Goal: Task Accomplishment & Management: Use online tool/utility

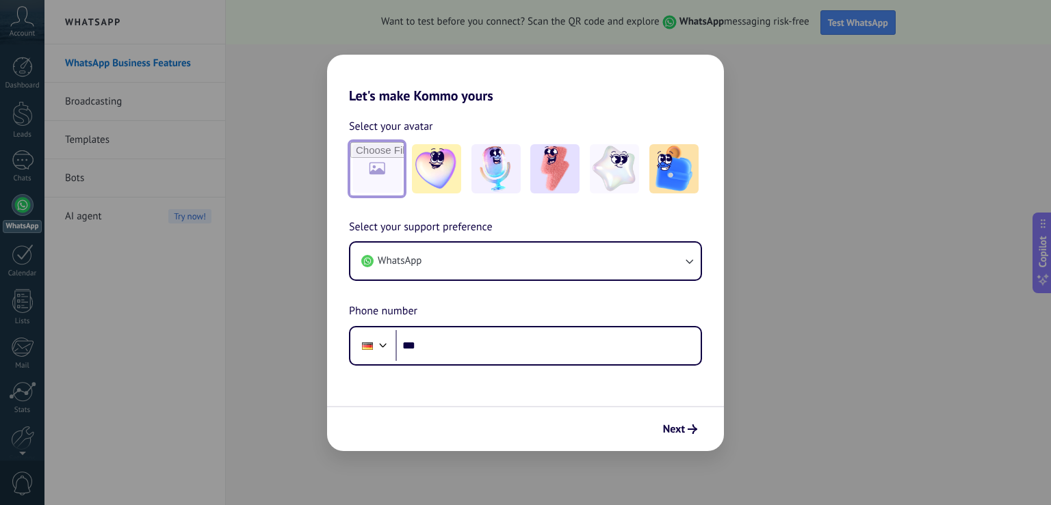
click at [389, 178] on input "file" at bounding box center [376, 168] width 53 height 53
click at [435, 177] on img at bounding box center [436, 168] width 49 height 49
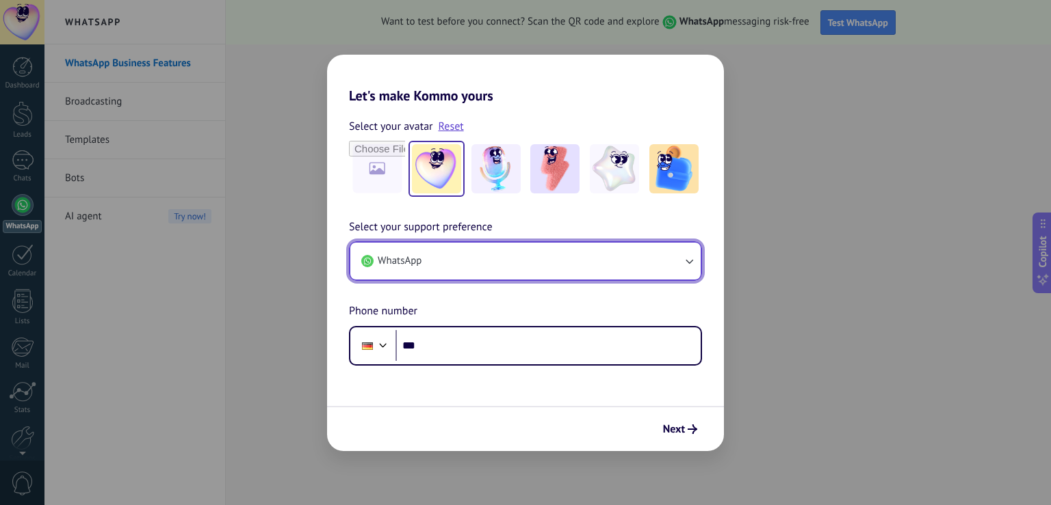
click at [483, 261] on button "WhatsApp" at bounding box center [525, 261] width 350 height 37
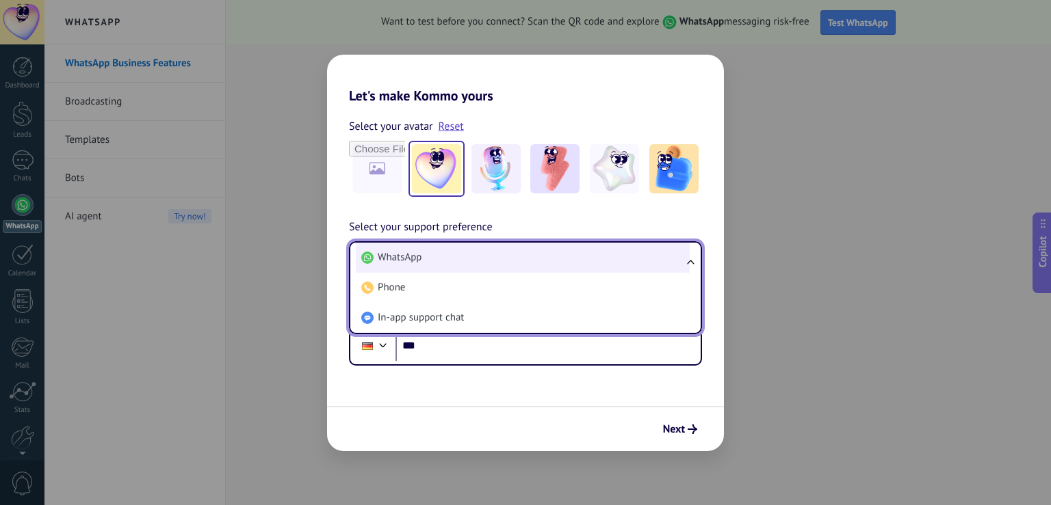
click at [456, 255] on li "WhatsApp" at bounding box center [523, 258] width 334 height 30
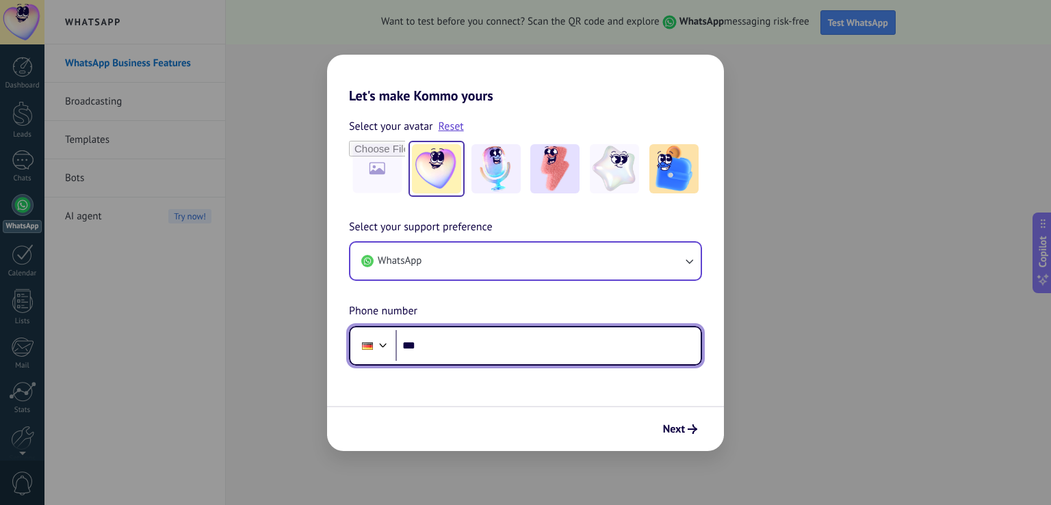
click at [458, 346] on input "***" at bounding box center [547, 345] width 305 height 31
type input "**********"
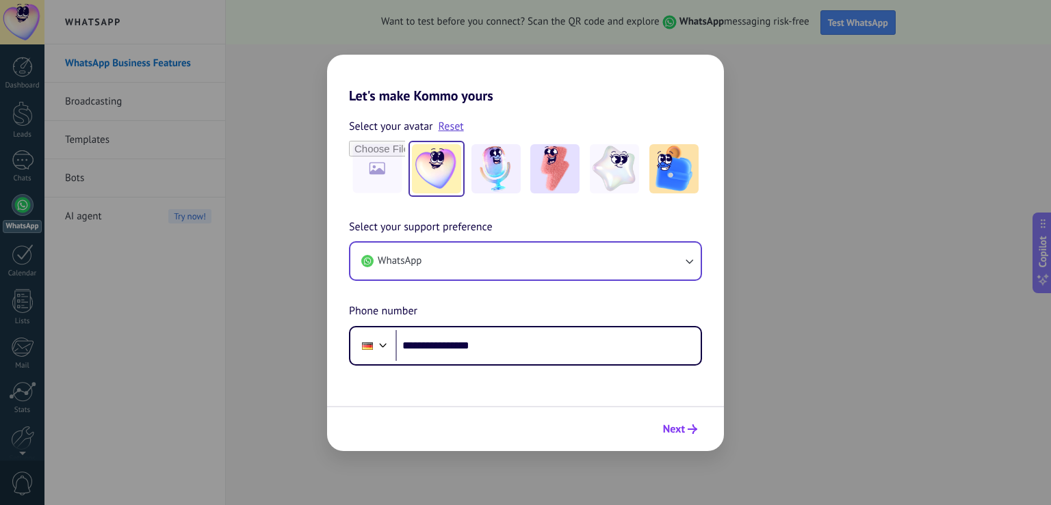
click at [677, 431] on span "Next" at bounding box center [674, 430] width 22 height 10
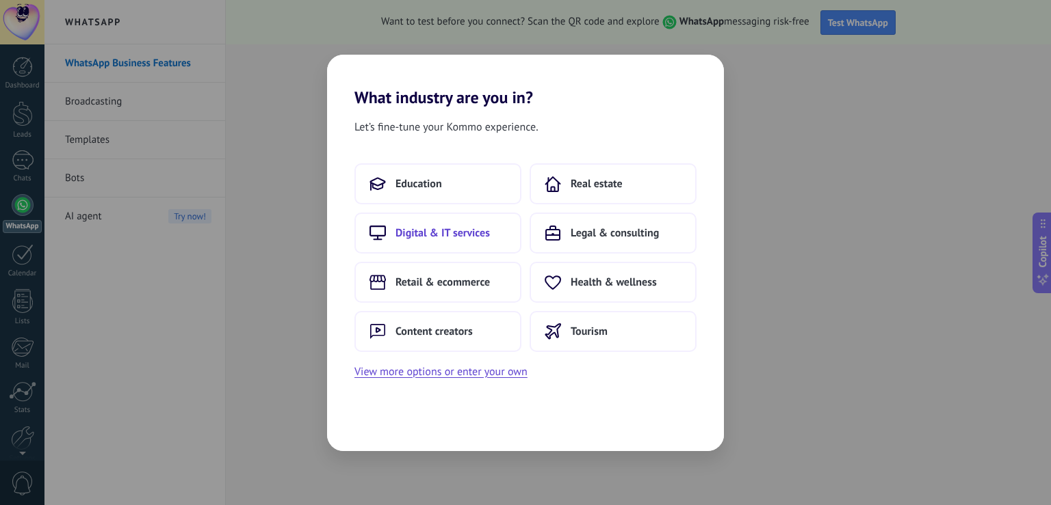
click at [443, 235] on span "Digital & IT services" at bounding box center [442, 233] width 94 height 14
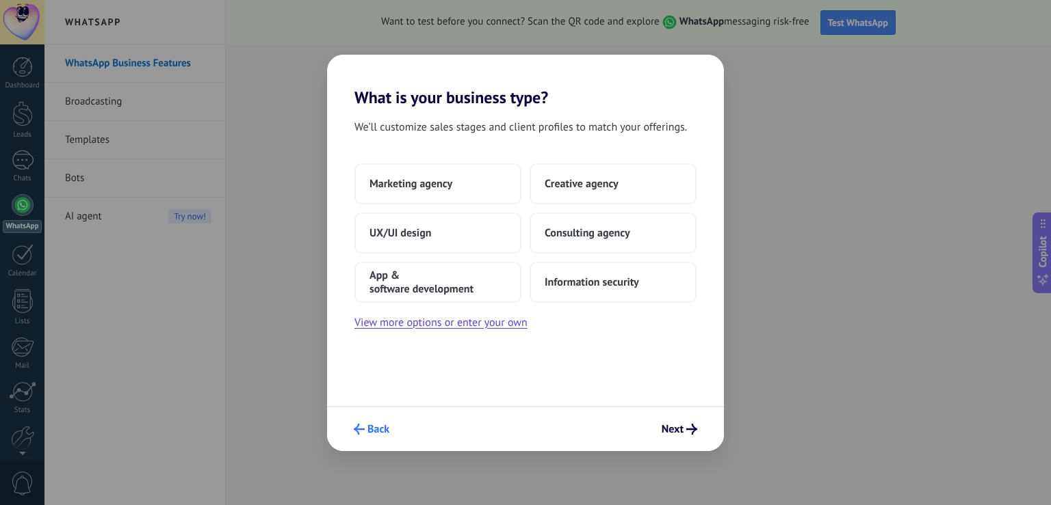
click at [368, 418] on div "Back Next" at bounding box center [525, 428] width 397 height 45
click at [365, 432] on span "Back" at bounding box center [372, 429] width 36 height 11
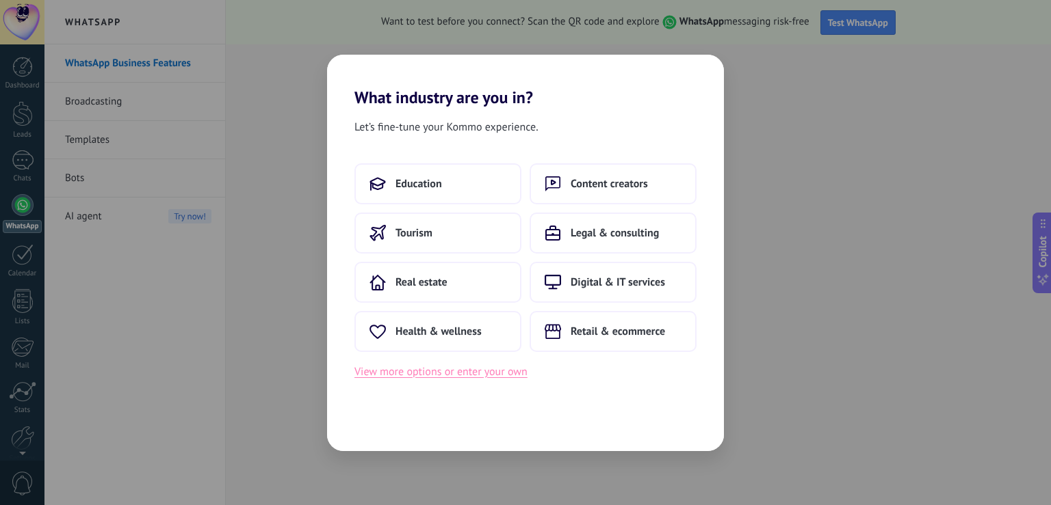
click at [502, 373] on button "View more options or enter your own" at bounding box center [440, 372] width 173 height 18
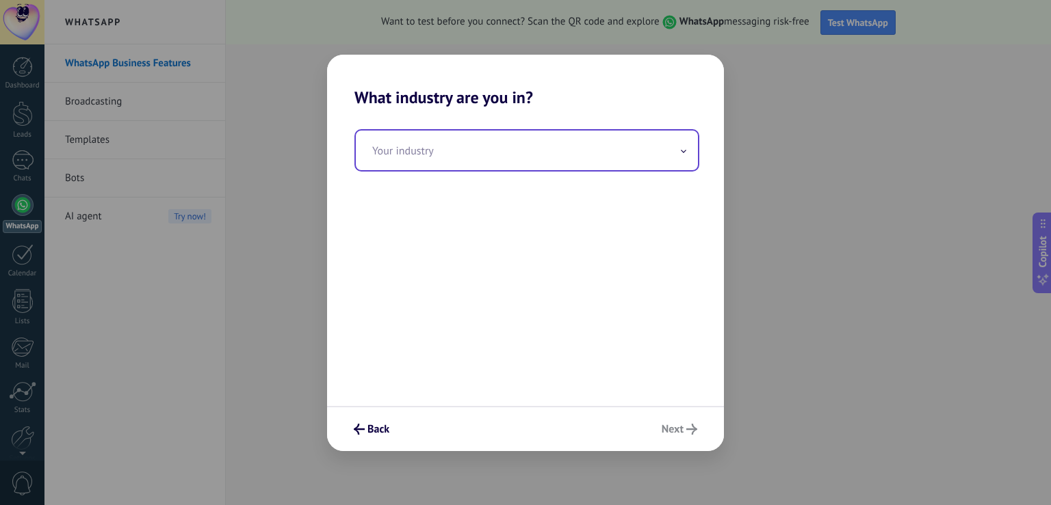
click at [553, 146] on input "text" at bounding box center [527, 151] width 342 height 40
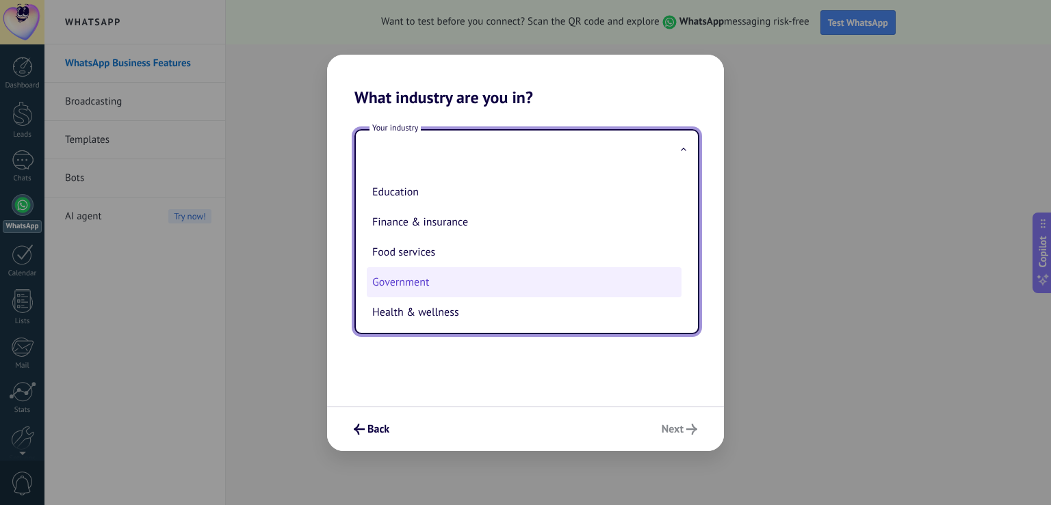
scroll to position [31, 0]
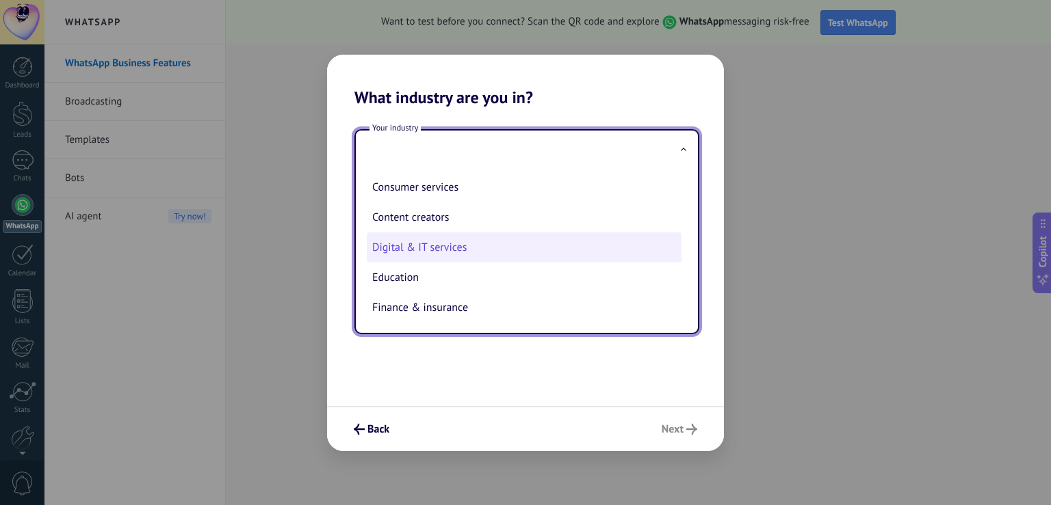
click at [449, 248] on li "Digital & IT services" at bounding box center [524, 248] width 315 height 30
type input "**********"
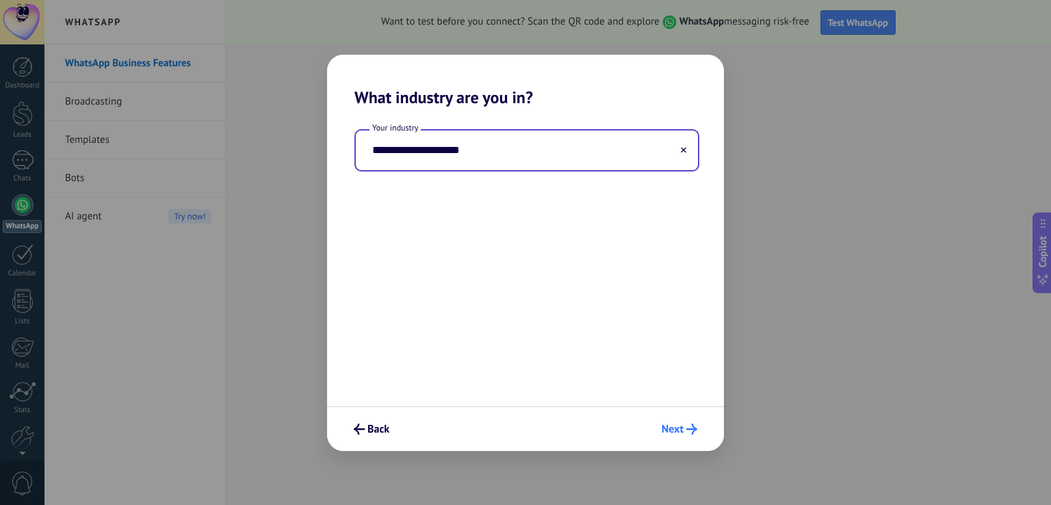
click at [677, 428] on span "Next" at bounding box center [672, 430] width 22 height 10
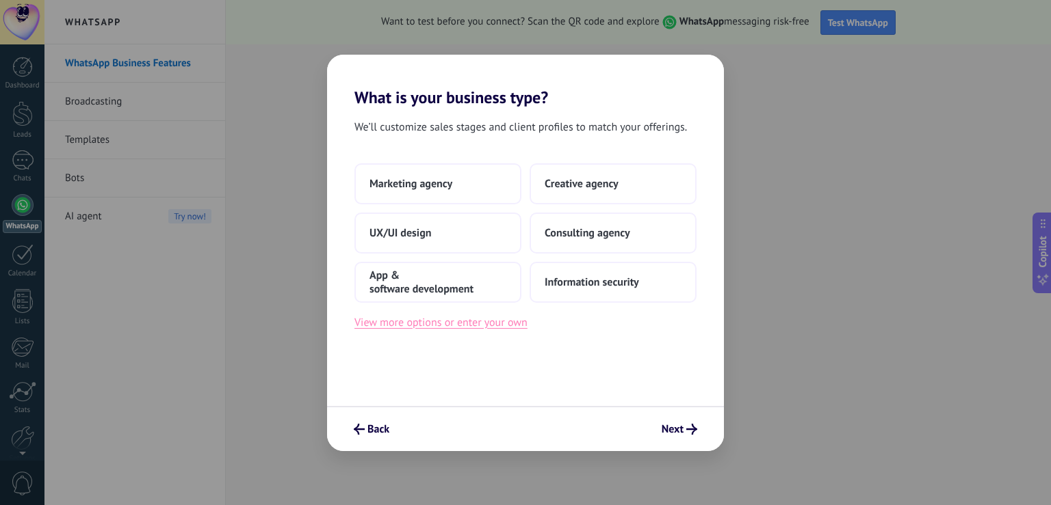
click at [497, 326] on button "View more options or enter your own" at bounding box center [440, 323] width 173 height 18
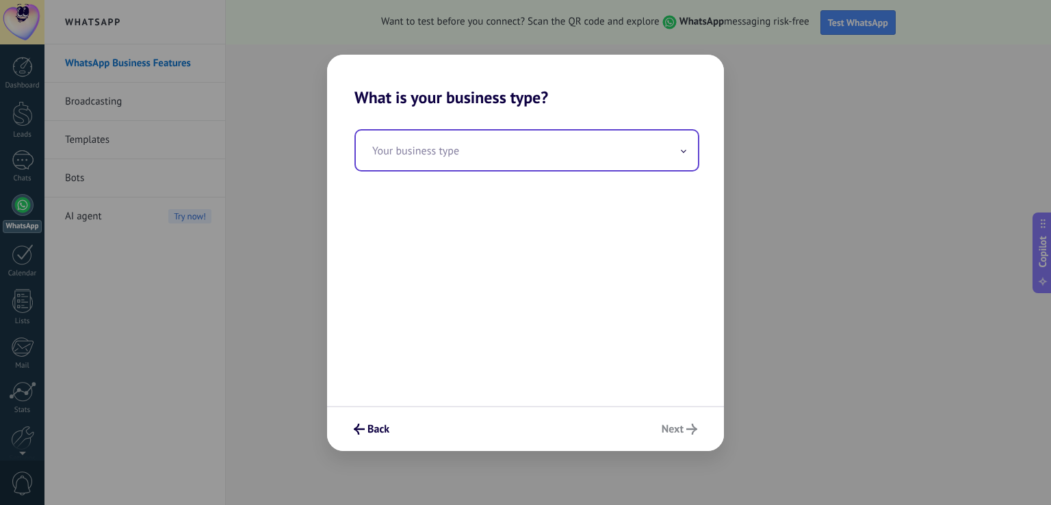
click at [462, 159] on input "text" at bounding box center [527, 151] width 342 height 40
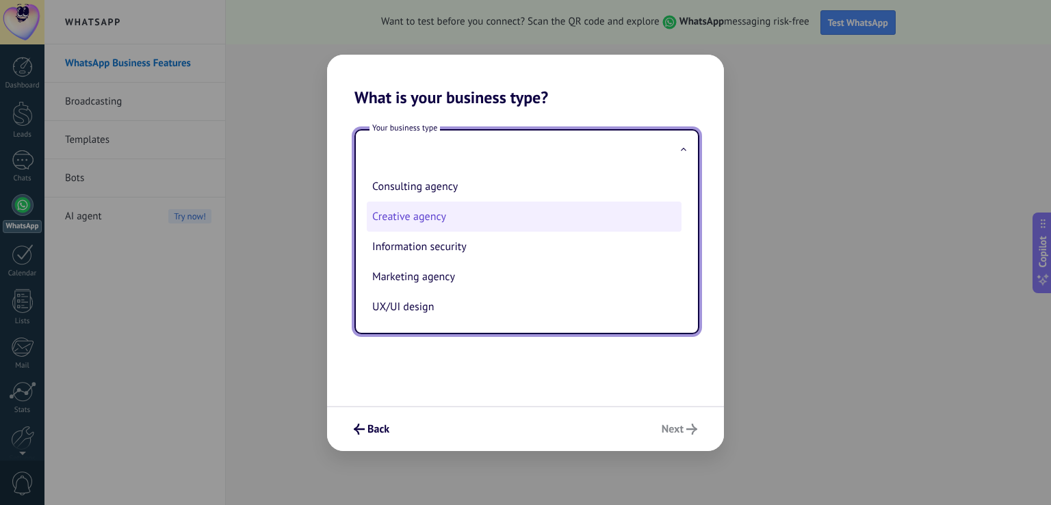
scroll to position [0, 0]
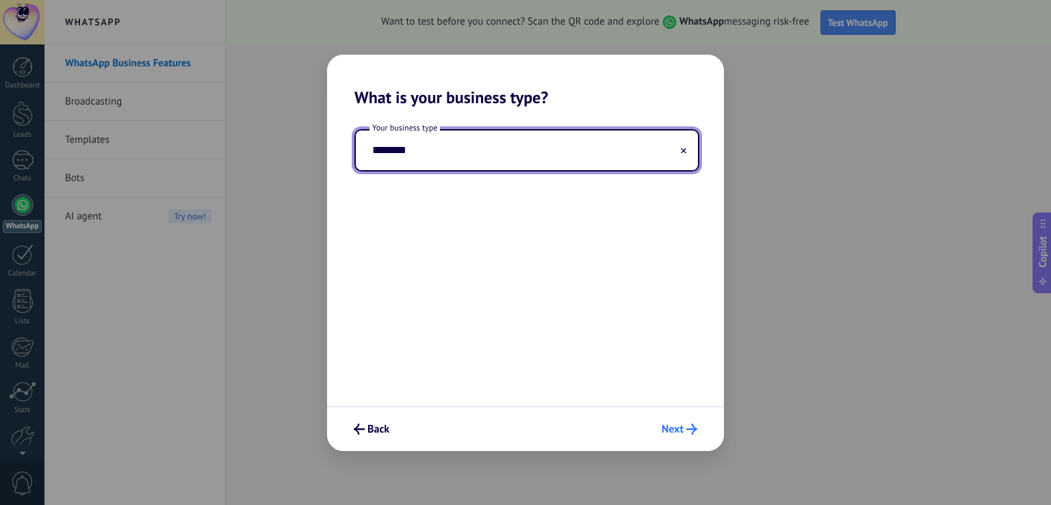
type input "********"
click at [685, 423] on button "Next" at bounding box center [679, 429] width 48 height 23
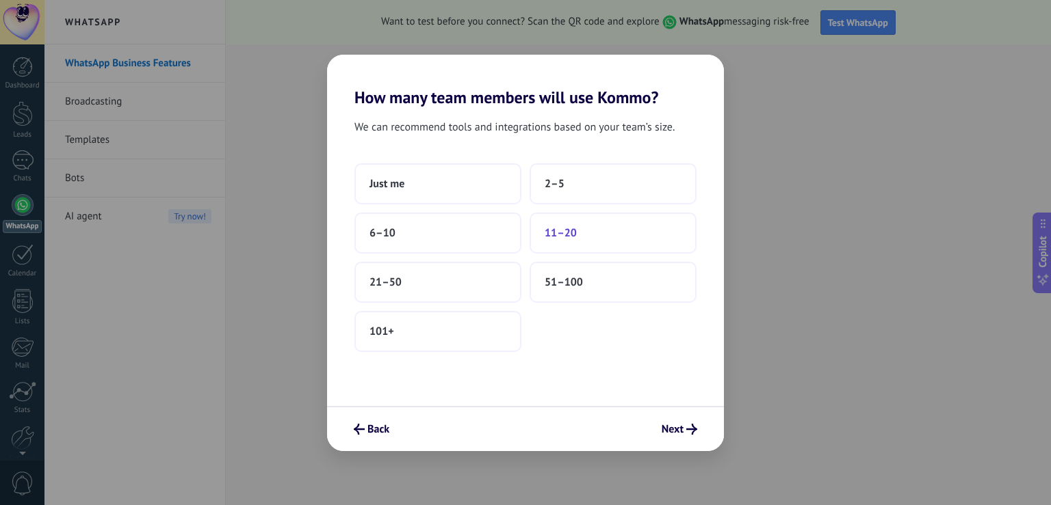
click at [562, 231] on span "11–20" at bounding box center [560, 233] width 32 height 14
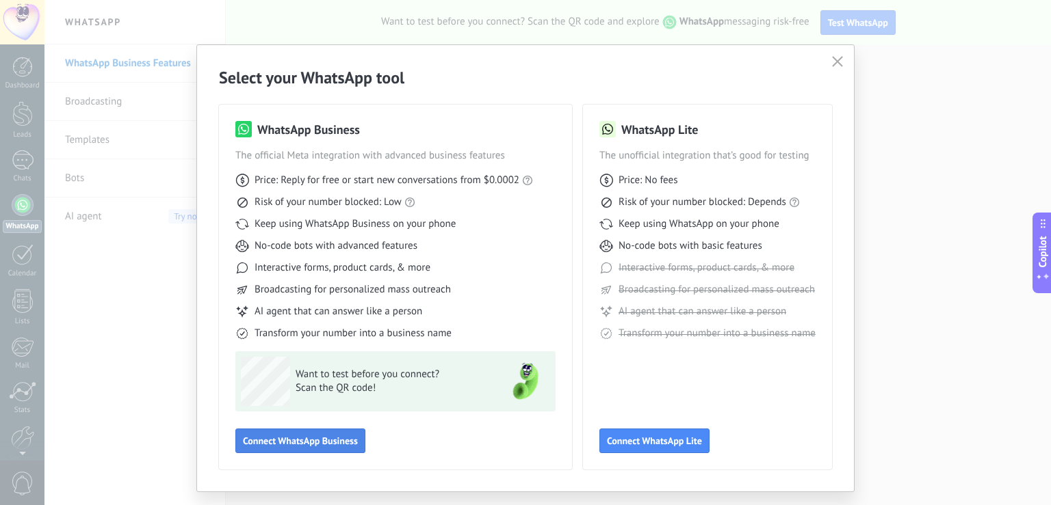
click at [321, 441] on span "Connect WhatsApp Business" at bounding box center [300, 441] width 115 height 10
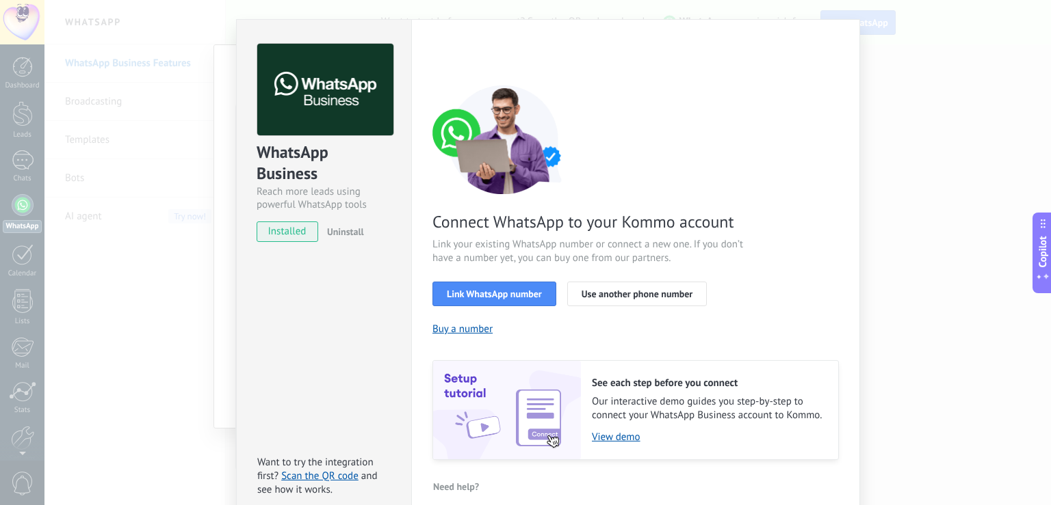
scroll to position [45, 0]
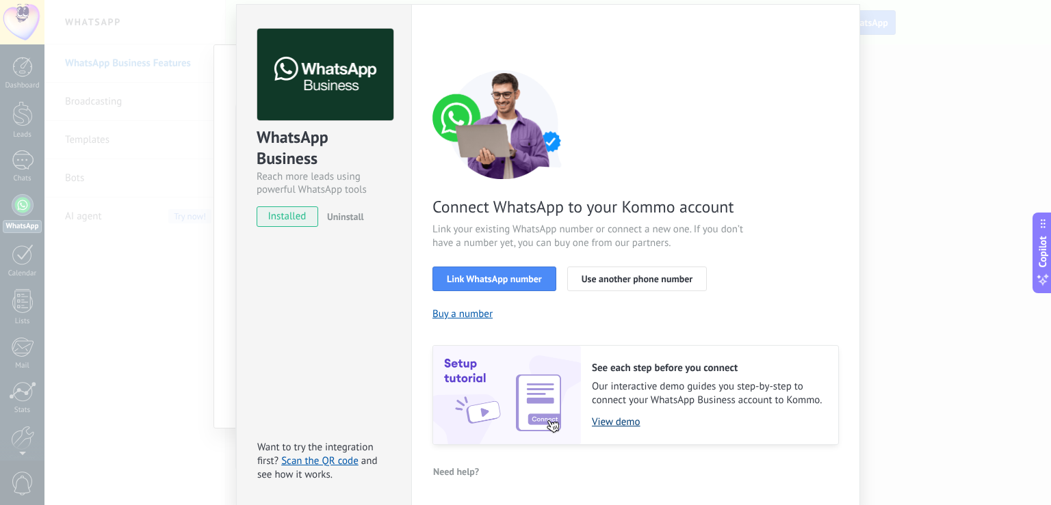
click at [603, 424] on link "View demo" at bounding box center [708, 422] width 233 height 13
click at [331, 220] on span "Uninstall" at bounding box center [345, 217] width 37 height 12
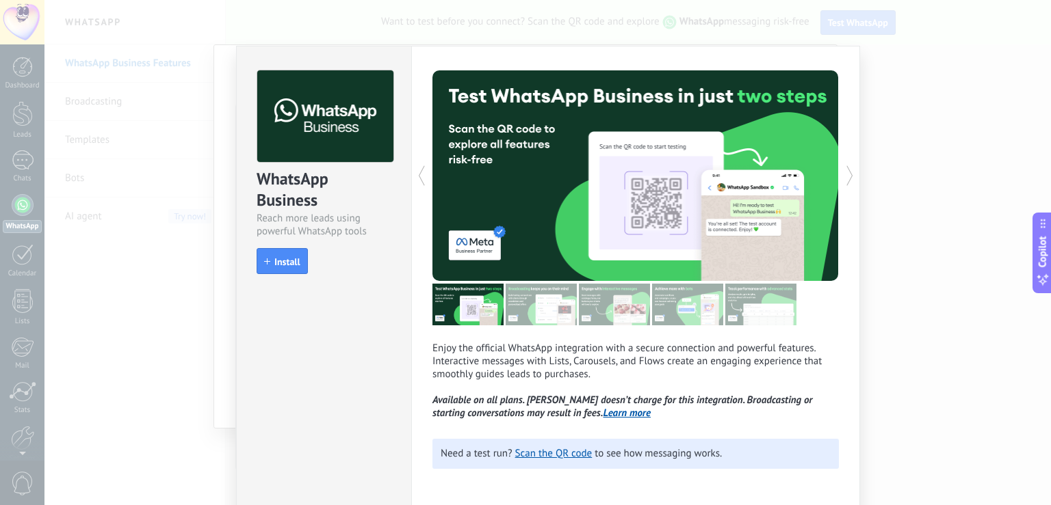
click at [902, 248] on div "WhatsApp Business Reach more leads using powerful WhatsApp tools install Instal…" at bounding box center [547, 252] width 1006 height 505
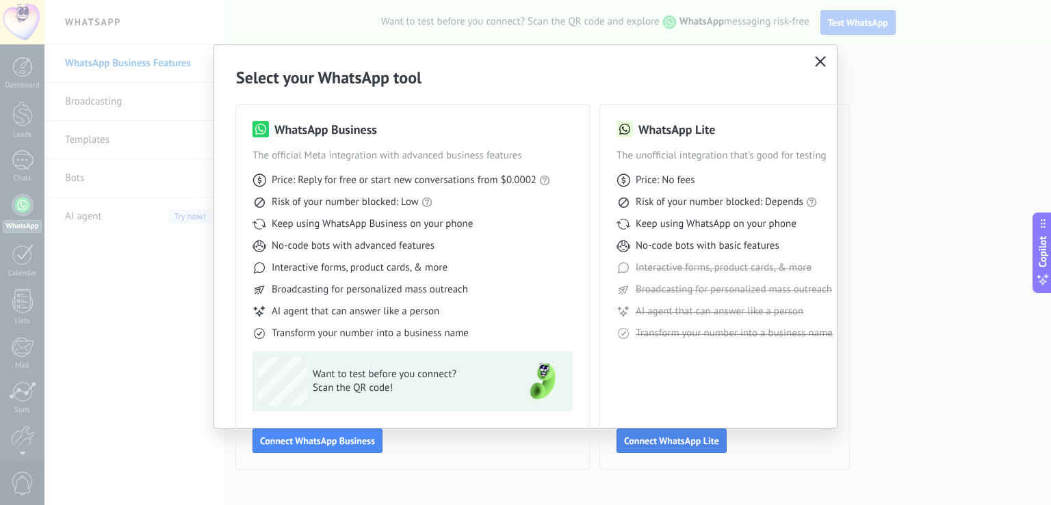
click at [680, 443] on span "Connect WhatsApp Lite" at bounding box center [671, 441] width 95 height 10
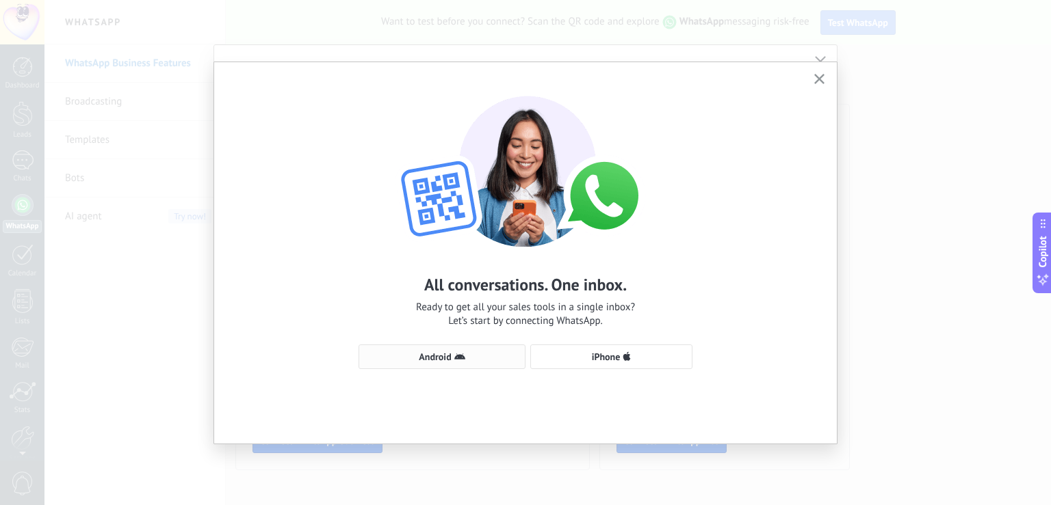
click at [472, 360] on span "Android" at bounding box center [442, 357] width 152 height 11
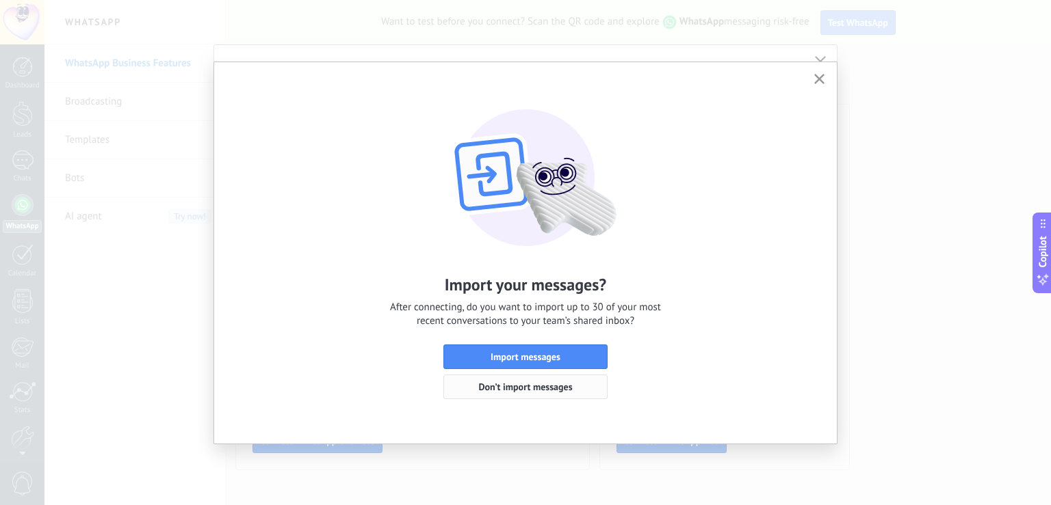
click at [523, 390] on span "Don’t import messages" at bounding box center [525, 387] width 94 height 10
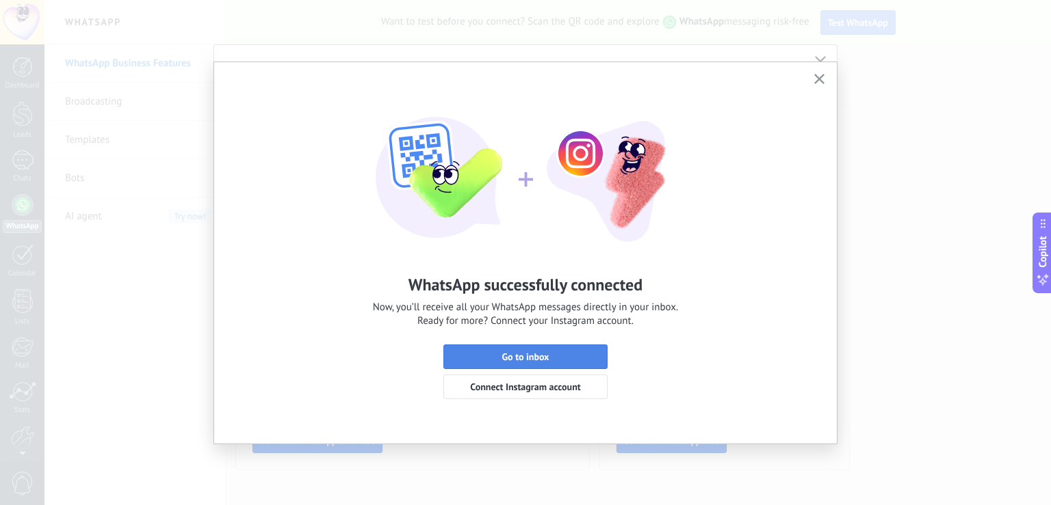
click at [549, 358] on span "Go to inbox" at bounding box center [525, 357] width 47 height 10
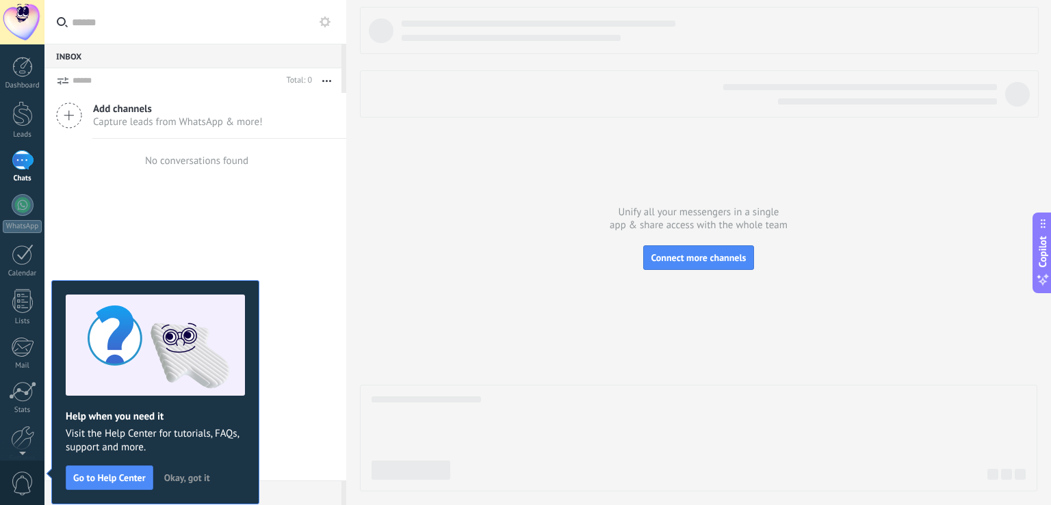
click at [198, 477] on span "Okay, got it" at bounding box center [187, 478] width 46 height 10
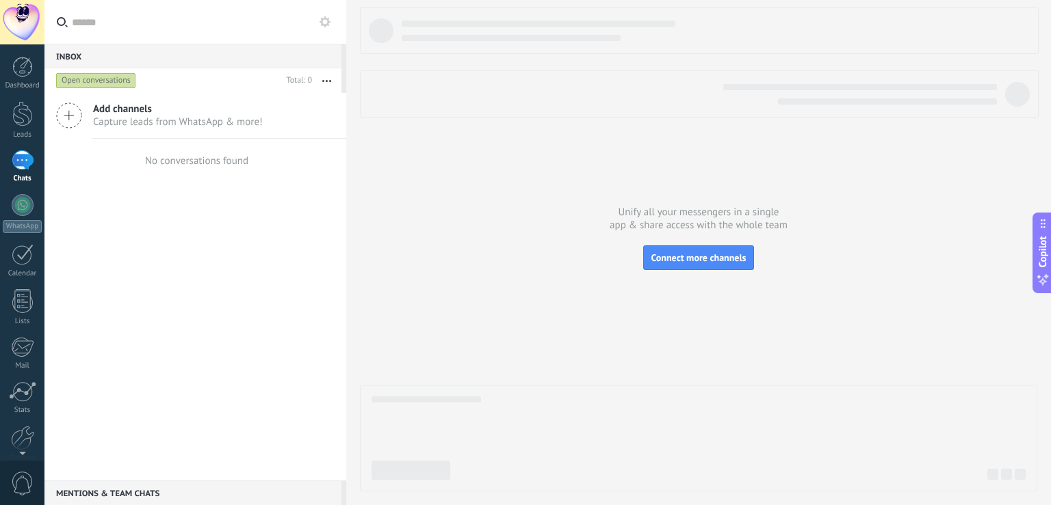
click at [73, 115] on icon at bounding box center [69, 116] width 26 height 26
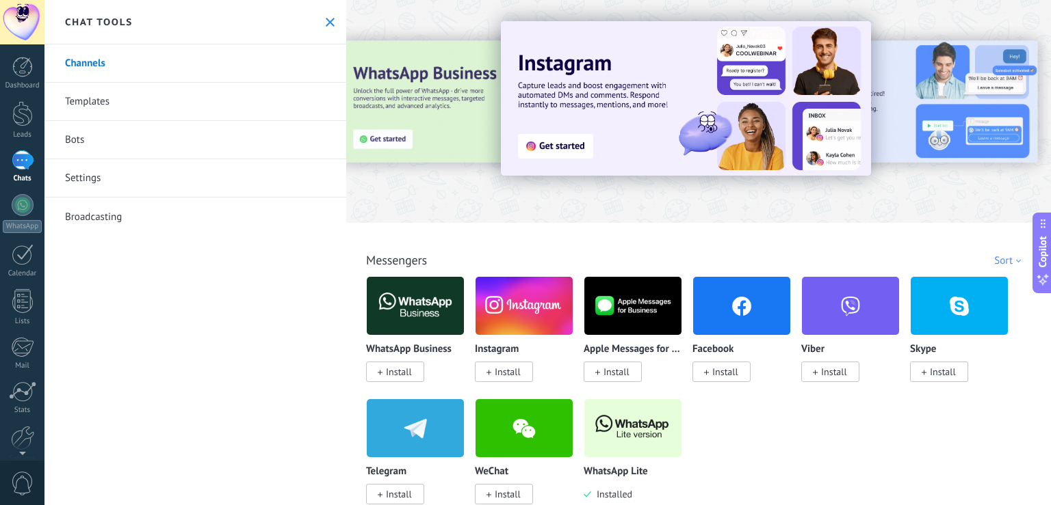
click at [326, 21] on icon at bounding box center [330, 22] width 9 height 9
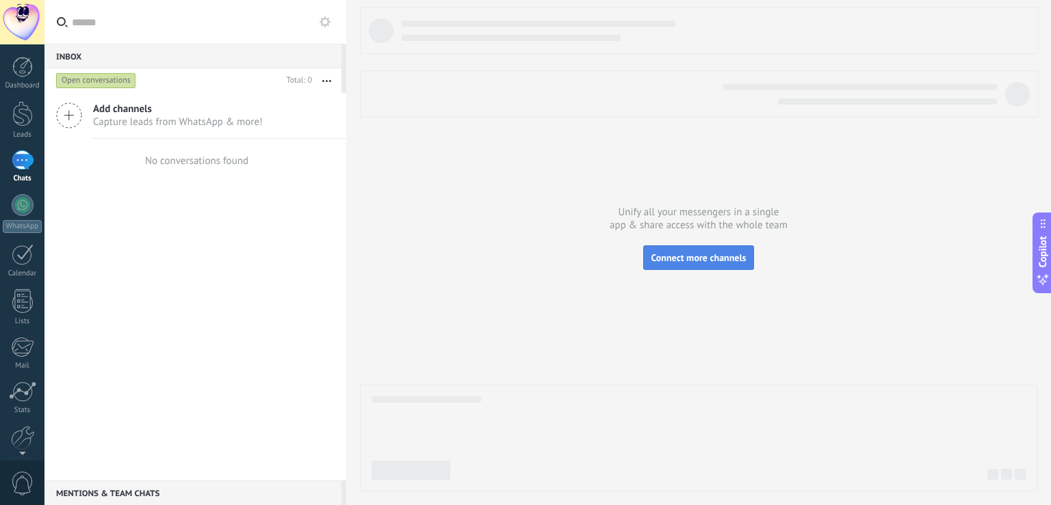
click at [706, 261] on span "Connect more channels" at bounding box center [697, 258] width 95 height 12
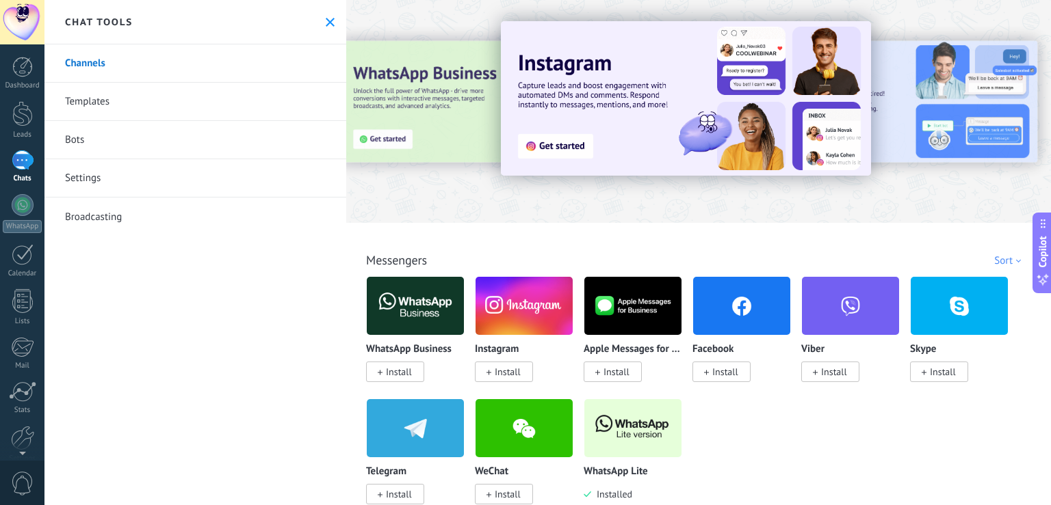
click at [408, 373] on span "Install" at bounding box center [399, 372] width 26 height 12
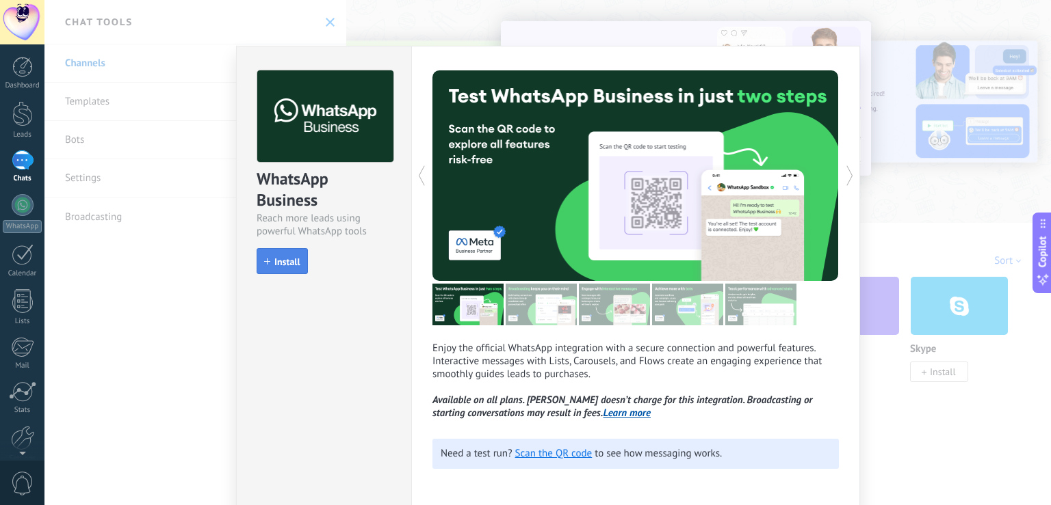
click at [275, 254] on button "Install" at bounding box center [281, 261] width 51 height 26
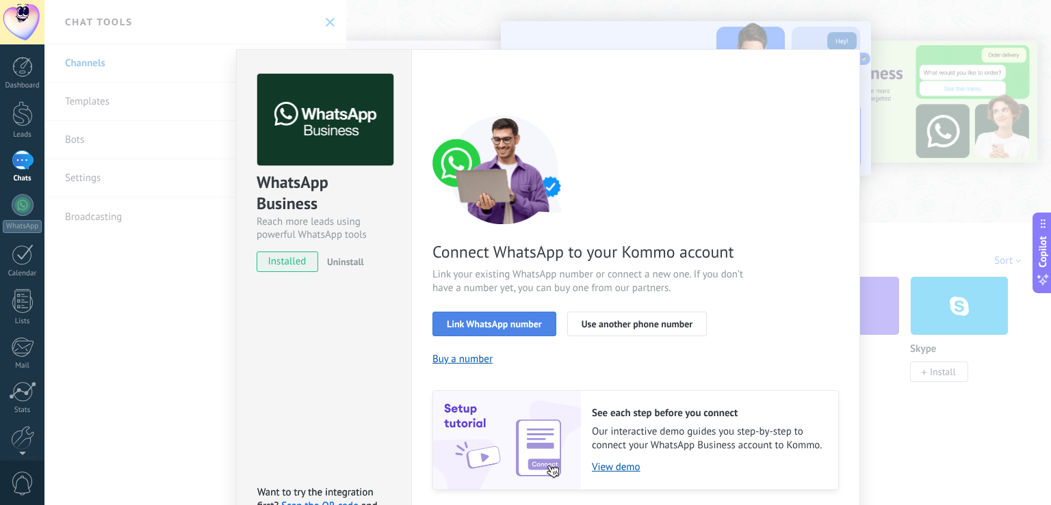
click at [469, 324] on span "Link WhatsApp number" at bounding box center [494, 324] width 95 height 10
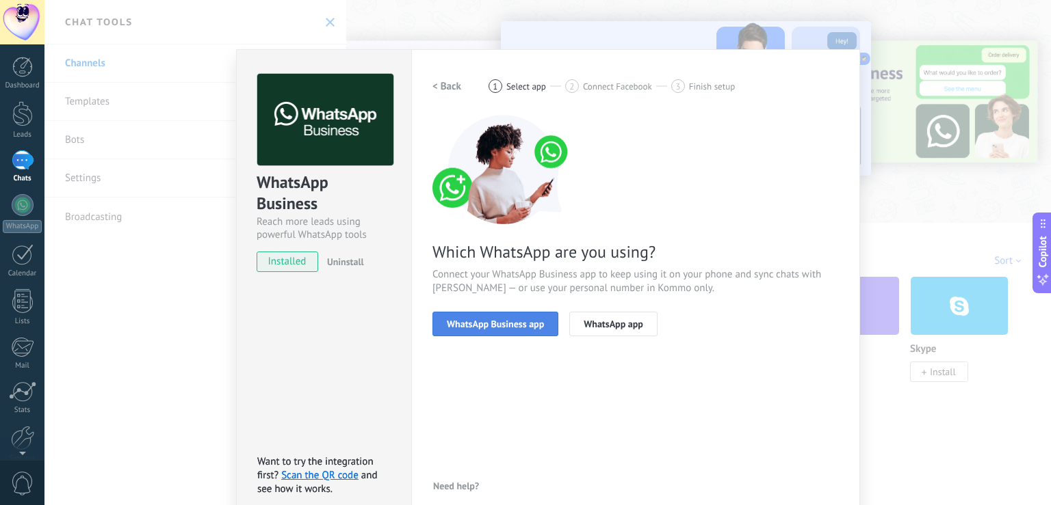
click at [482, 326] on span "WhatsApp Business app" at bounding box center [495, 324] width 97 height 10
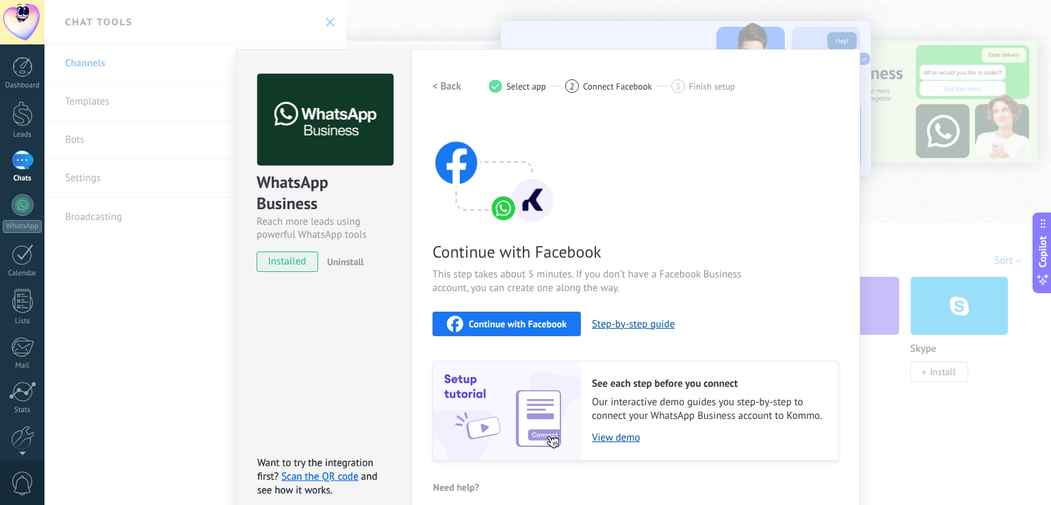
click at [920, 231] on div "WhatsApp Business Reach more leads using powerful WhatsApp tools installed Unin…" at bounding box center [547, 252] width 1006 height 505
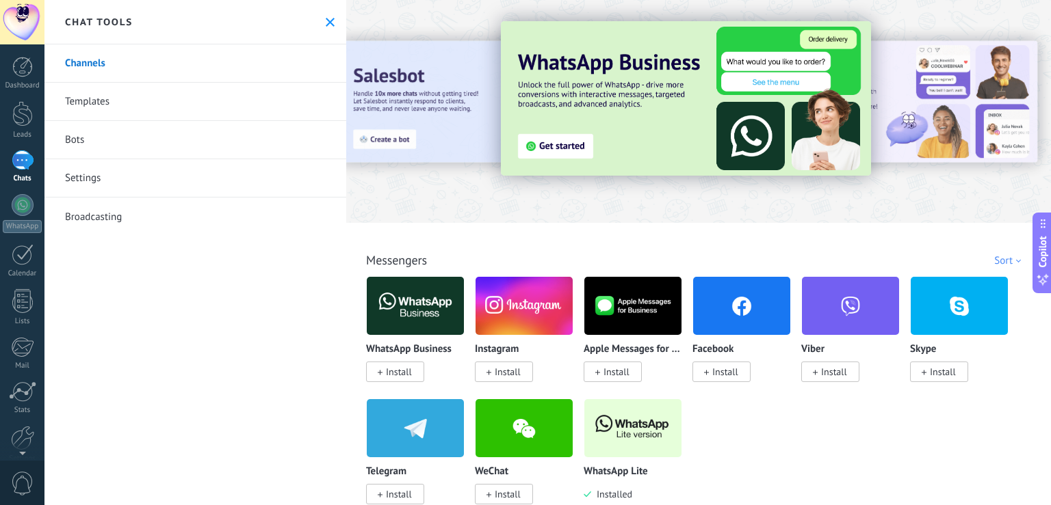
click at [27, 156] on div at bounding box center [23, 160] width 22 height 20
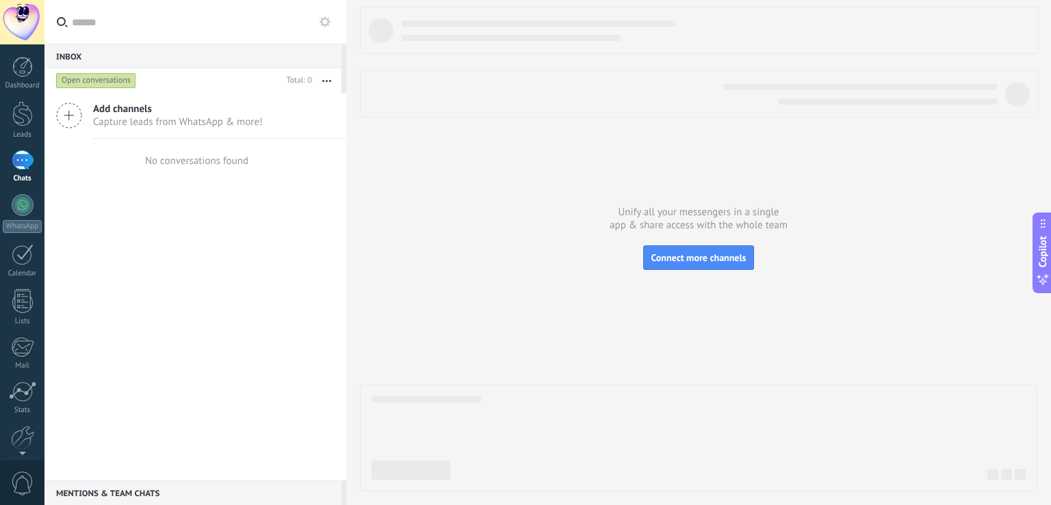
click at [326, 22] on icon at bounding box center [324, 21] width 11 height 11
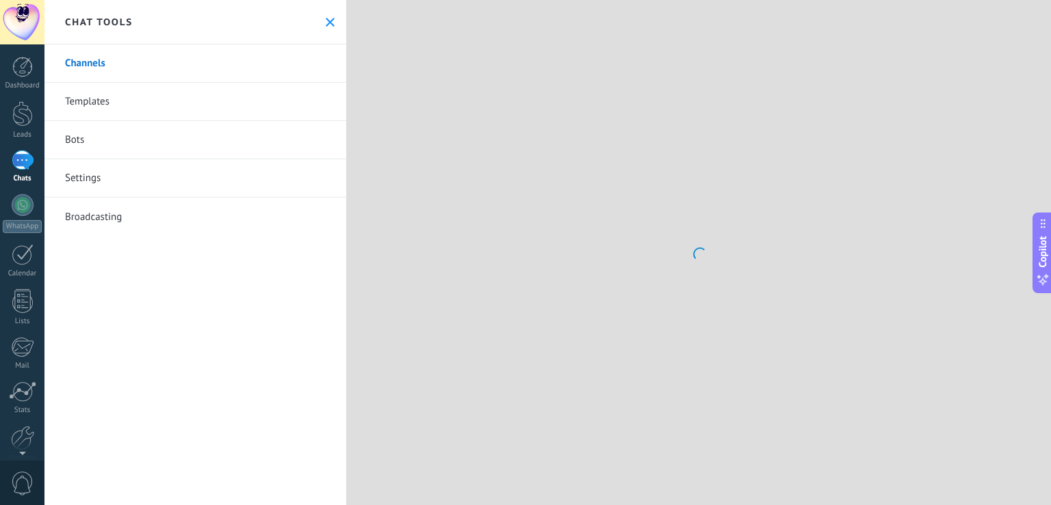
click at [326, 23] on use at bounding box center [330, 22] width 9 height 9
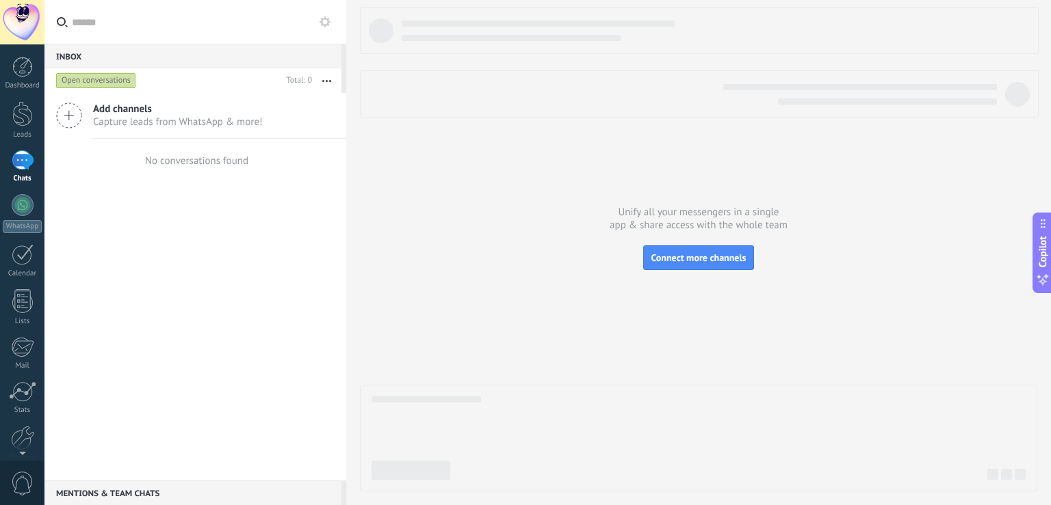
click at [113, 81] on div "Open conversations" at bounding box center [96, 81] width 80 height 16
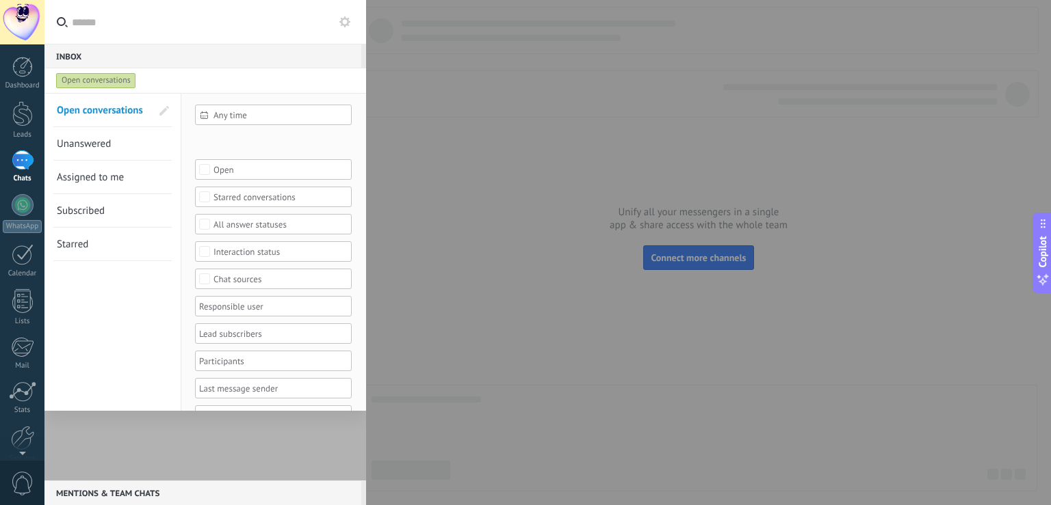
click at [107, 83] on div "Open conversations" at bounding box center [96, 81] width 80 height 16
click at [204, 463] on div at bounding box center [204, 287] width 321 height 388
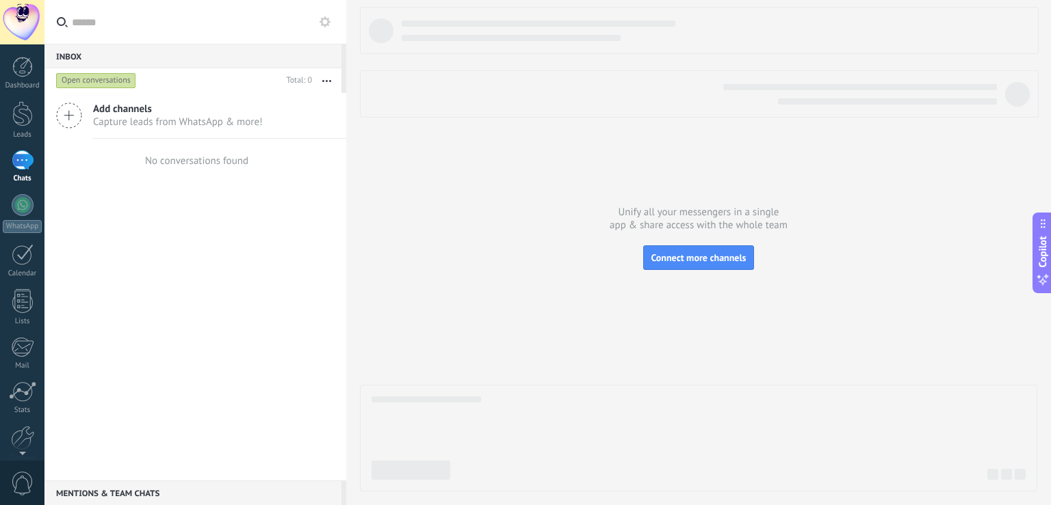
click at [96, 23] on input "text" at bounding box center [203, 22] width 263 height 44
type input "*"
click at [330, 80] on button "button" at bounding box center [326, 80] width 29 height 25
click at [27, 207] on div at bounding box center [23, 205] width 22 height 22
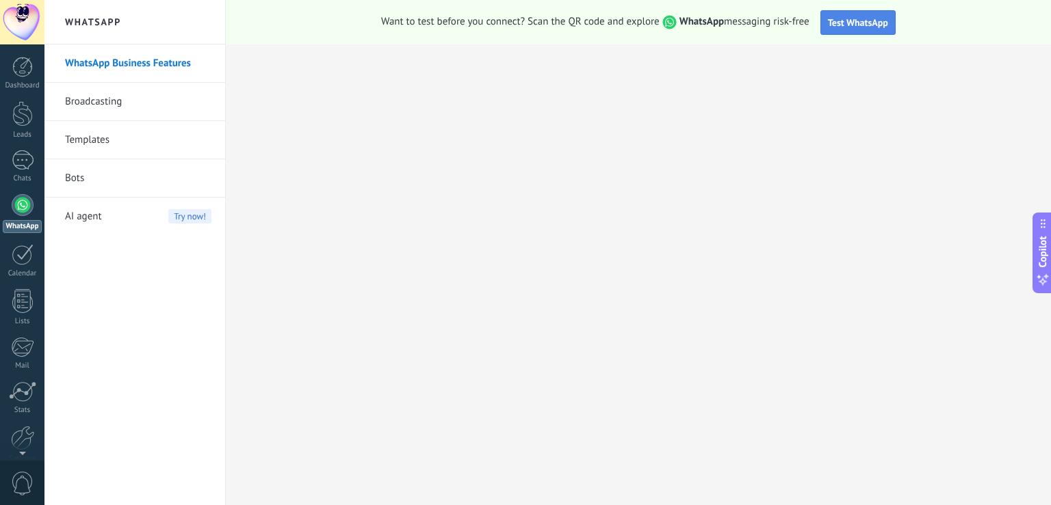
click at [852, 22] on span "Test WhatsApp" at bounding box center [858, 22] width 60 height 12
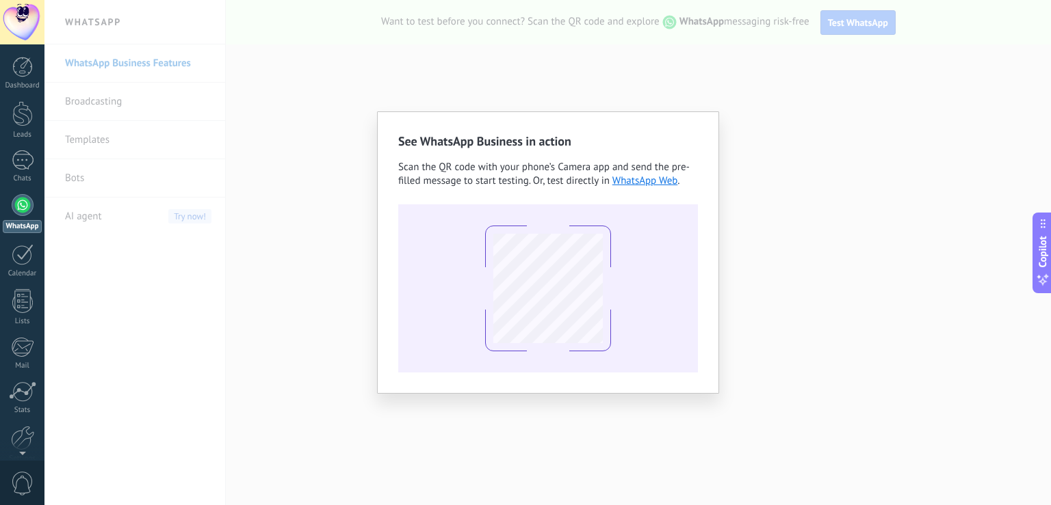
click at [769, 124] on div "See WhatsApp Business in action Scan the QR code with your phone’s Camera app a…" at bounding box center [547, 252] width 1006 height 505
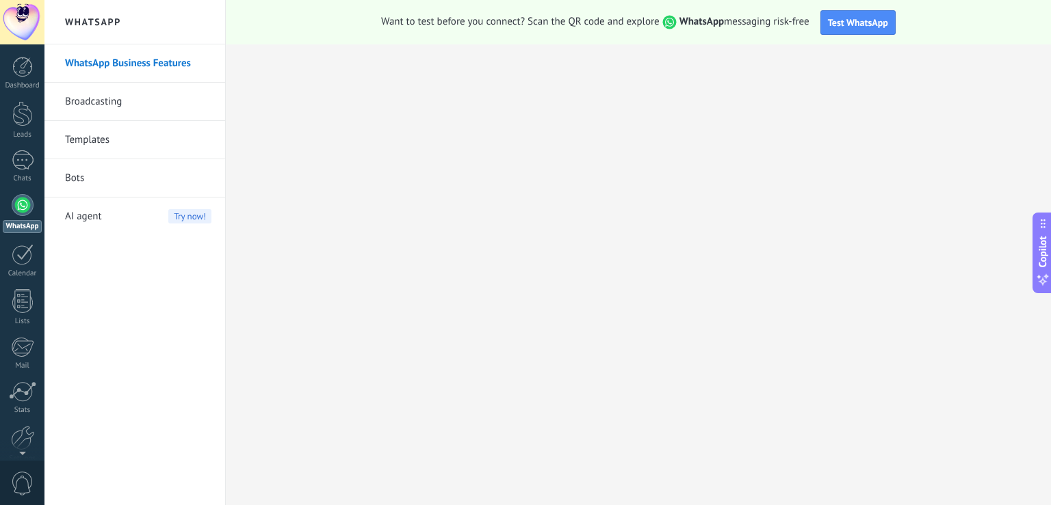
click at [124, 166] on link "Bots" at bounding box center [138, 178] width 146 height 38
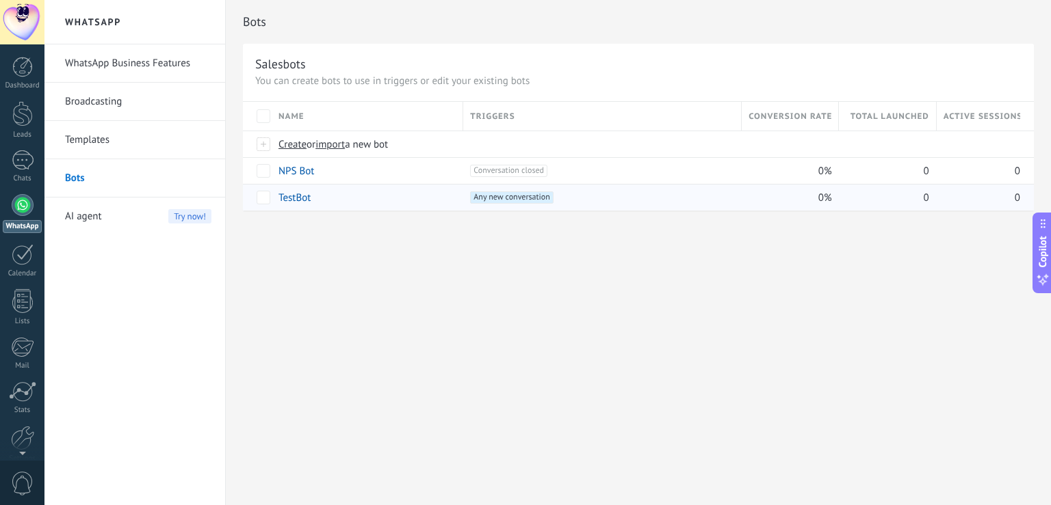
click at [300, 198] on link "TestBot" at bounding box center [294, 198] width 32 height 13
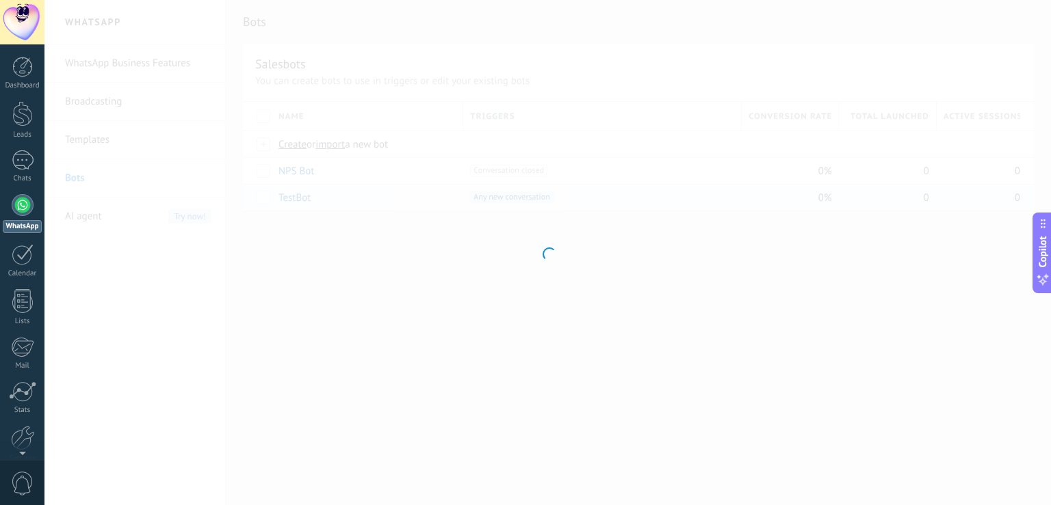
type input "*******"
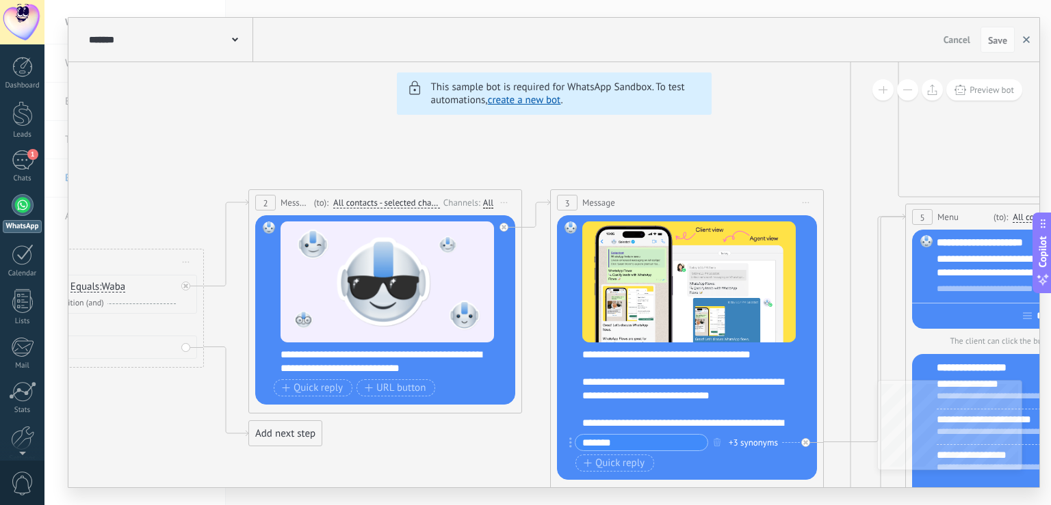
click at [1024, 40] on icon "button" at bounding box center [1026, 39] width 7 height 7
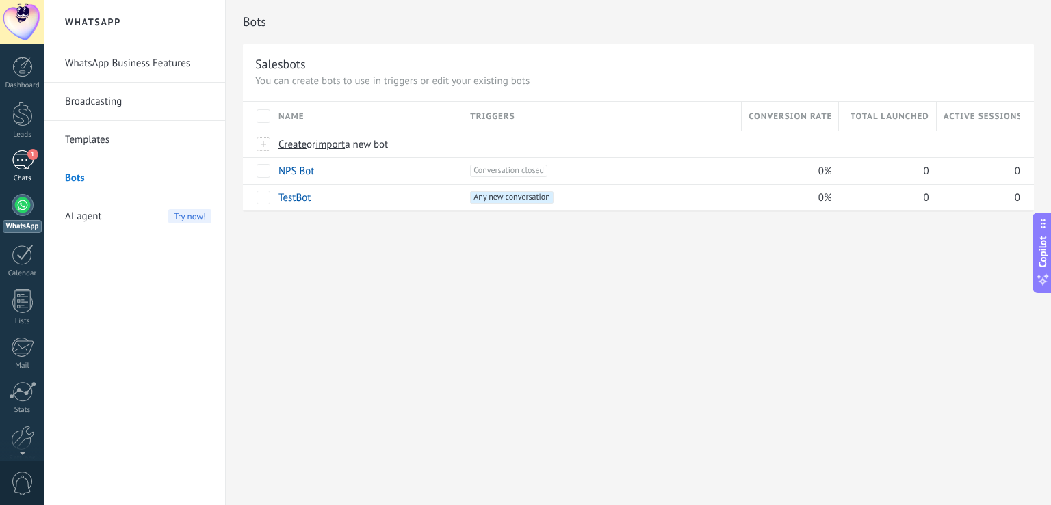
click at [26, 160] on div "1" at bounding box center [23, 160] width 22 height 20
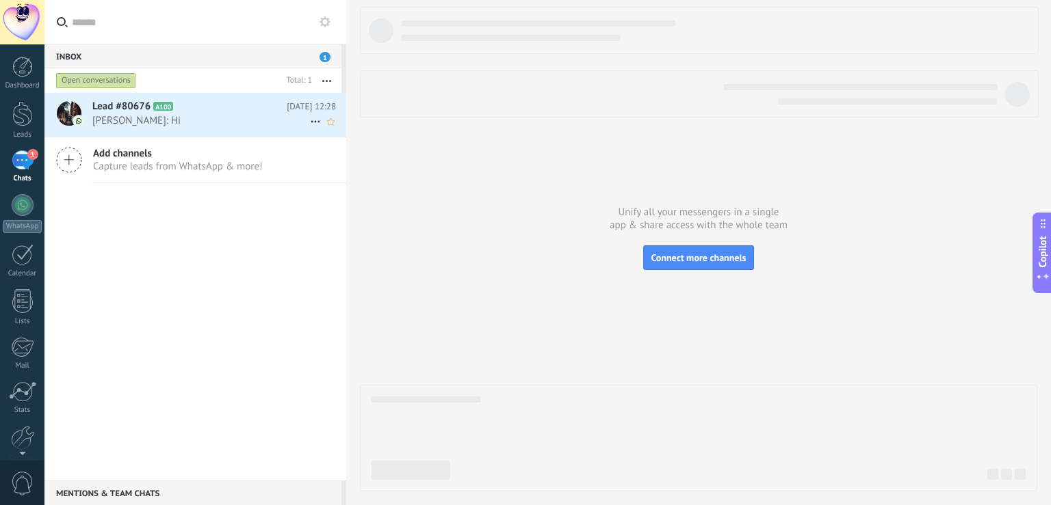
click at [153, 116] on span "[PERSON_NAME]: Hi" at bounding box center [201, 120] width 218 height 13
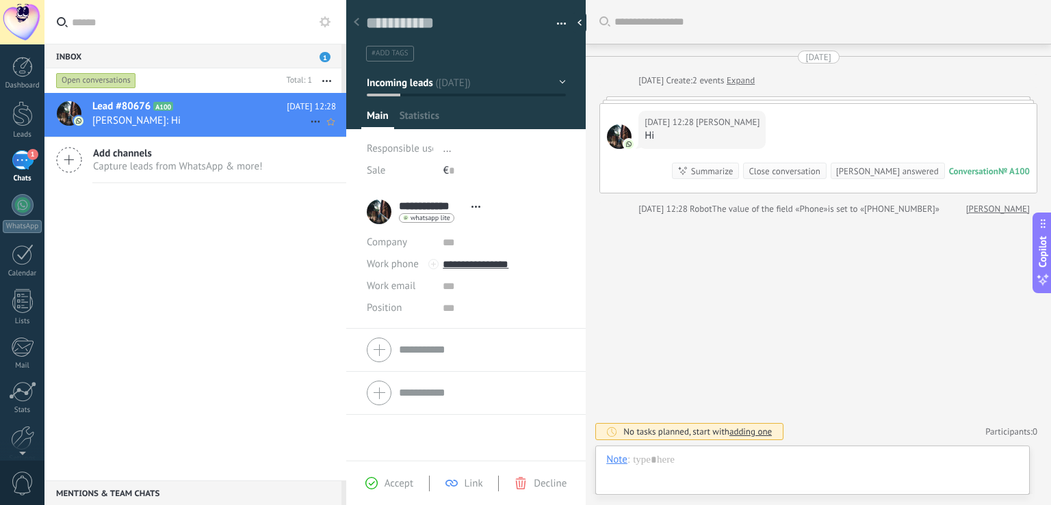
scroll to position [21, 0]
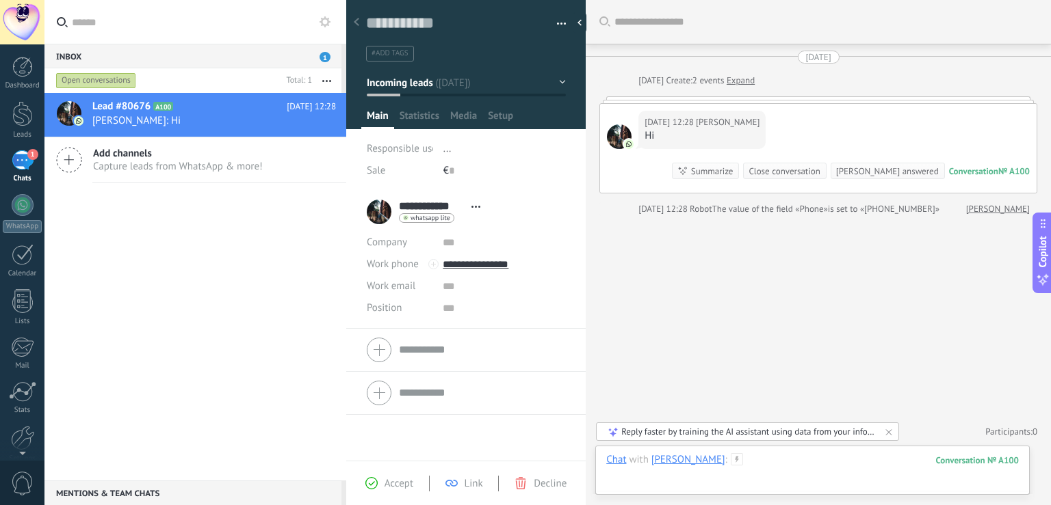
click at [800, 464] on div at bounding box center [812, 473] width 412 height 41
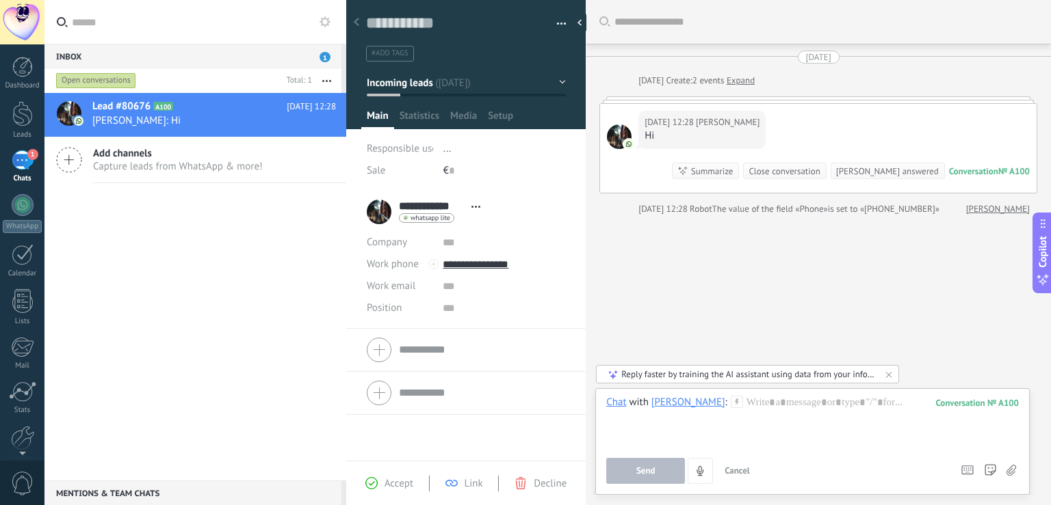
click at [543, 85] on button "Incoming leads" at bounding box center [466, 82] width 199 height 25
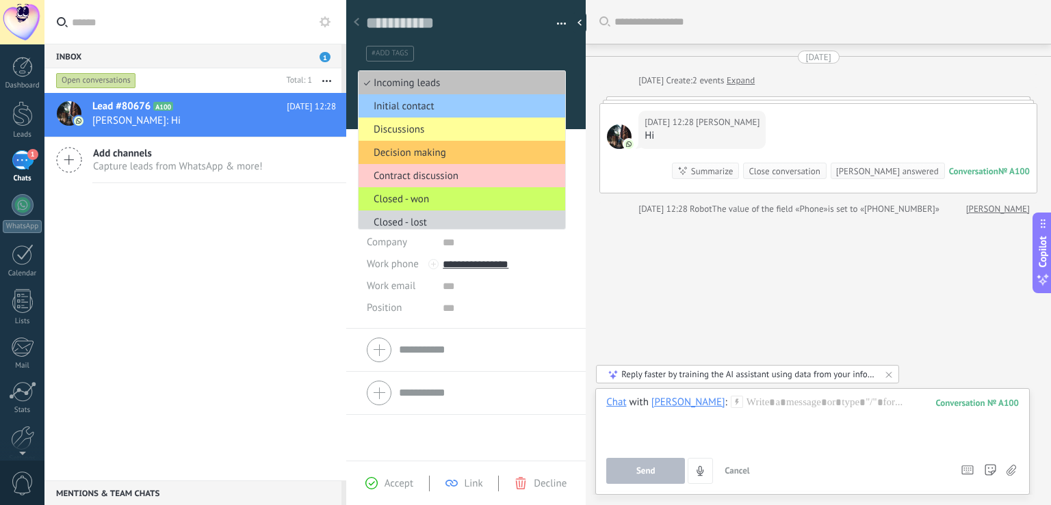
click at [529, 41] on div "#add tags" at bounding box center [466, 48] width 200 height 25
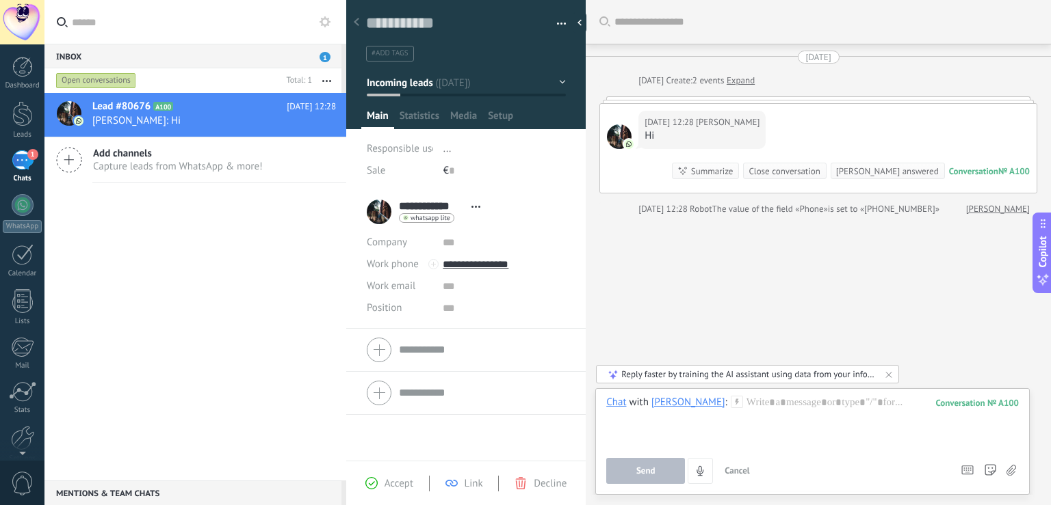
click at [374, 481] on icon at bounding box center [371, 483] width 12 height 12
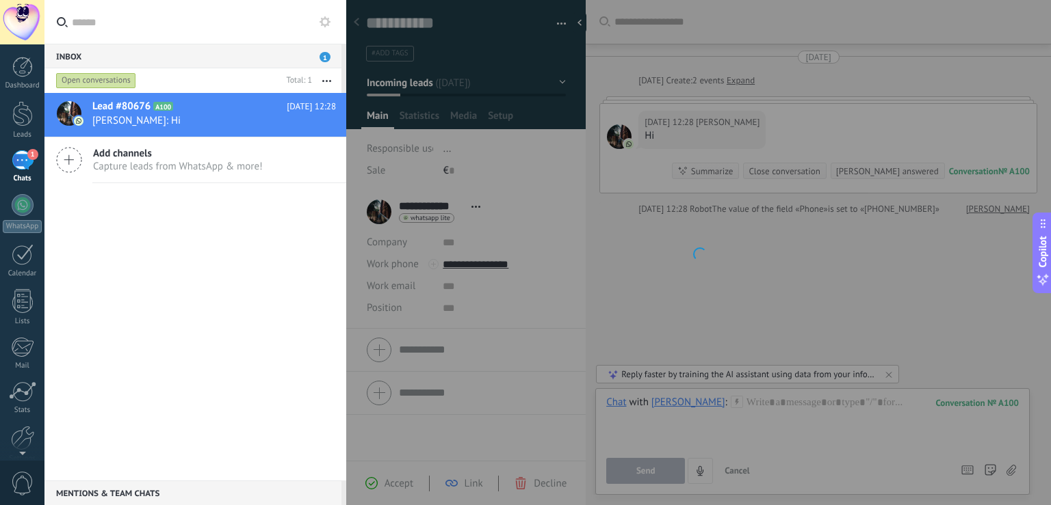
scroll to position [4, 0]
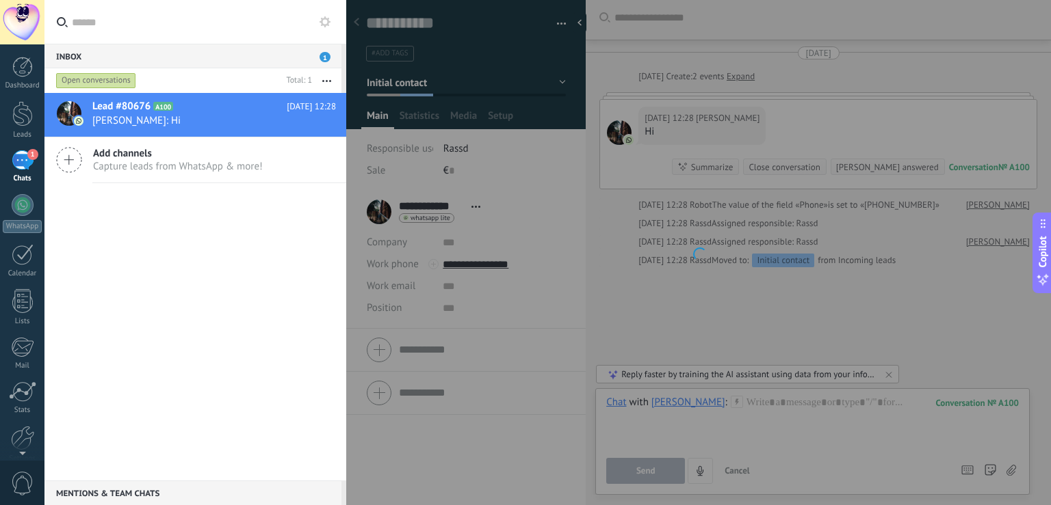
click at [538, 198] on div at bounding box center [698, 252] width 705 height 505
click at [209, 168] on span "Capture leads from WhatsApp & more!" at bounding box center [178, 166] width 170 height 13
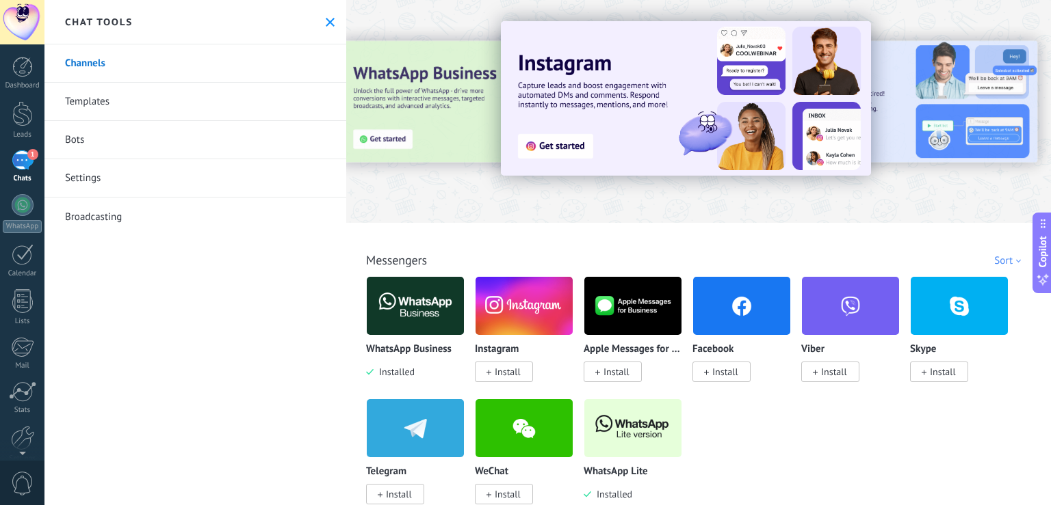
click at [21, 169] on div "1" at bounding box center [23, 160] width 22 height 20
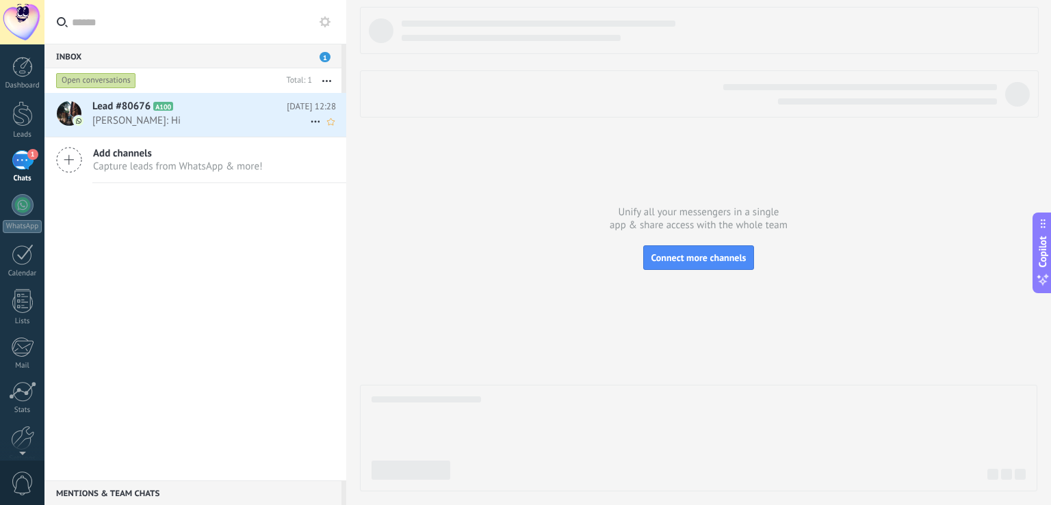
click at [205, 111] on h2 "Lead #80676 A100" at bounding box center [189, 107] width 194 height 14
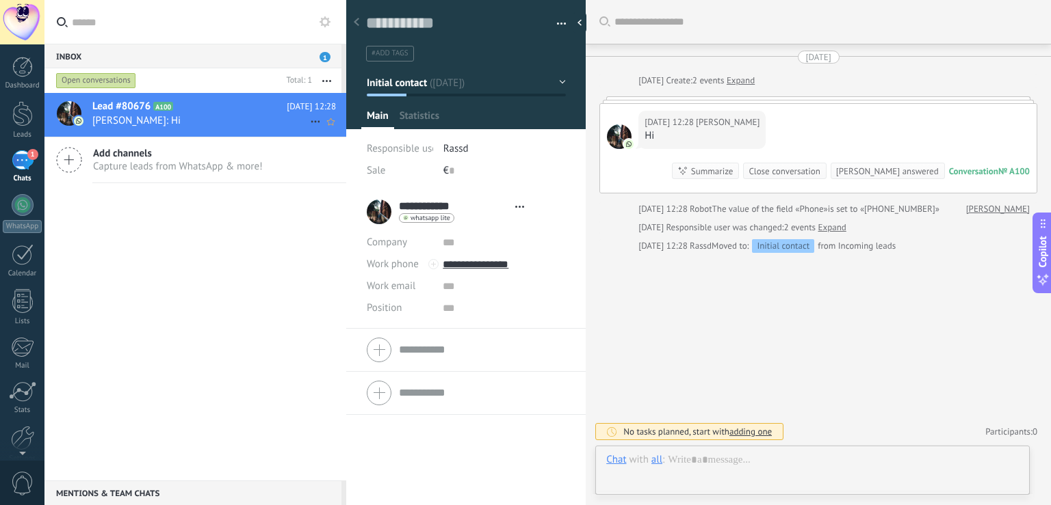
type textarea "**********"
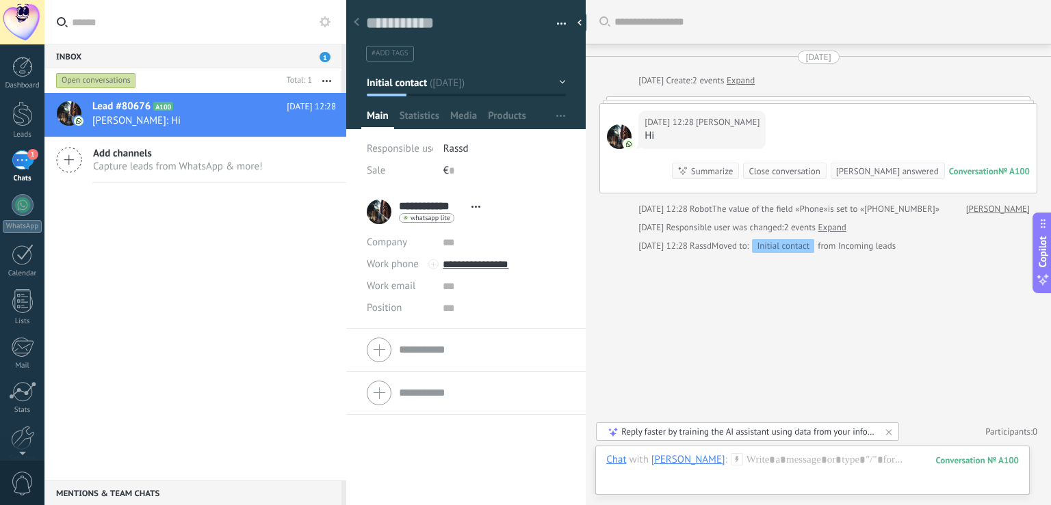
click at [475, 207] on use at bounding box center [475, 207] width 9 height 2
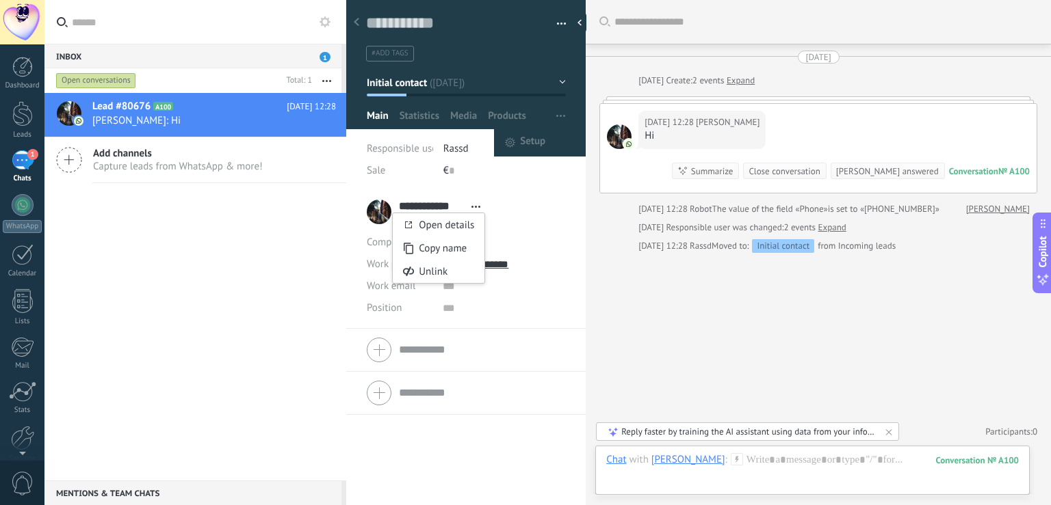
click at [556, 116] on icon "button" at bounding box center [560, 116] width 9 height 2
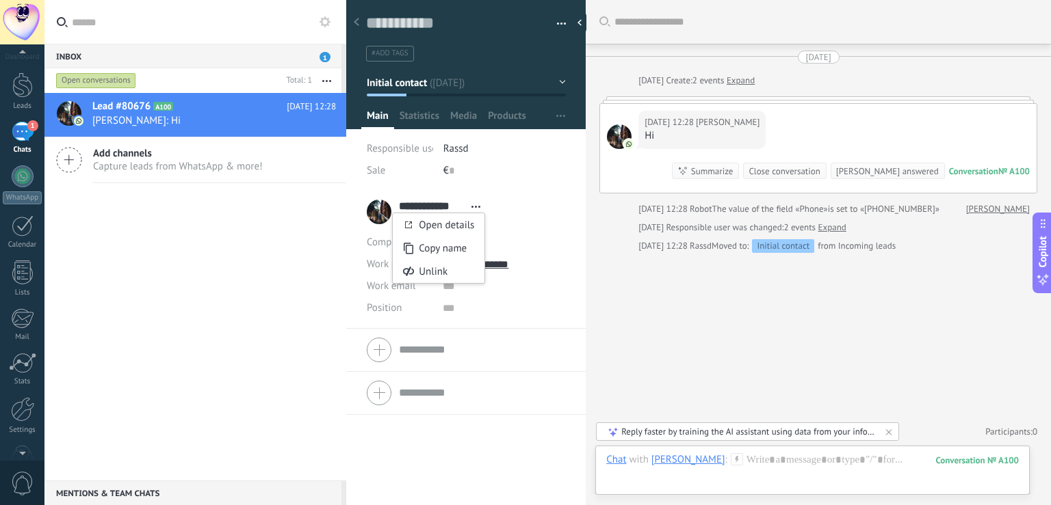
scroll to position [64, 0]
click at [23, 372] on div at bounding box center [22, 375] width 23 height 25
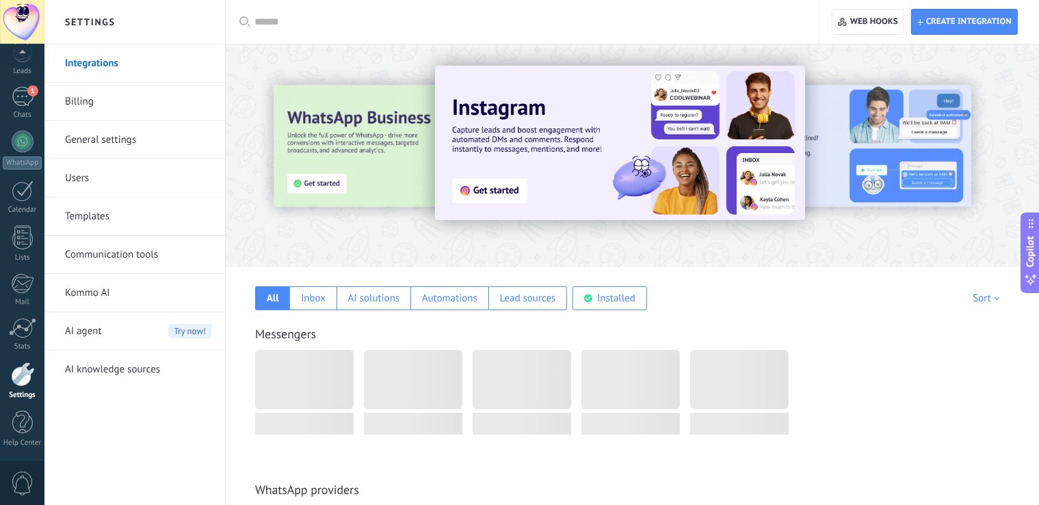
scroll to position [64, 0]
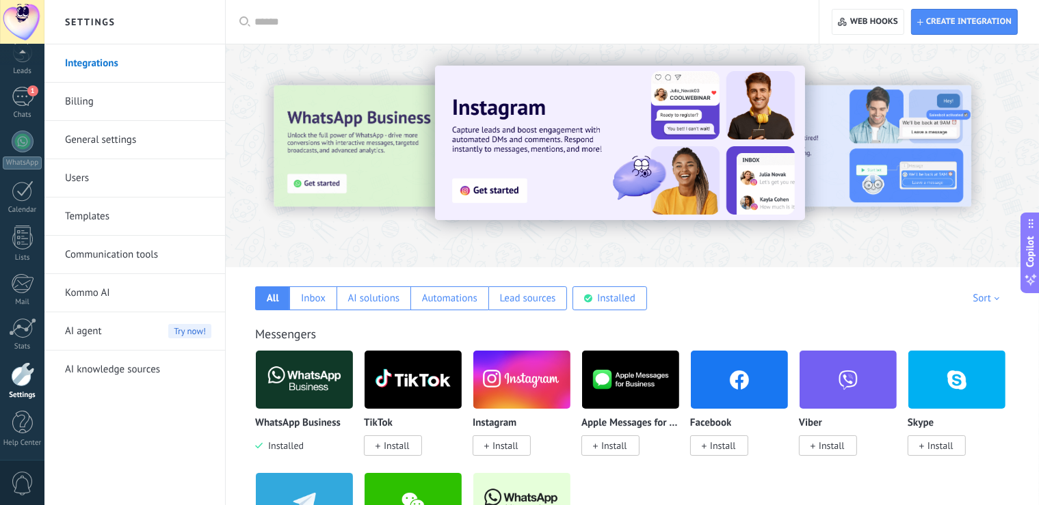
click at [111, 248] on link "Communication tools" at bounding box center [138, 255] width 146 height 38
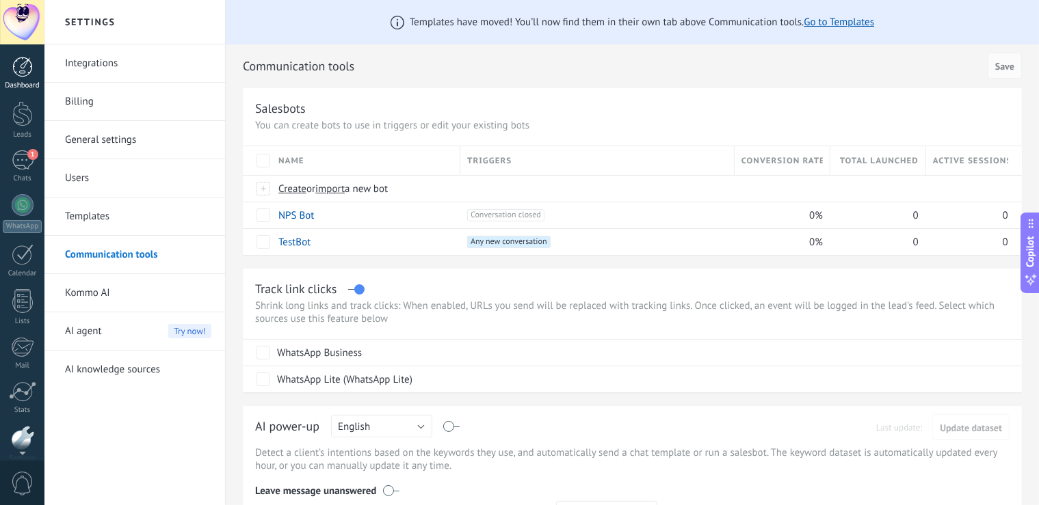
click at [21, 67] on div at bounding box center [22, 67] width 21 height 21
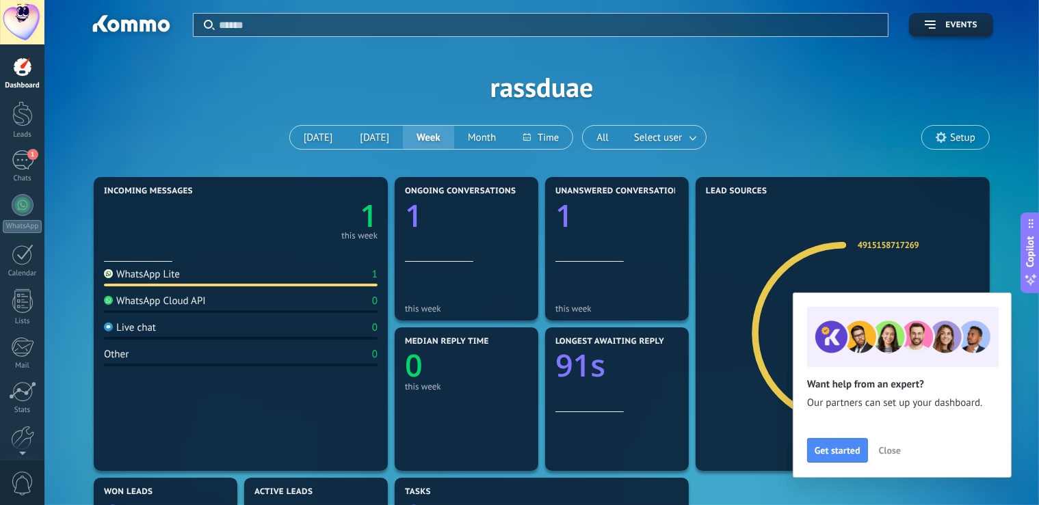
click at [891, 453] on span "Close" at bounding box center [890, 451] width 22 height 10
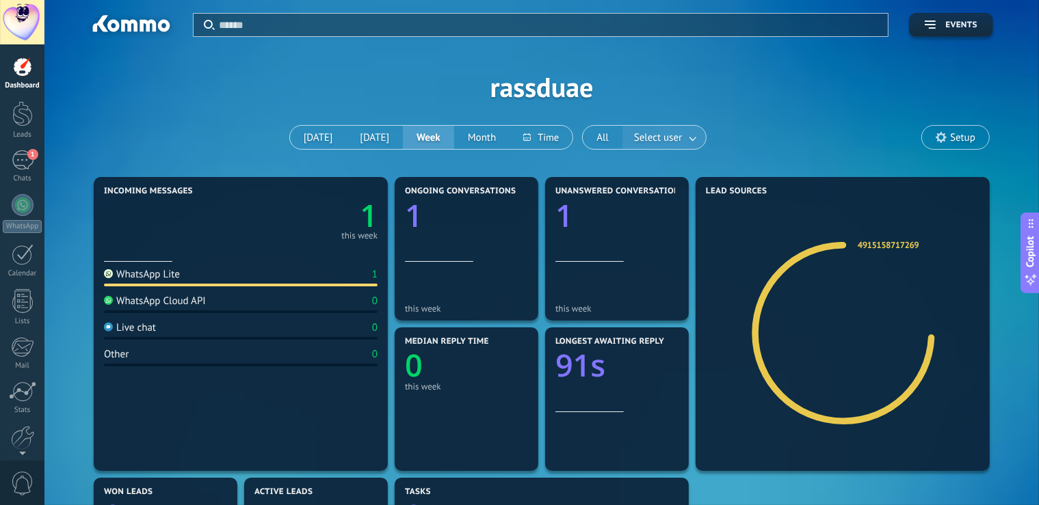
click at [700, 142] on link at bounding box center [693, 138] width 25 height 23
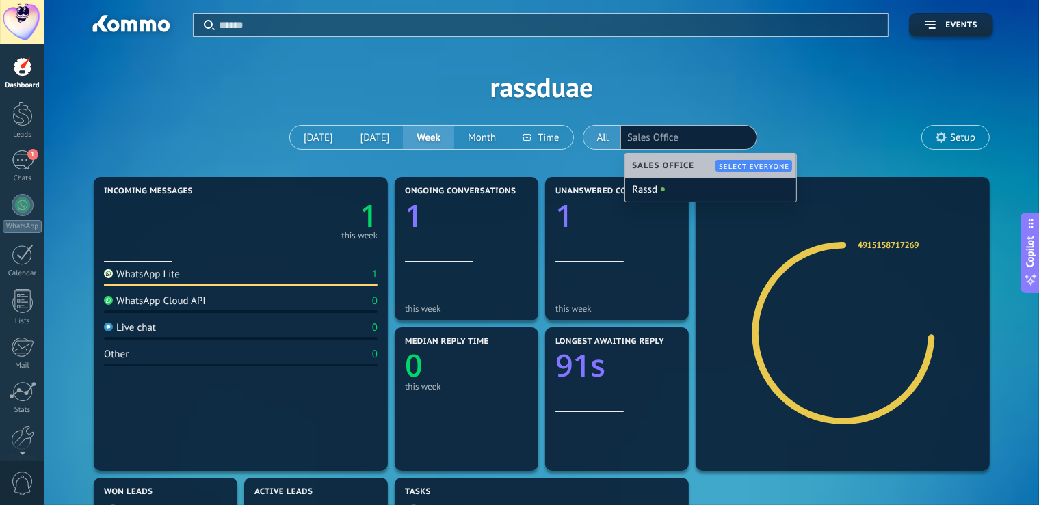
click at [609, 137] on button "All" at bounding box center [603, 137] width 40 height 23
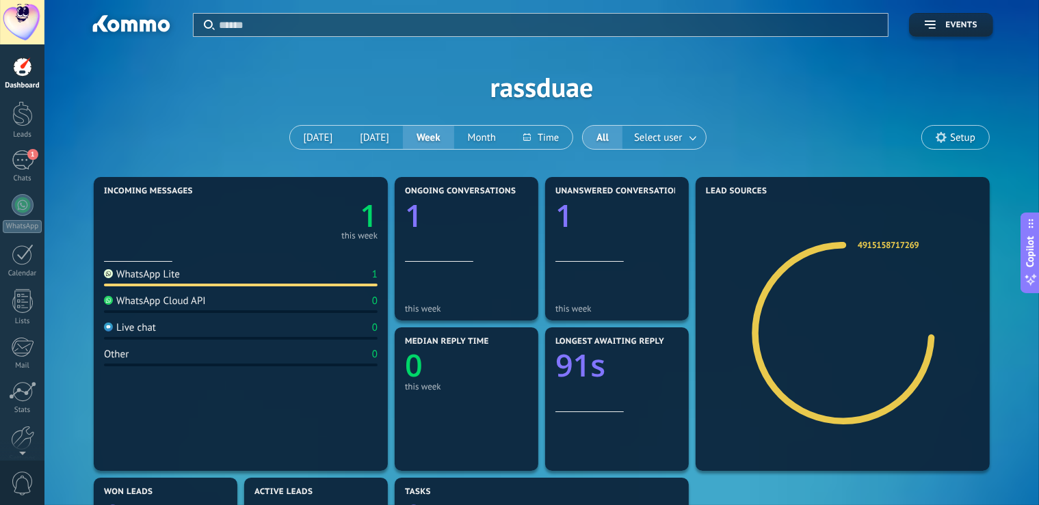
click at [609, 137] on button "All" at bounding box center [603, 137] width 40 height 23
click at [951, 142] on span "Setup" at bounding box center [962, 138] width 25 height 12
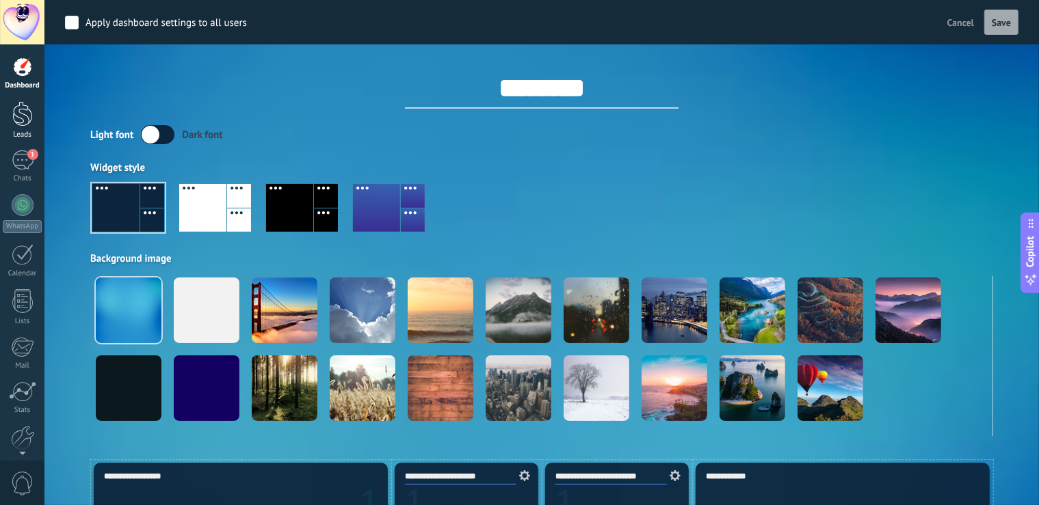
click at [23, 125] on div at bounding box center [22, 113] width 21 height 25
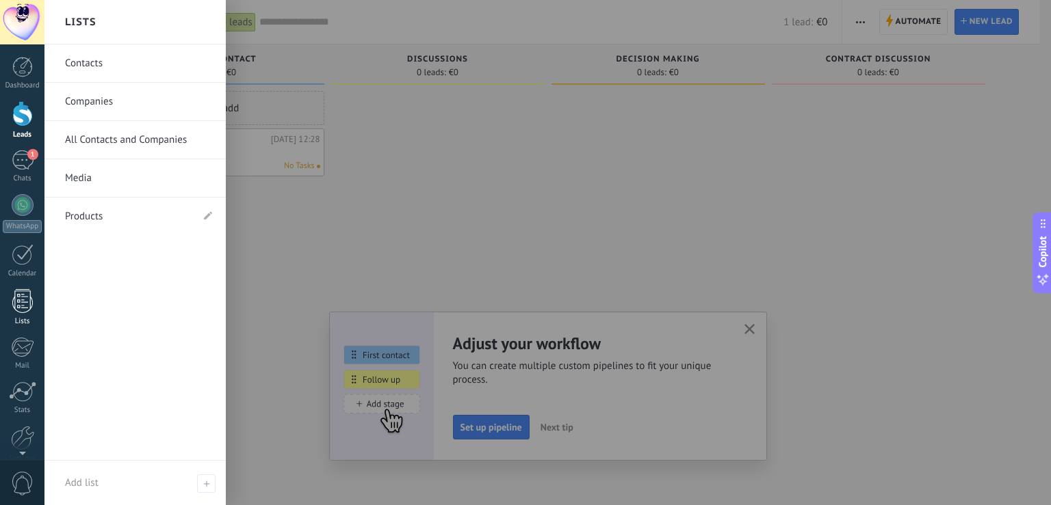
click at [23, 306] on div at bounding box center [22, 301] width 21 height 24
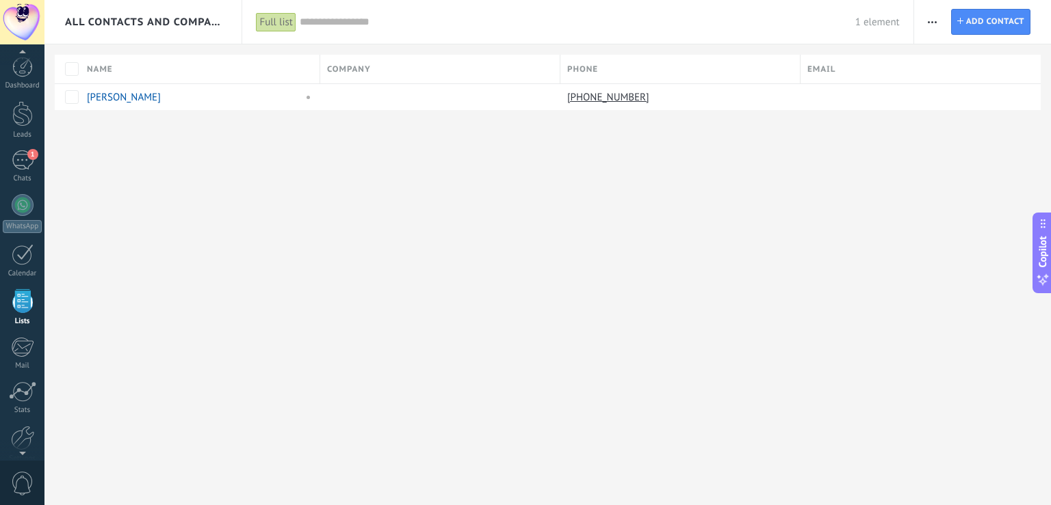
scroll to position [35, 0]
click at [159, 94] on span at bounding box center [158, 97] width 14 height 14
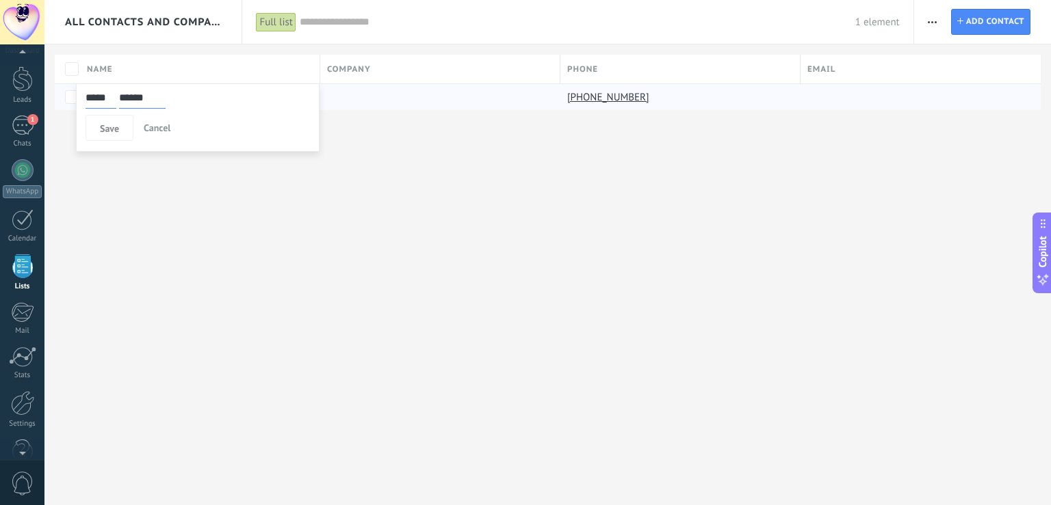
click at [410, 172] on div "All Contacts and Companies Full list Apply 1 element Full list Contacts without…" at bounding box center [547, 252] width 1006 height 505
click at [25, 408] on div at bounding box center [22, 403] width 23 height 25
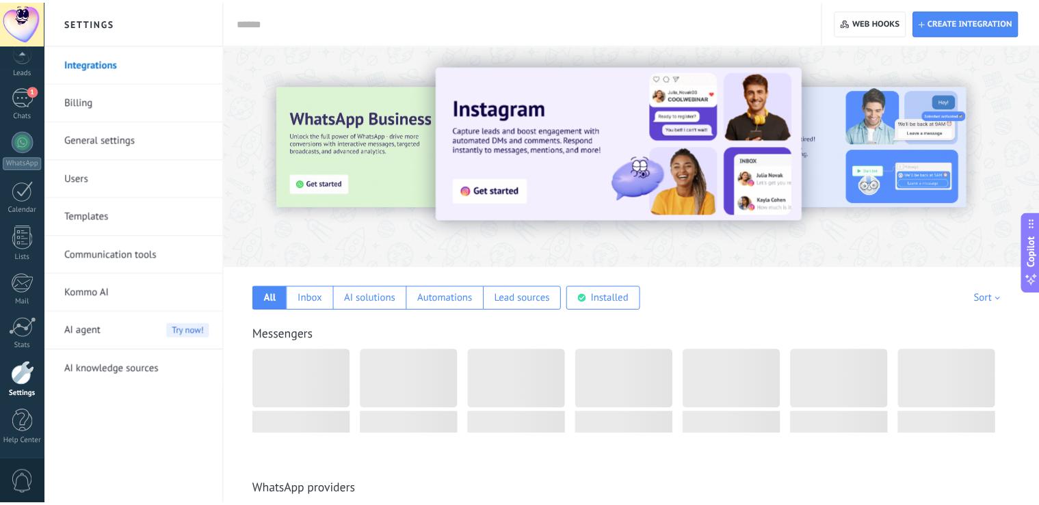
scroll to position [64, 0]
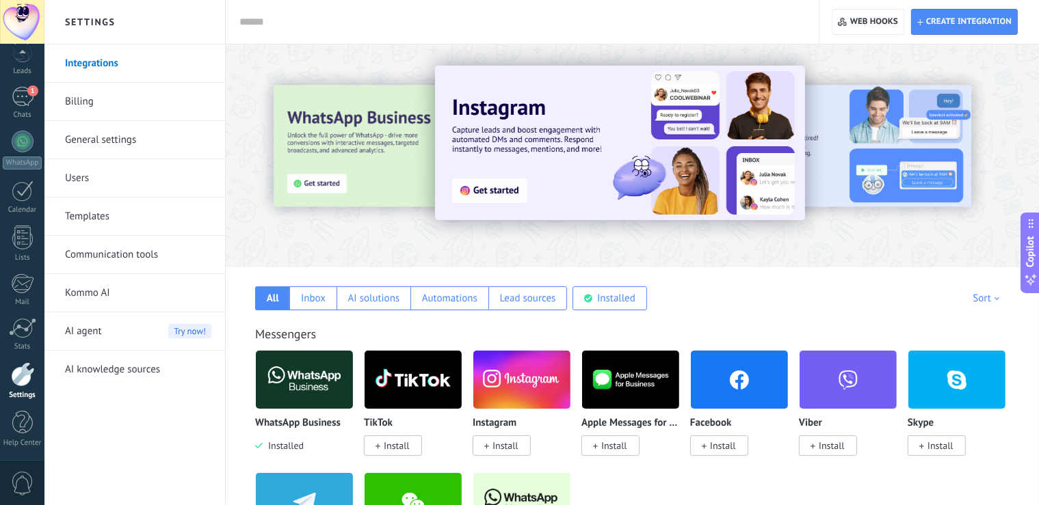
click at [83, 174] on link "Users" at bounding box center [138, 178] width 146 height 38
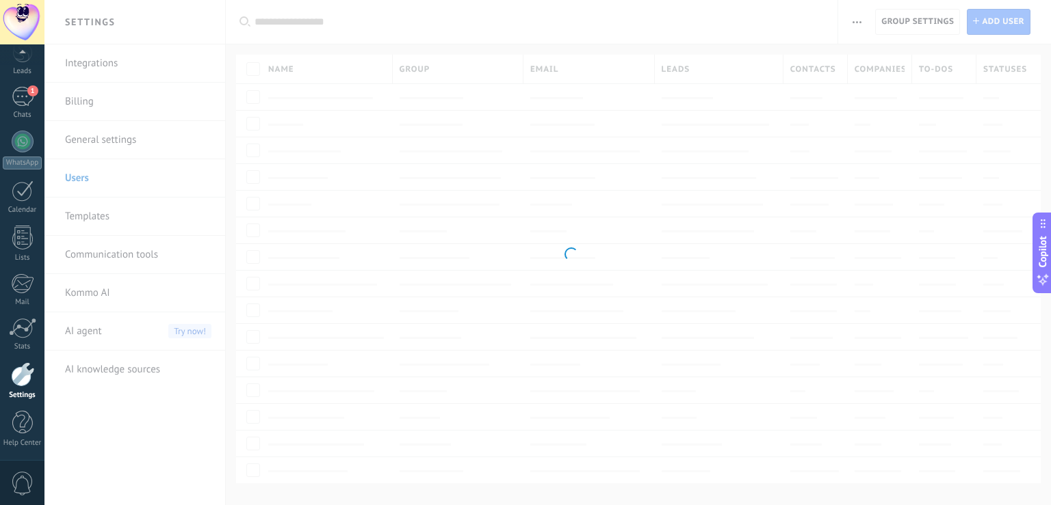
scroll to position [64, 0]
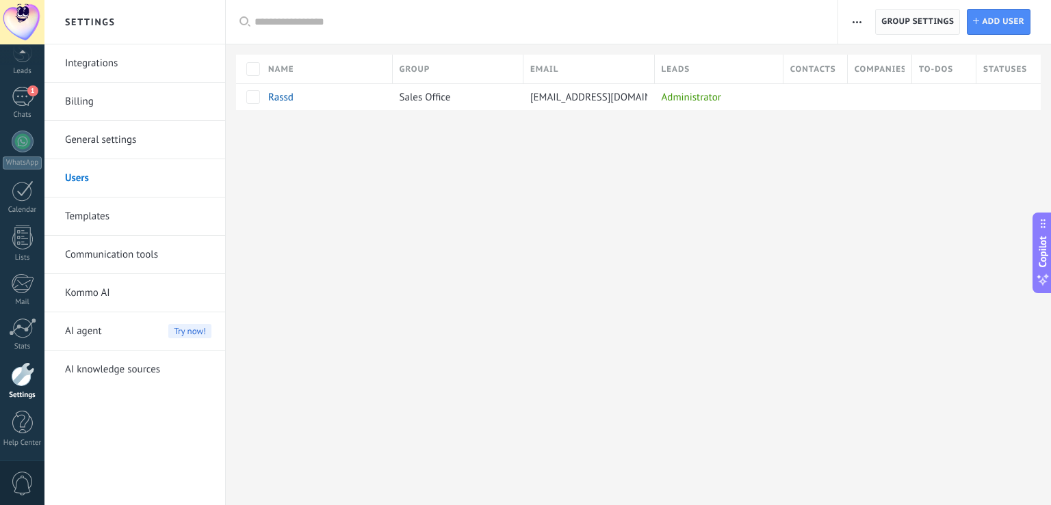
click at [925, 27] on span "Group settings" at bounding box center [917, 22] width 73 height 25
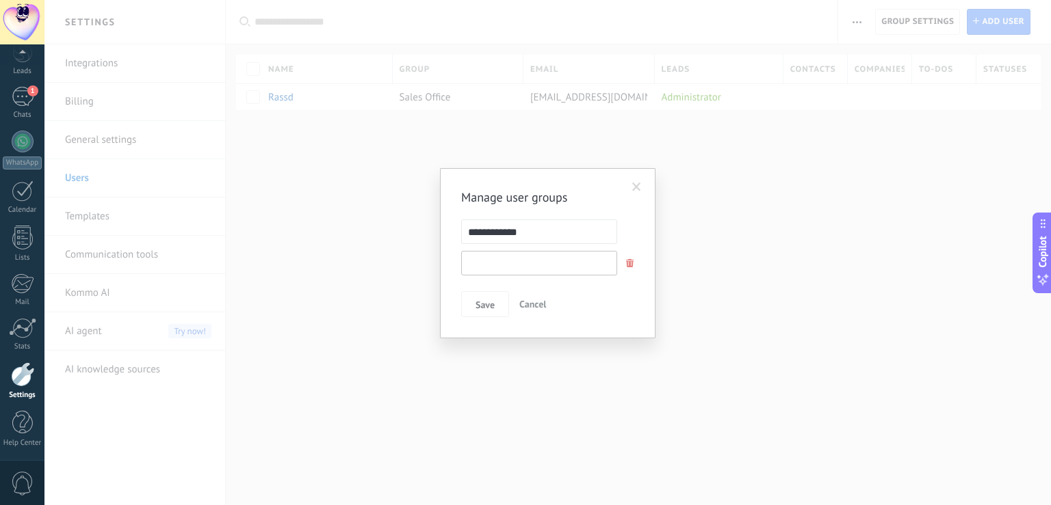
click at [547, 269] on input "text" at bounding box center [539, 263] width 156 height 25
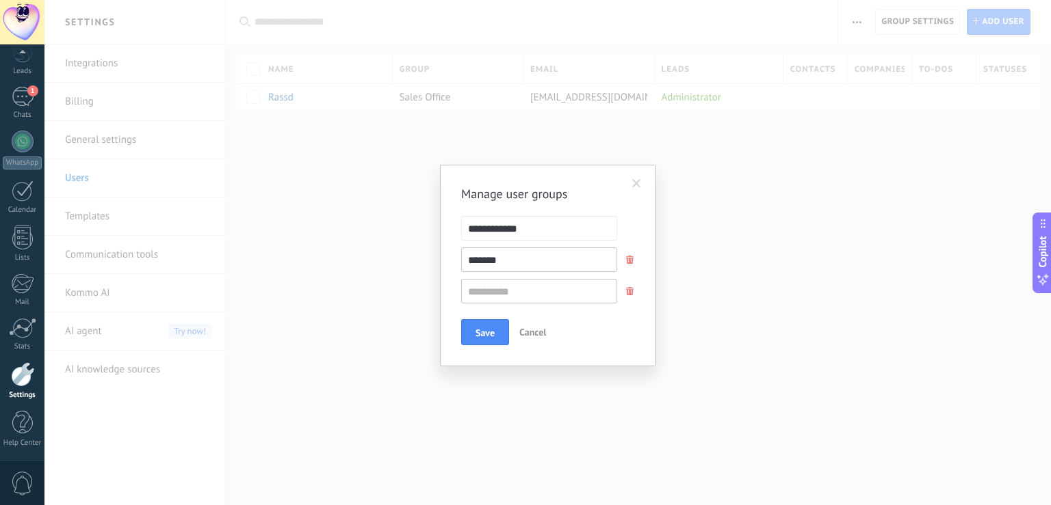
type input "*******"
click at [514, 294] on input "text" at bounding box center [539, 291] width 156 height 25
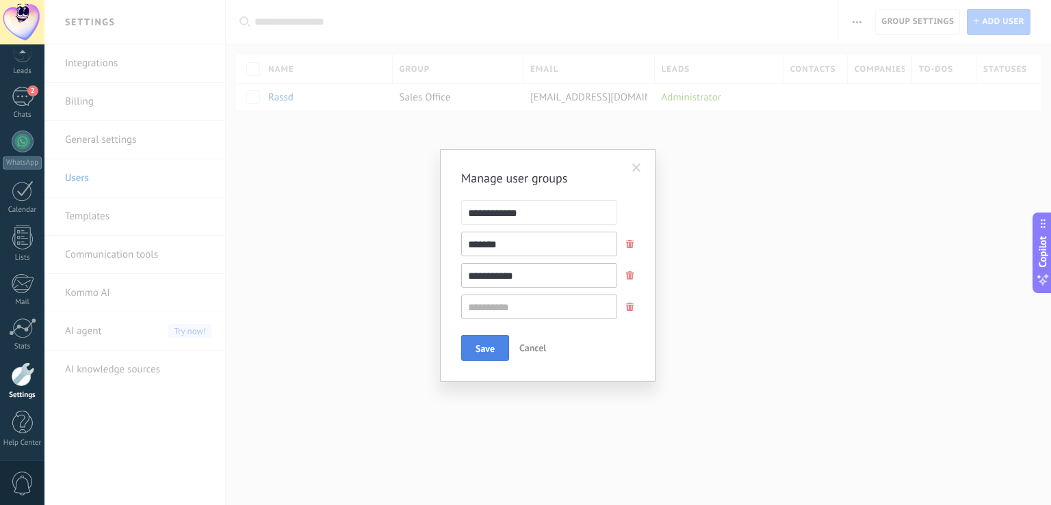
type input "**********"
click at [482, 339] on button "Save" at bounding box center [485, 348] width 48 height 26
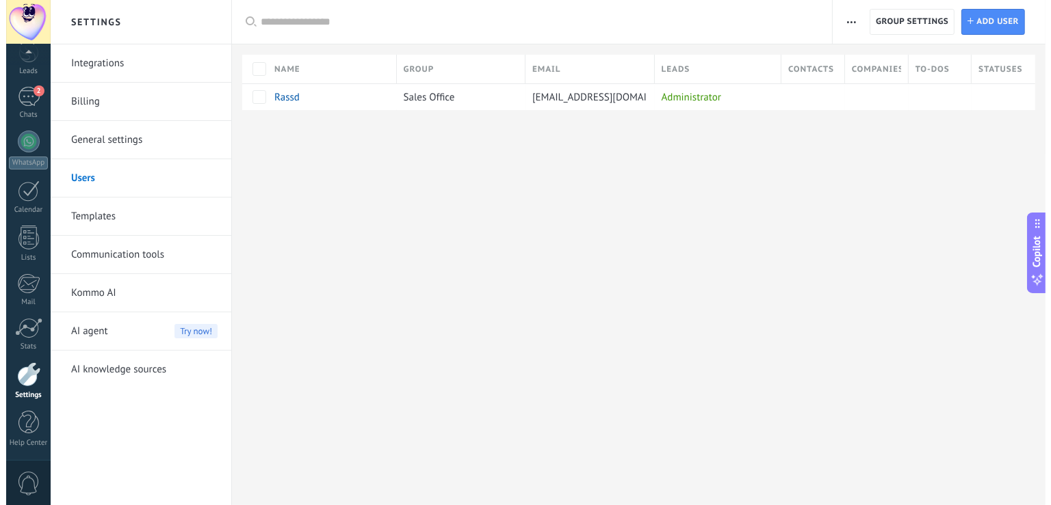
scroll to position [64, 0]
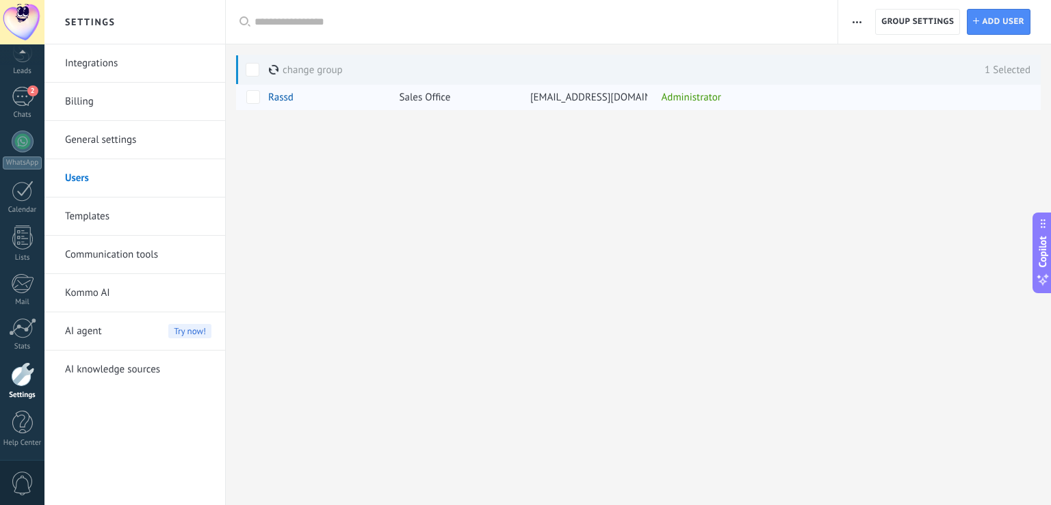
click at [346, 98] on div "Rassd" at bounding box center [319, 97] width 102 height 12
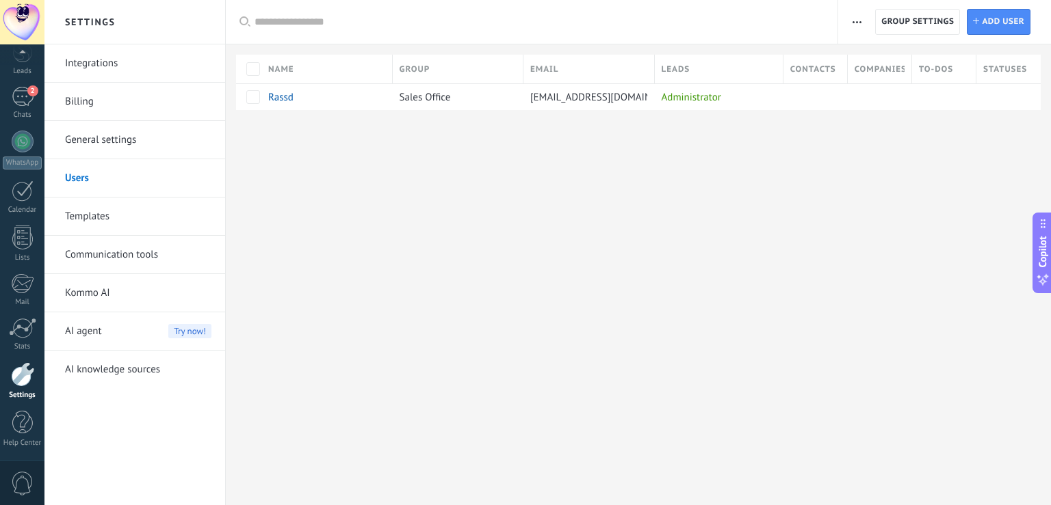
click at [860, 18] on span "button" at bounding box center [856, 22] width 9 height 26
click at [636, 142] on div at bounding box center [638, 132] width 825 height 44
click at [672, 97] on div "Administrator" at bounding box center [716, 97] width 122 height 26
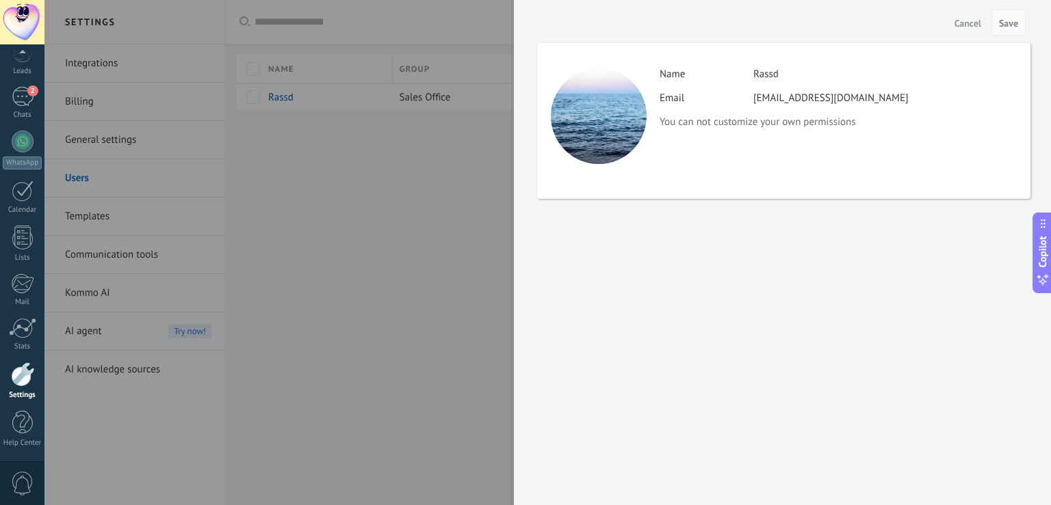
click at [480, 197] on div at bounding box center [525, 252] width 1051 height 505
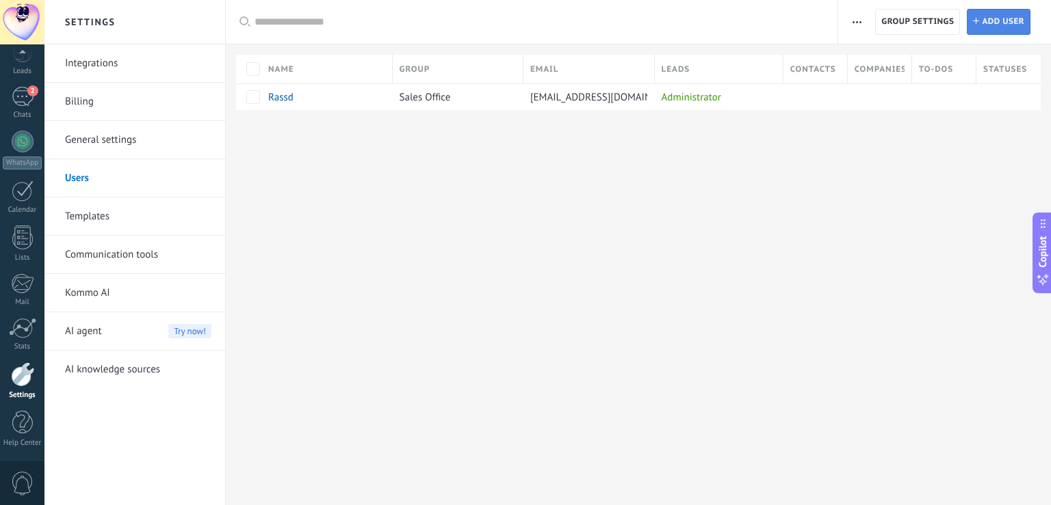
click at [1004, 21] on span "Add user" at bounding box center [1003, 22] width 42 height 25
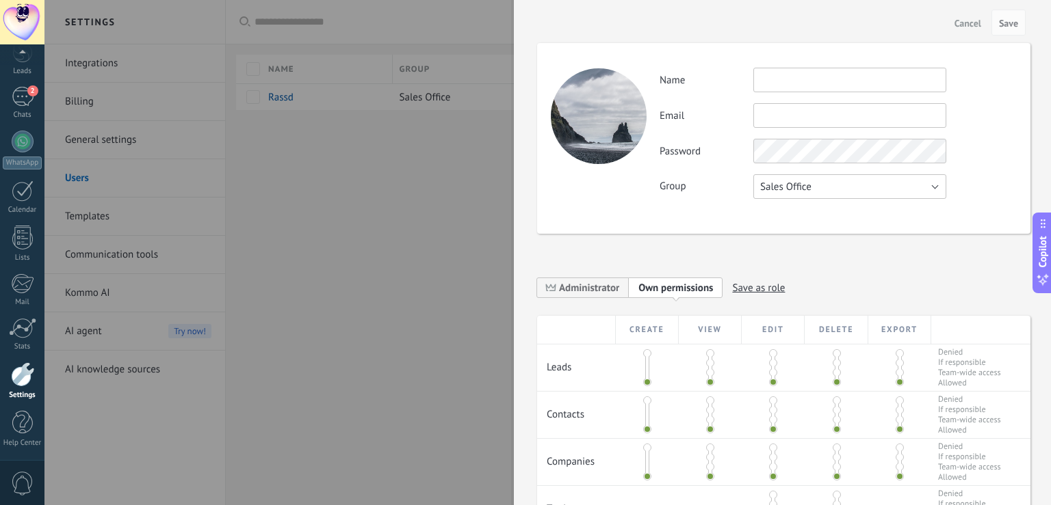
click at [816, 186] on button "Sales Office" at bounding box center [849, 186] width 193 height 25
click at [804, 233] on span "Support" at bounding box center [843, 233] width 196 height 13
click at [800, 89] on input "text" at bounding box center [849, 80] width 193 height 25
type input "*****"
type input "**********"
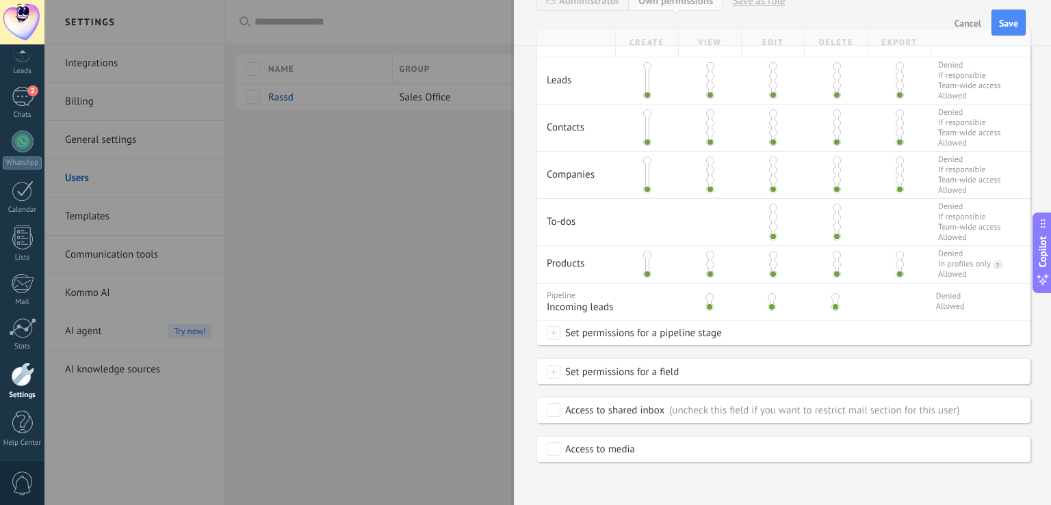
scroll to position [293, 0]
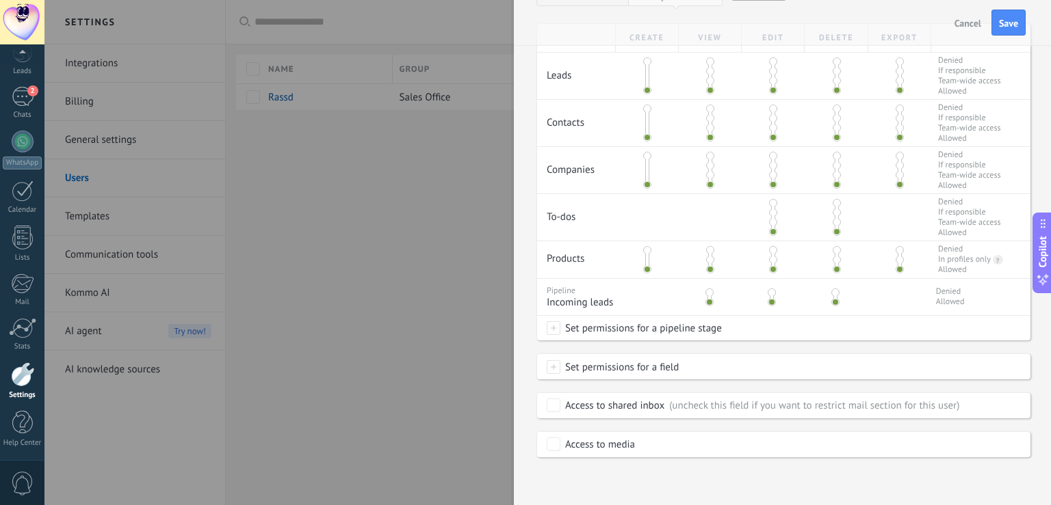
click at [627, 369] on span "Set permissions for a field" at bounding box center [619, 367] width 118 height 25
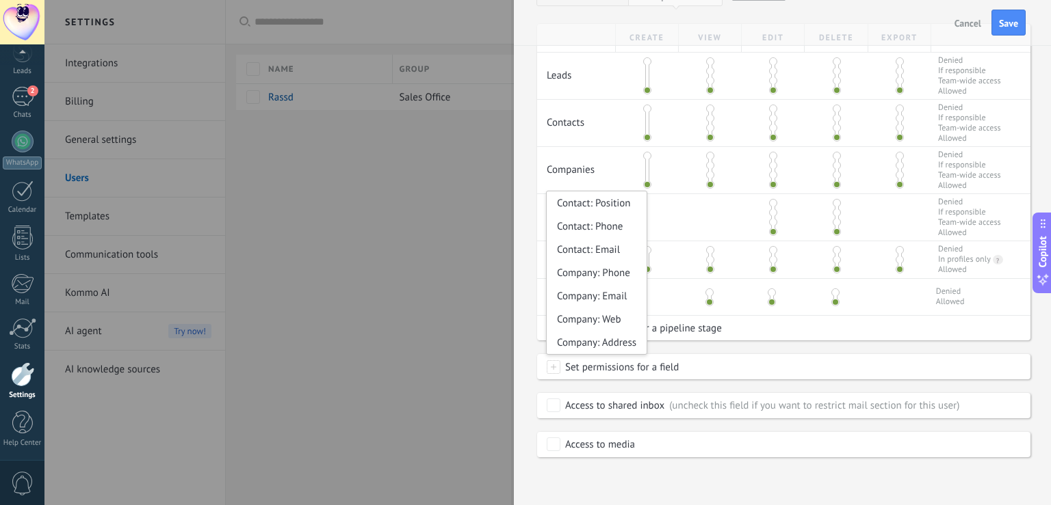
click at [557, 368] on span at bounding box center [554, 367] width 14 height 14
click at [689, 339] on span "Set permissions for a pipeline stage" at bounding box center [640, 328] width 161 height 25
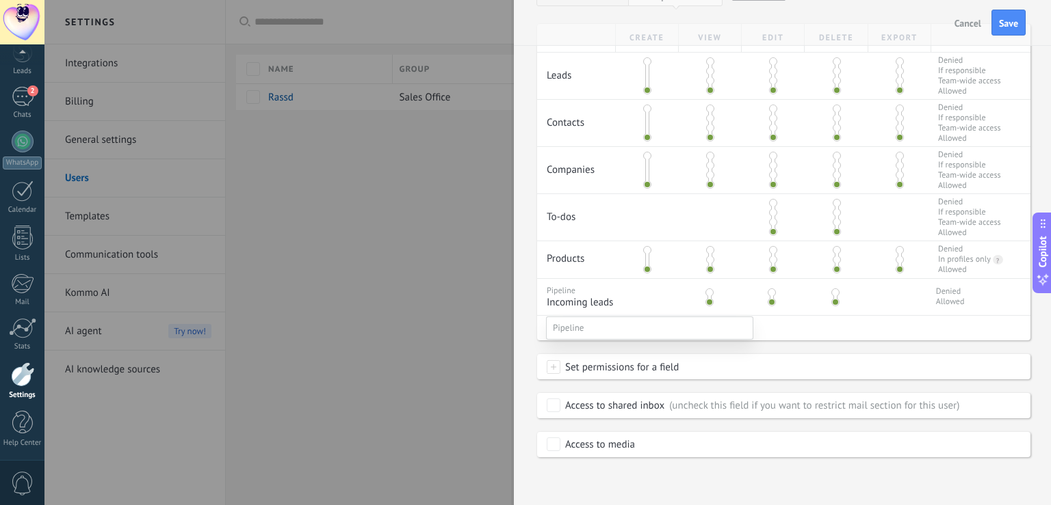
click at [791, 351] on div at bounding box center [547, 252] width 1006 height 505
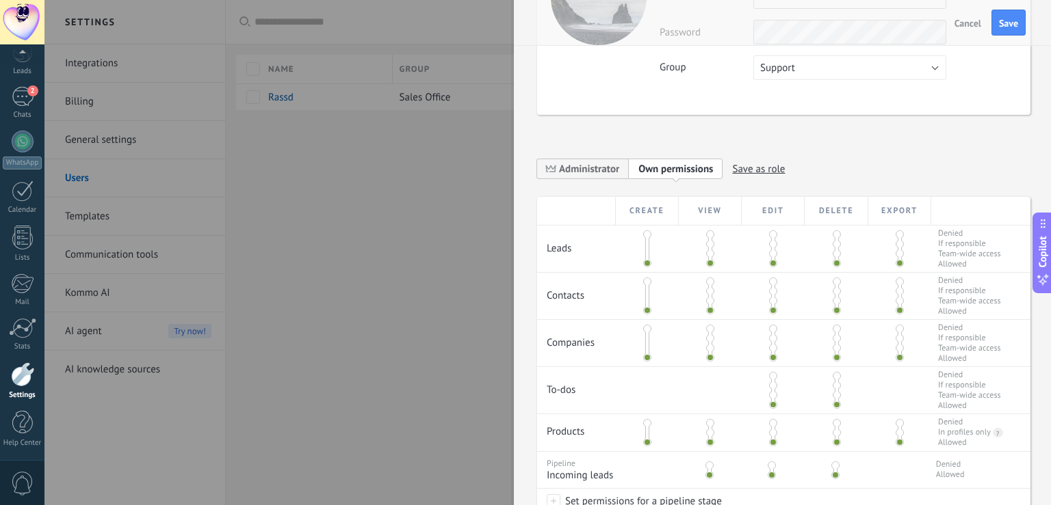
scroll to position [135, 0]
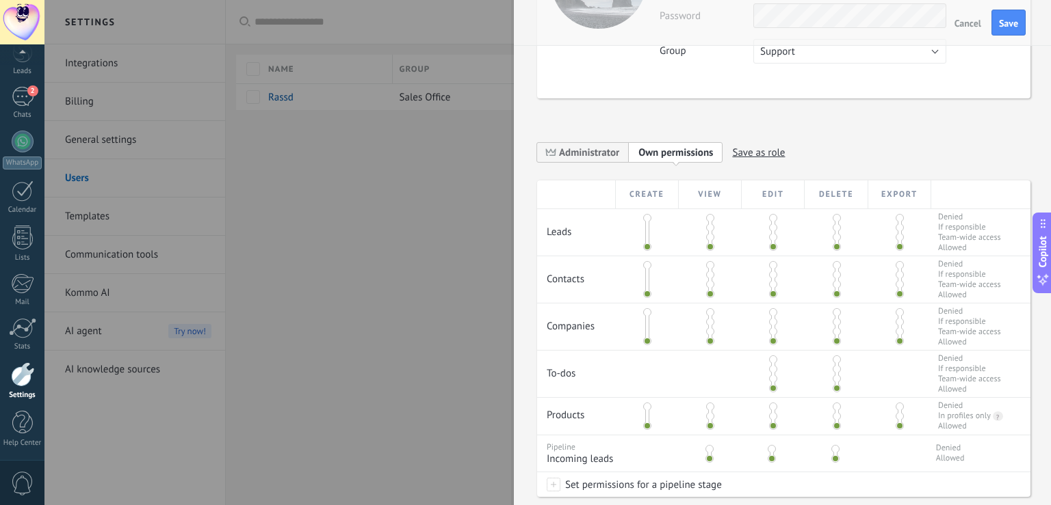
click at [643, 218] on span at bounding box center [647, 218] width 8 height 8
click at [706, 228] on span at bounding box center [710, 228] width 8 height 8
click at [706, 272] on span at bounding box center [710, 275] width 8 height 8
click at [645, 263] on span at bounding box center [647, 265] width 8 height 8
click at [707, 321] on span at bounding box center [710, 322] width 8 height 8
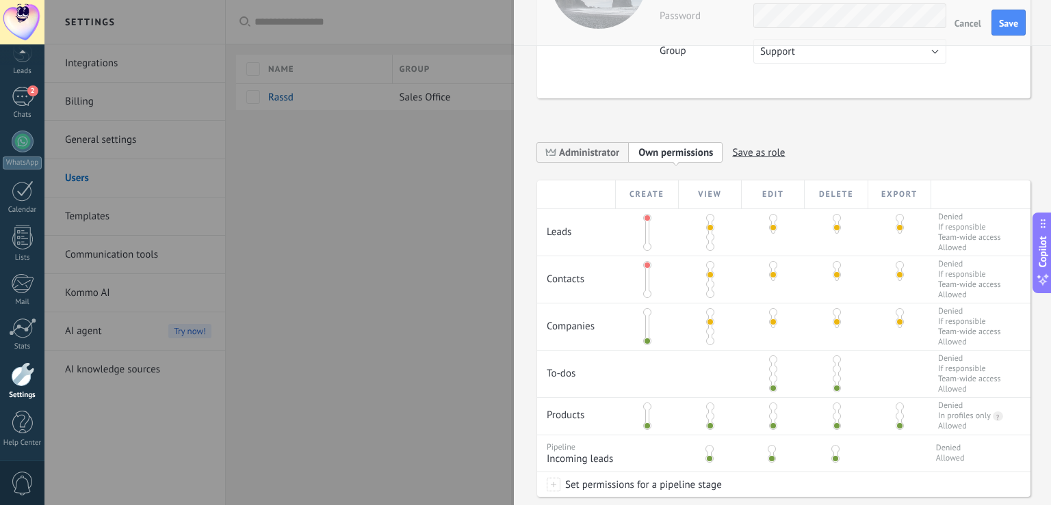
click at [644, 313] on span at bounding box center [647, 312] width 8 height 8
click at [762, 371] on div at bounding box center [772, 374] width 63 height 47
click at [771, 373] on div at bounding box center [773, 374] width 4 height 34
click at [769, 368] on span at bounding box center [773, 369] width 8 height 8
click at [707, 416] on span at bounding box center [710, 416] width 8 height 8
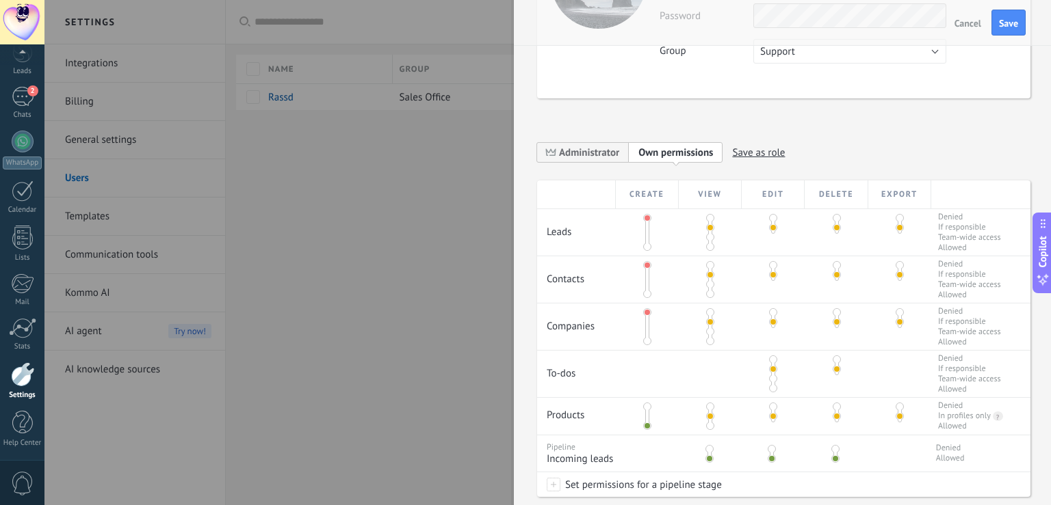
click at [645, 408] on span at bounding box center [647, 407] width 8 height 8
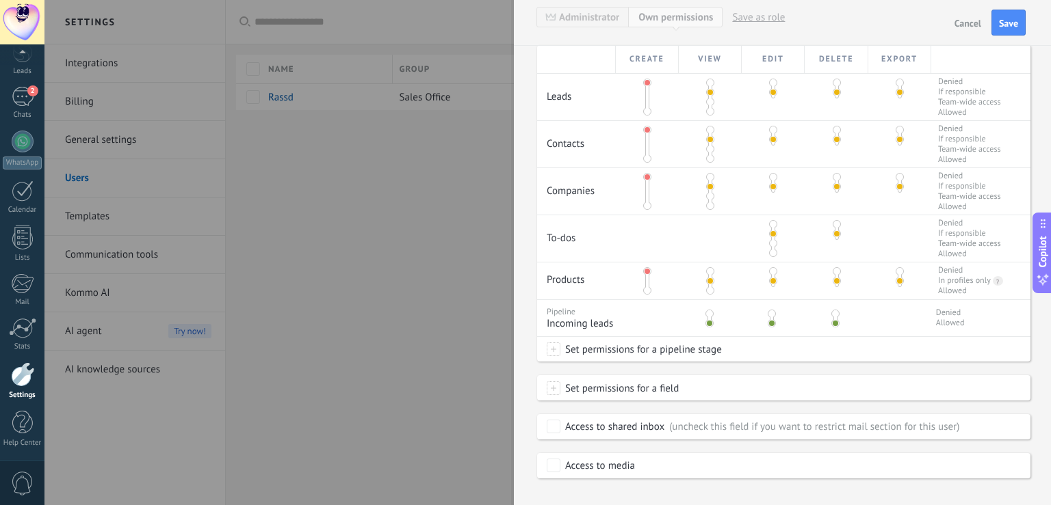
scroll to position [293, 0]
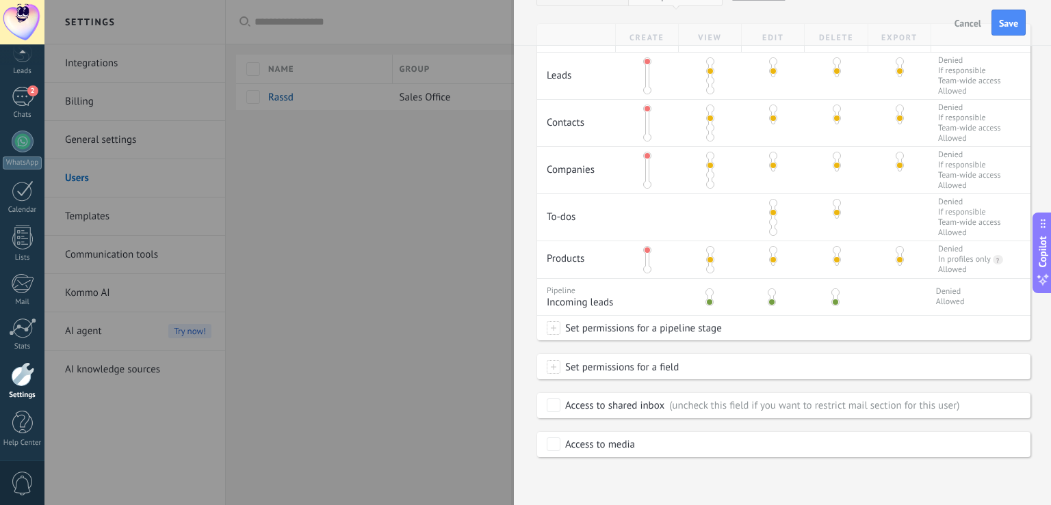
click at [707, 291] on span at bounding box center [709, 293] width 8 height 8
click at [637, 326] on span "Set permissions for a pipeline stage" at bounding box center [640, 328] width 161 height 25
click at [787, 346] on div at bounding box center [547, 252] width 1006 height 505
click at [641, 406] on div "Access to shared inbox" at bounding box center [614, 406] width 99 height 14
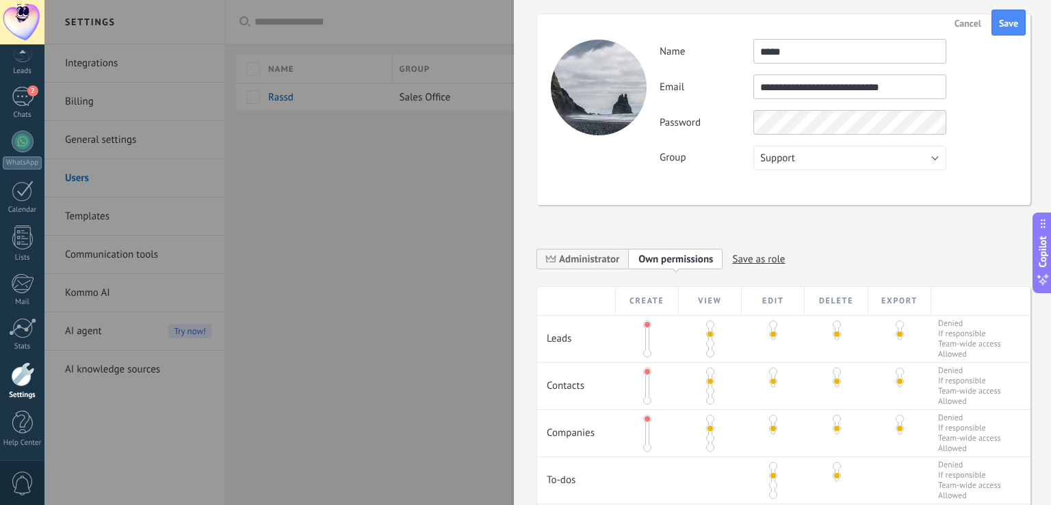
scroll to position [0, 0]
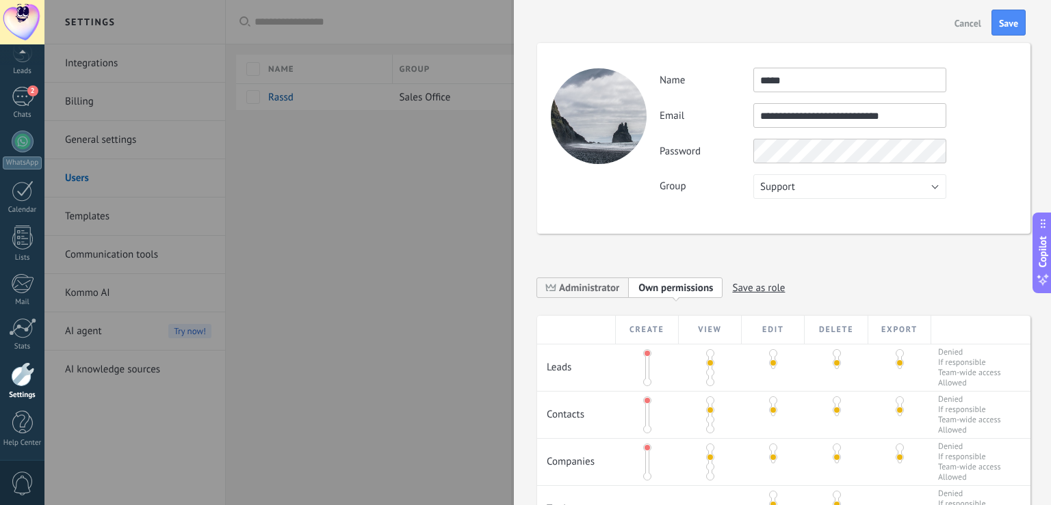
click at [773, 290] on span "Save as role" at bounding box center [758, 288] width 53 height 21
type input "********"
click at [747, 285] on icon at bounding box center [746, 288] width 11 height 8
click at [1010, 27] on span "Save" at bounding box center [1008, 23] width 19 height 10
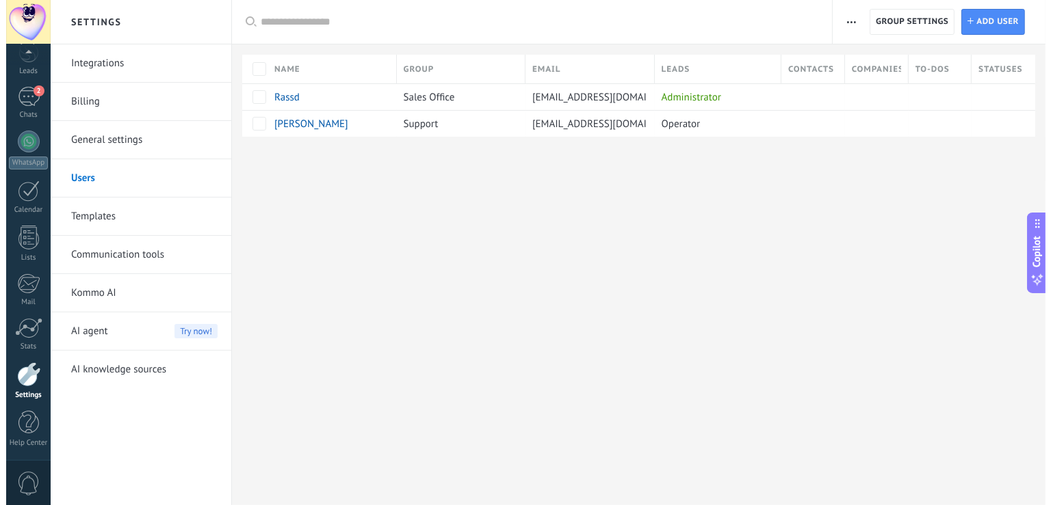
scroll to position [64, 0]
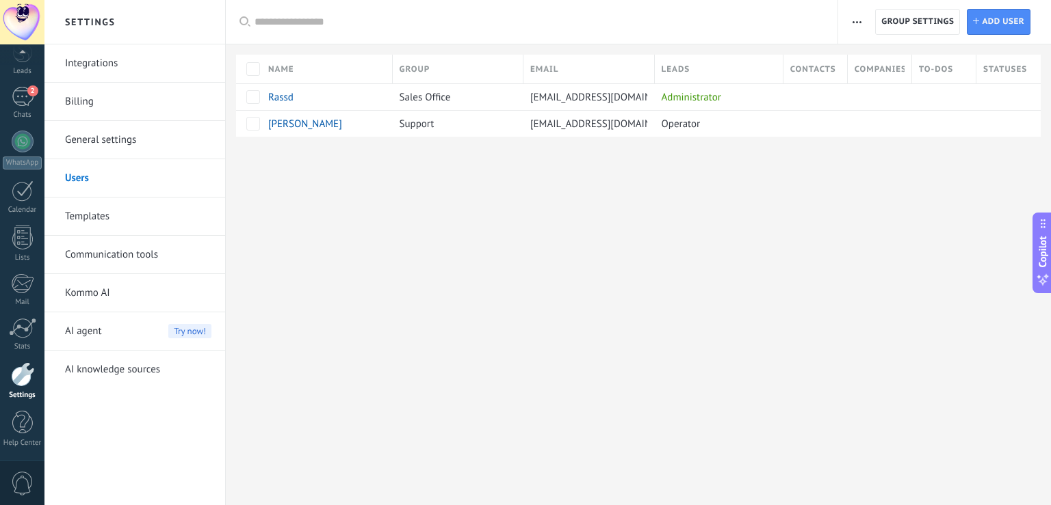
click at [98, 326] on span "AI agent" at bounding box center [83, 332] width 37 height 38
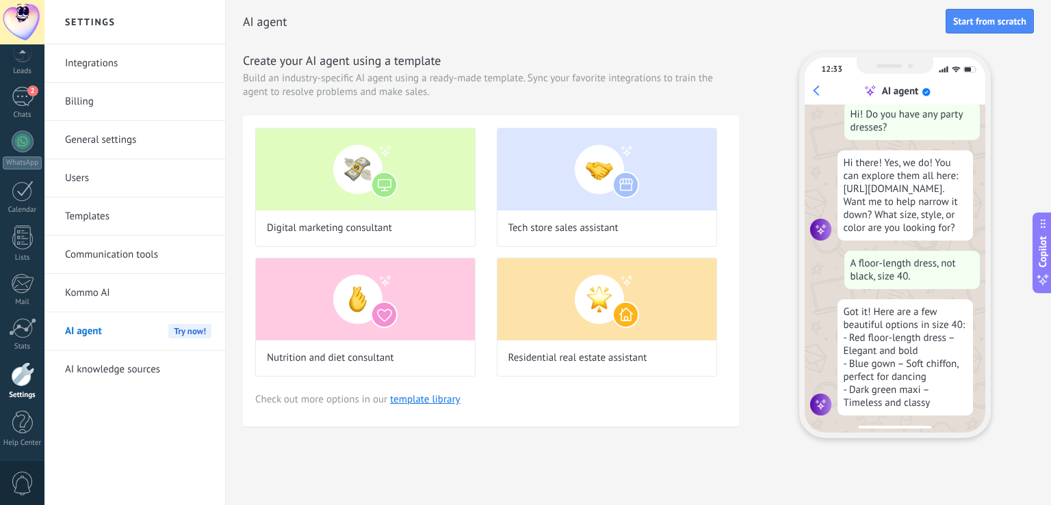
scroll to position [31, 0]
click at [18, 105] on div "2" at bounding box center [23, 97] width 22 height 20
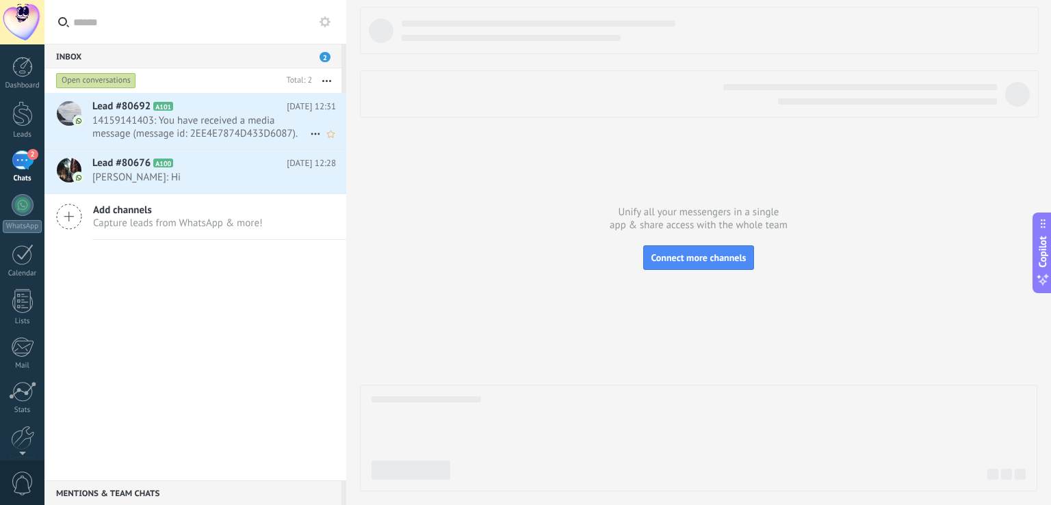
click at [189, 119] on span "14159141403: You have received a media message (message id: 2EE4E7874D433D6087)…" at bounding box center [201, 127] width 218 height 26
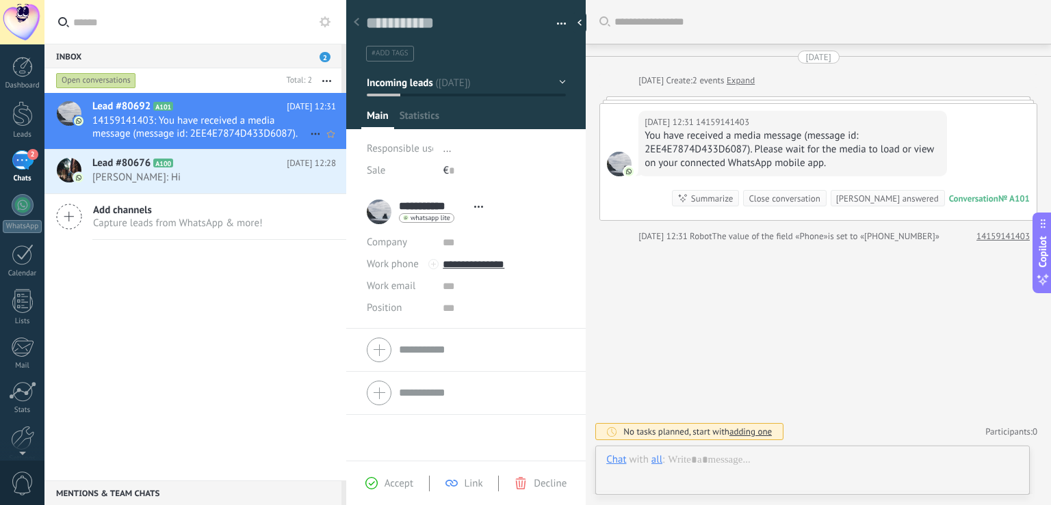
scroll to position [21, 0]
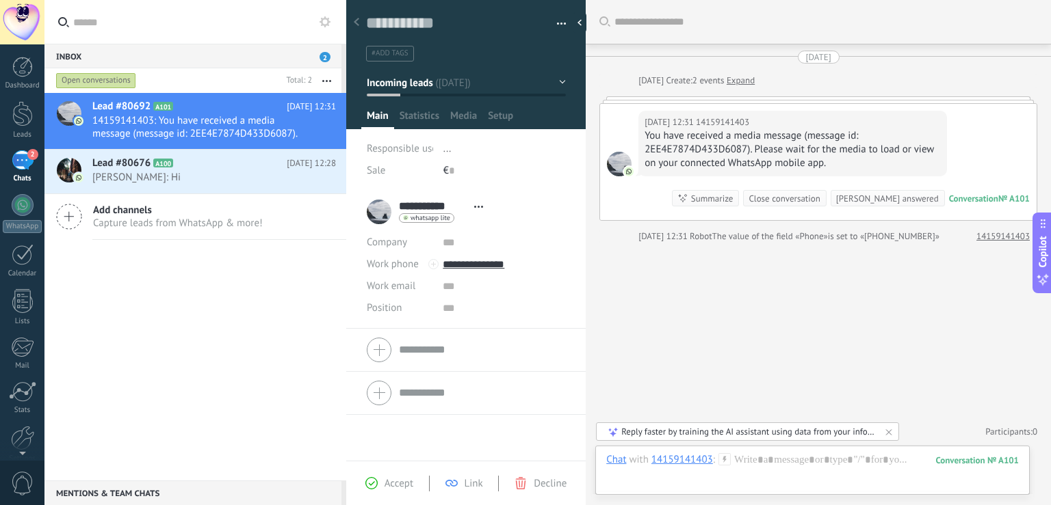
click at [124, 218] on span "Capture leads from WhatsApp & more!" at bounding box center [178, 223] width 170 height 13
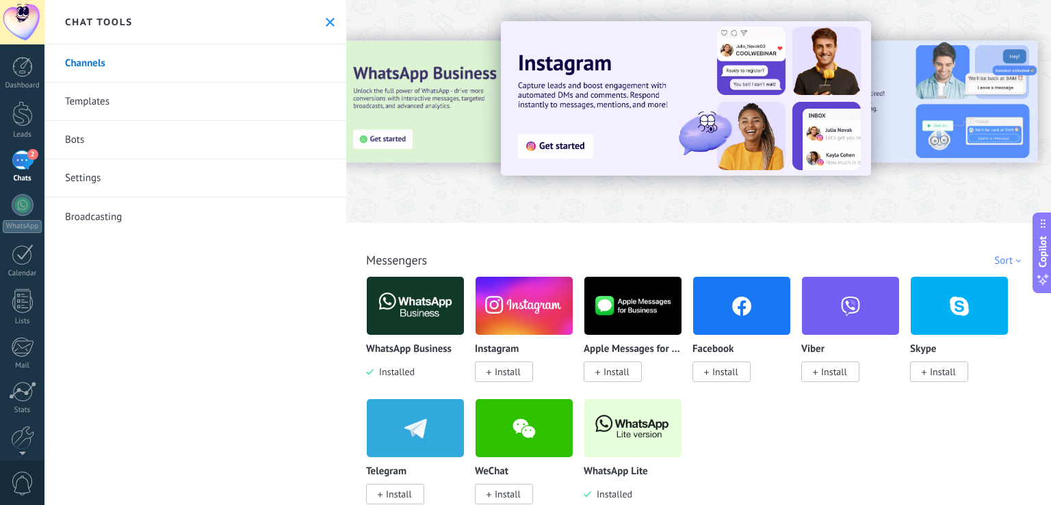
click at [101, 134] on link "Bots" at bounding box center [195, 140] width 302 height 38
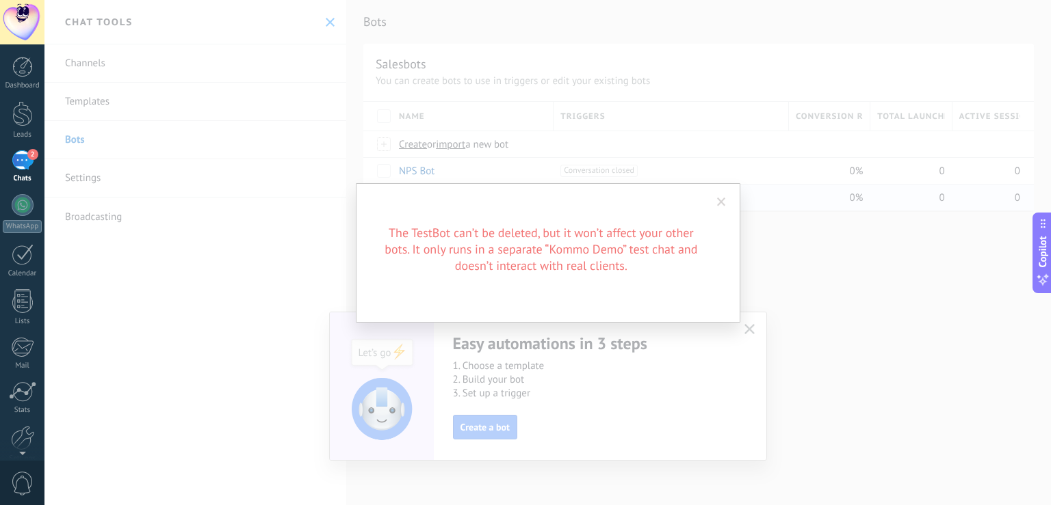
scroll to position [21, 0]
click at [722, 198] on span at bounding box center [721, 202] width 23 height 23
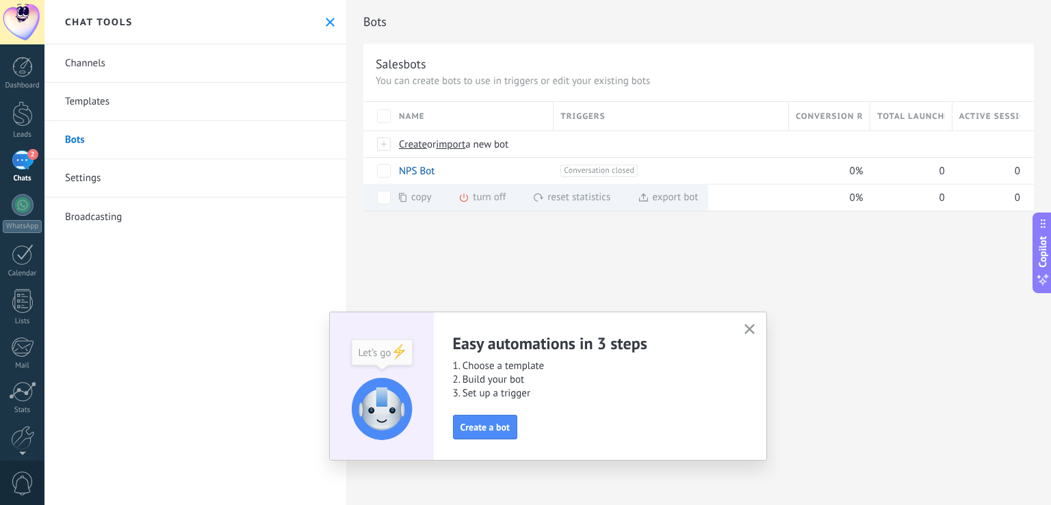
click at [748, 328] on use "button" at bounding box center [749, 329] width 10 height 10
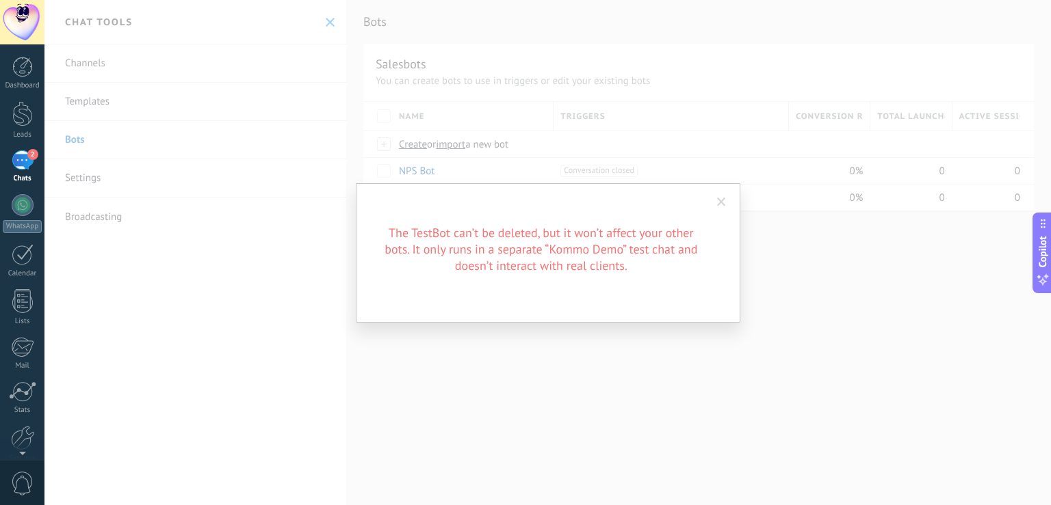
click at [720, 202] on span at bounding box center [721, 203] width 9 height 10
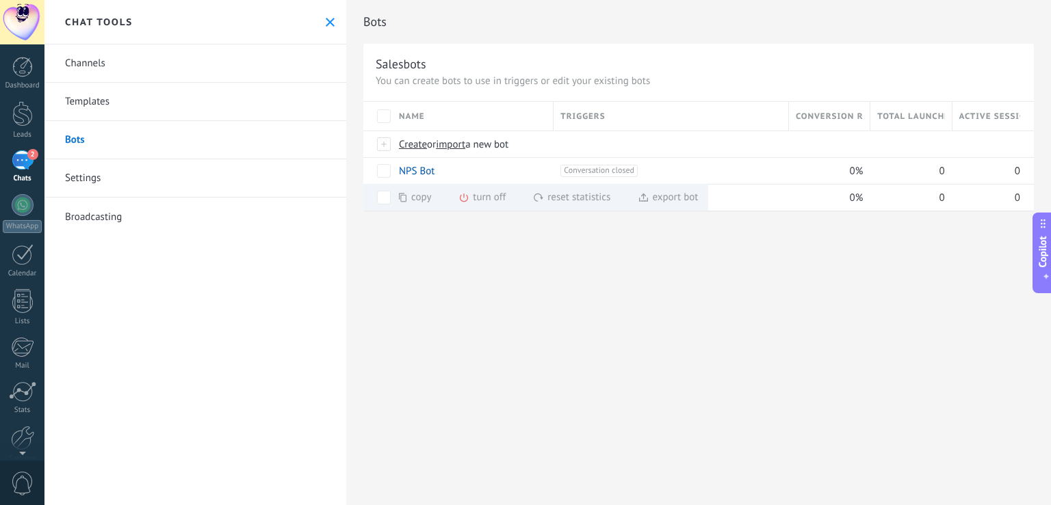
click at [1047, 239] on span "Copilot" at bounding box center [1043, 251] width 14 height 31
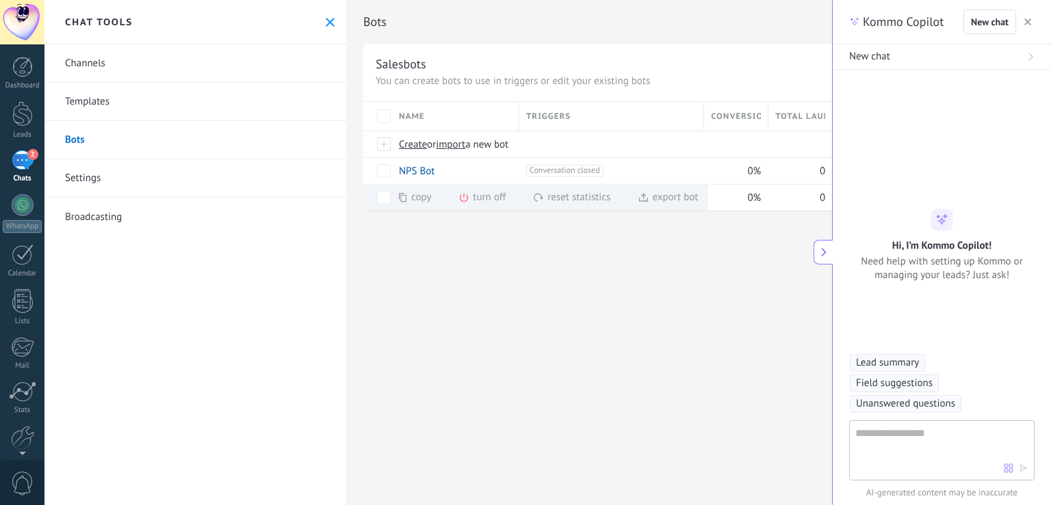
type textarea "**********"
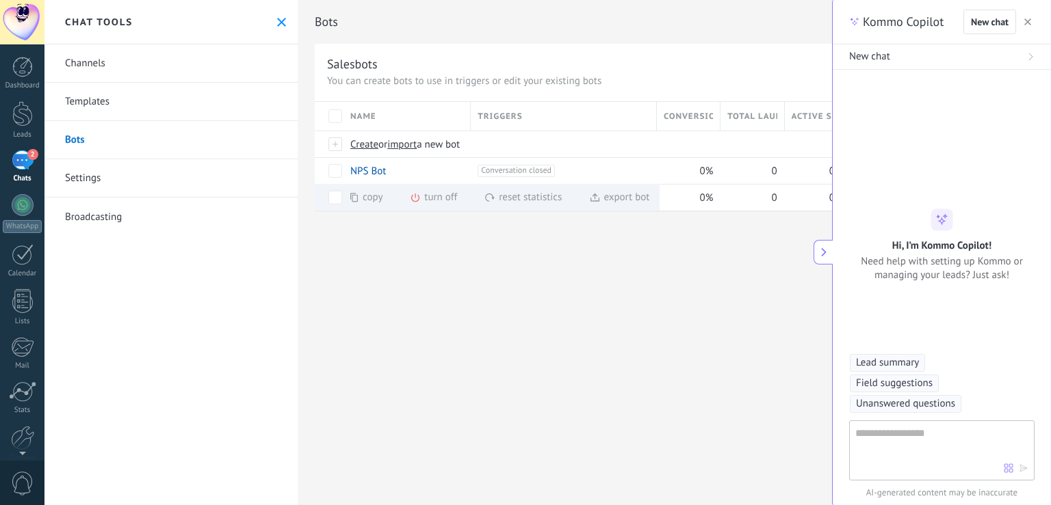
click at [1033, 23] on button "button" at bounding box center [1028, 22] width 14 height 16
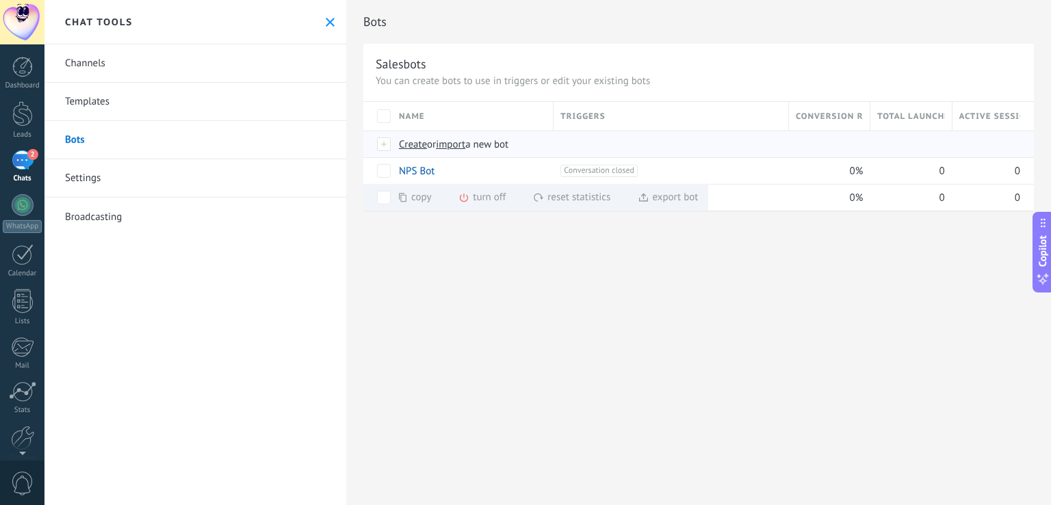
click at [417, 144] on span "Create" at bounding box center [413, 144] width 28 height 13
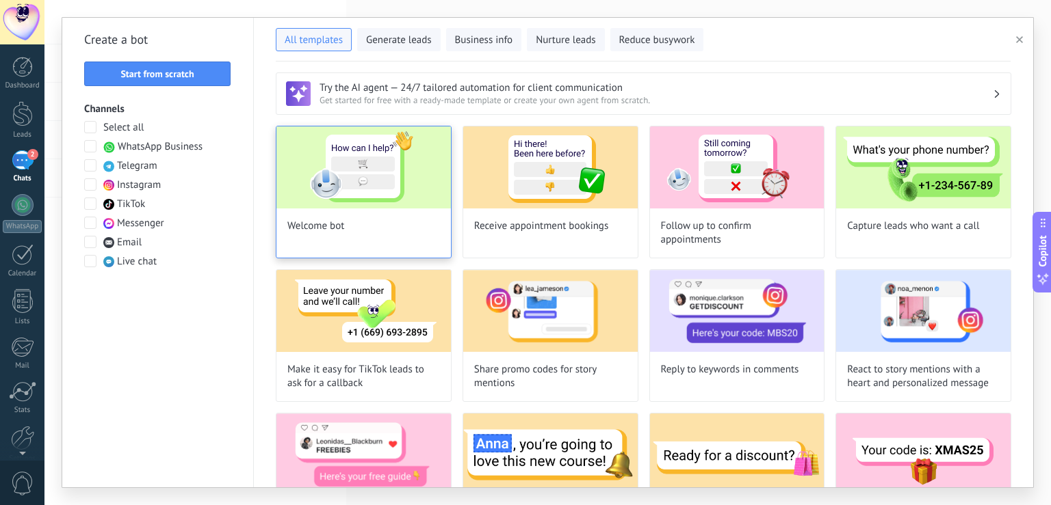
click at [405, 179] on img at bounding box center [363, 168] width 174 height 82
type input "**********"
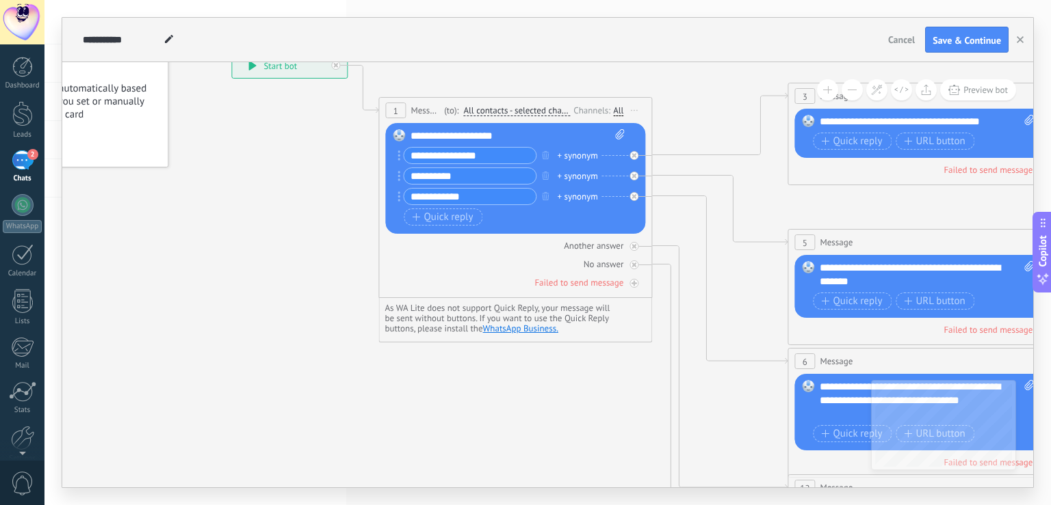
drag, startPoint x: 480, startPoint y: 372, endPoint x: 337, endPoint y: 254, distance: 185.1
click at [340, 254] on icon at bounding box center [955, 401] width 2132 height 1381
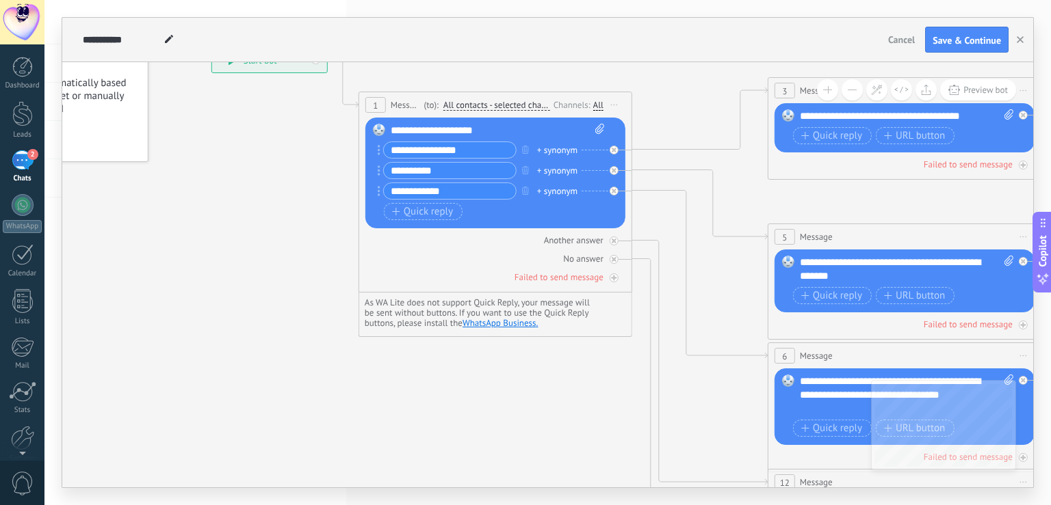
click at [852, 93] on button at bounding box center [851, 89] width 21 height 21
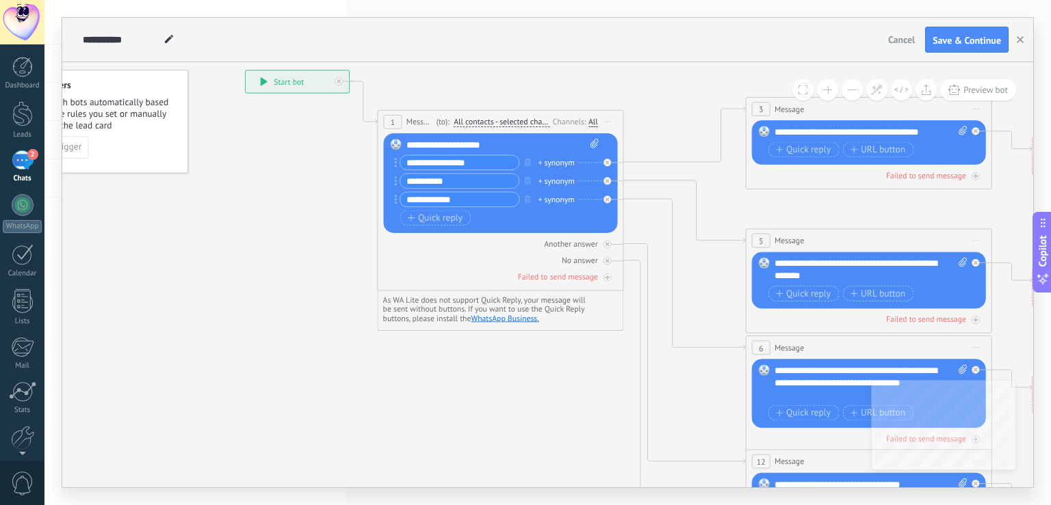
click at [852, 93] on button at bounding box center [851, 89] width 21 height 21
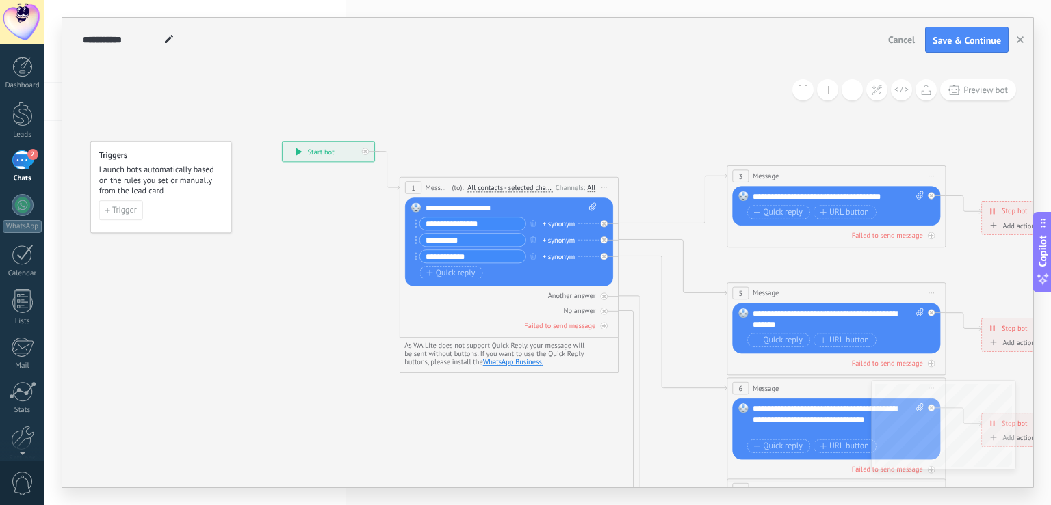
drag, startPoint x: 576, startPoint y: 373, endPoint x: 579, endPoint y: 421, distance: 48.6
click at [579, 421] on icon at bounding box center [861, 420] width 1706 height 1105
click at [120, 209] on span "Trigger" at bounding box center [124, 211] width 25 height 8
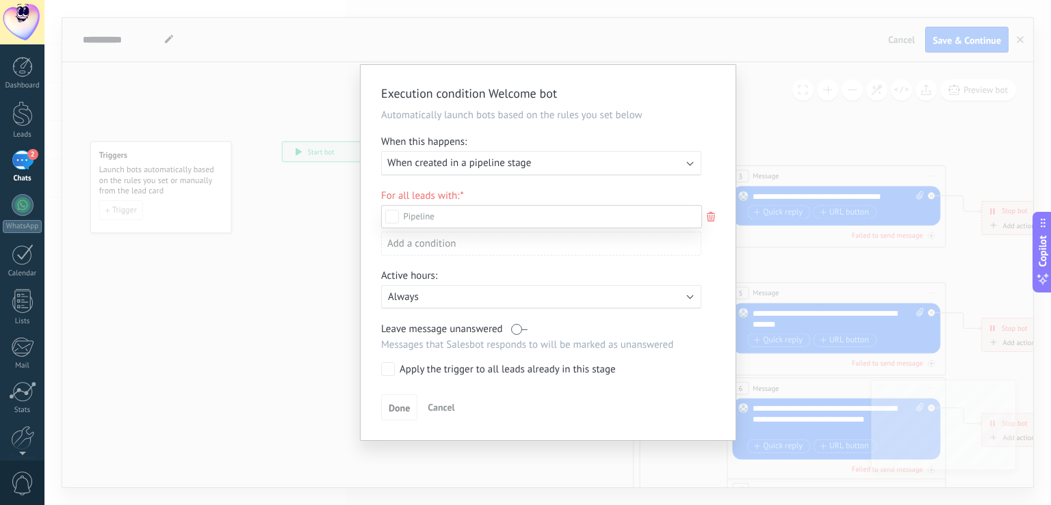
click at [395, 411] on div "Incoming leads Initial contact Discussions Decision making Contract discussion …" at bounding box center [541, 354] width 321 height 298
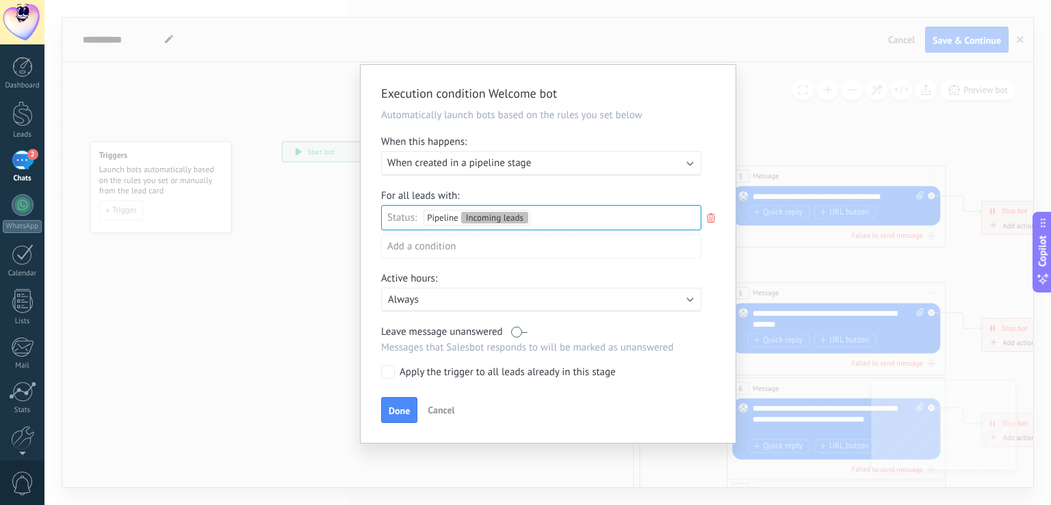
click at [0, 0] on div "Incoming leads Initial contact Discussions Decision making Contract discussion …" at bounding box center [0, 0] width 0 height 0
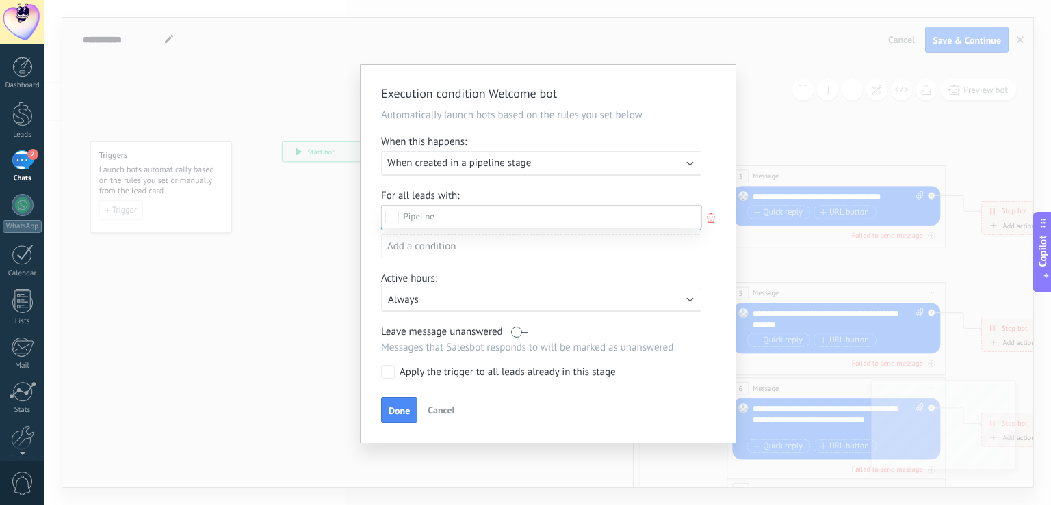
scroll to position [79, 0]
click at [398, 408] on div "Incoming leads Initial contact Discussions Decision making Contract discussion …" at bounding box center [541, 352] width 321 height 295
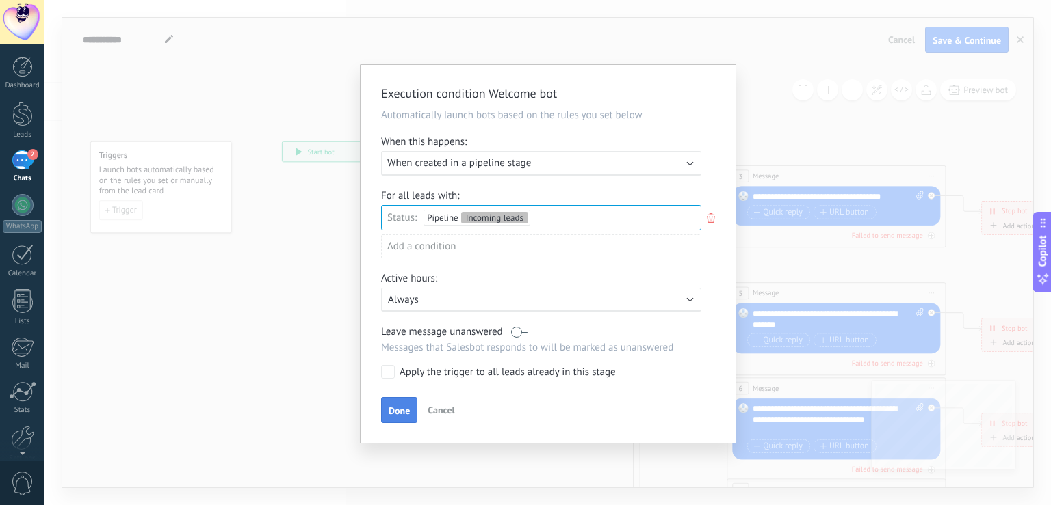
click at [391, 412] on span "Done" at bounding box center [399, 411] width 21 height 10
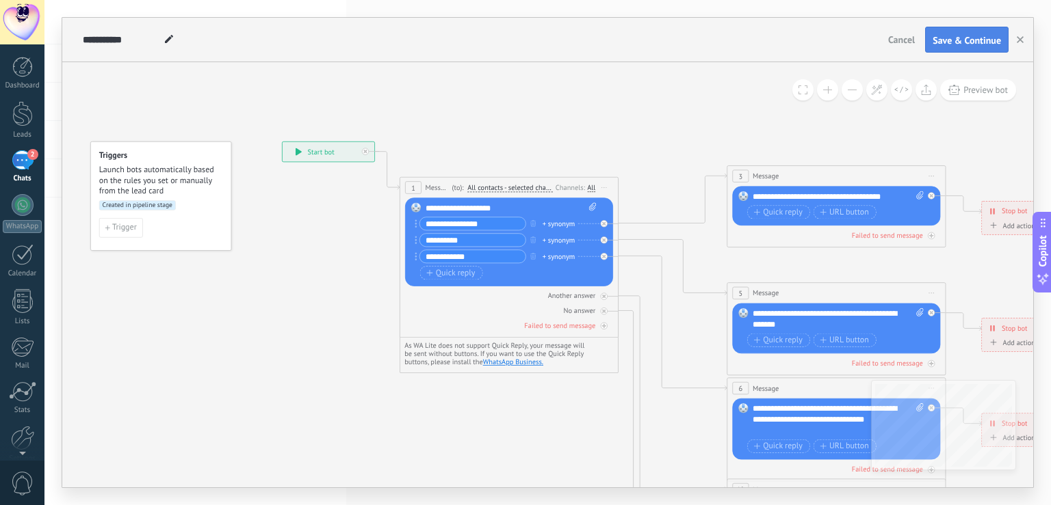
click at [950, 40] on span "Save & Continue" at bounding box center [966, 41] width 68 height 10
click at [1017, 41] on icon "button" at bounding box center [1019, 39] width 7 height 7
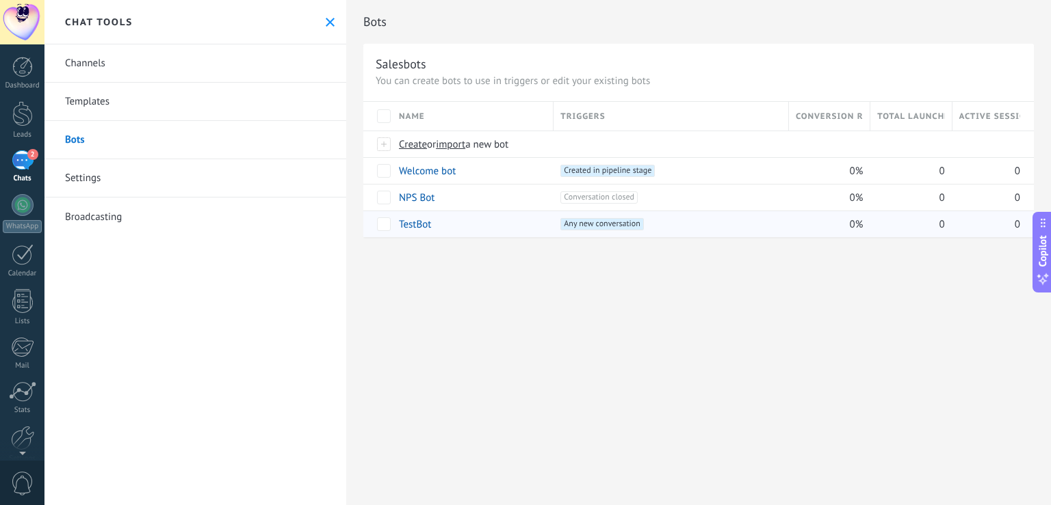
click at [424, 220] on link "TestBot" at bounding box center [415, 224] width 32 height 13
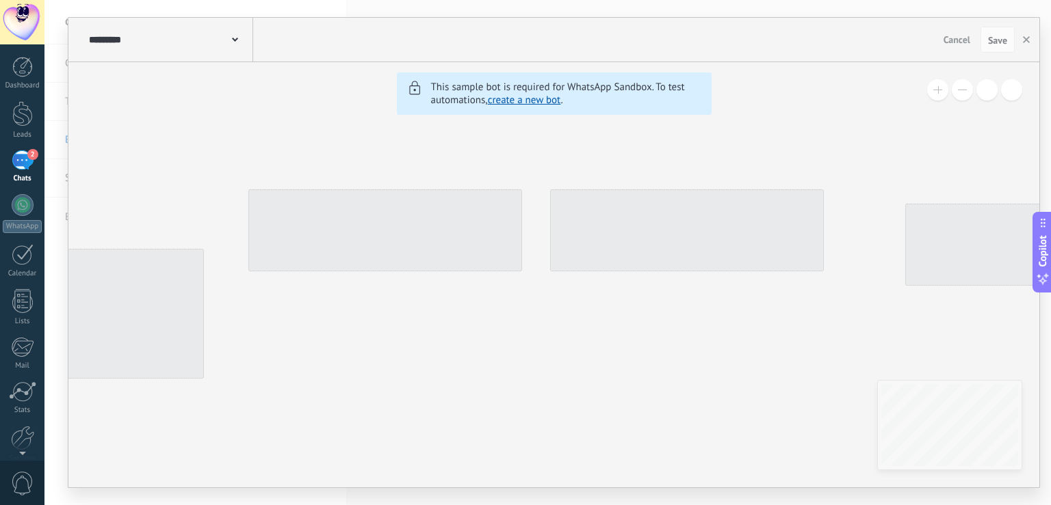
type input "*******"
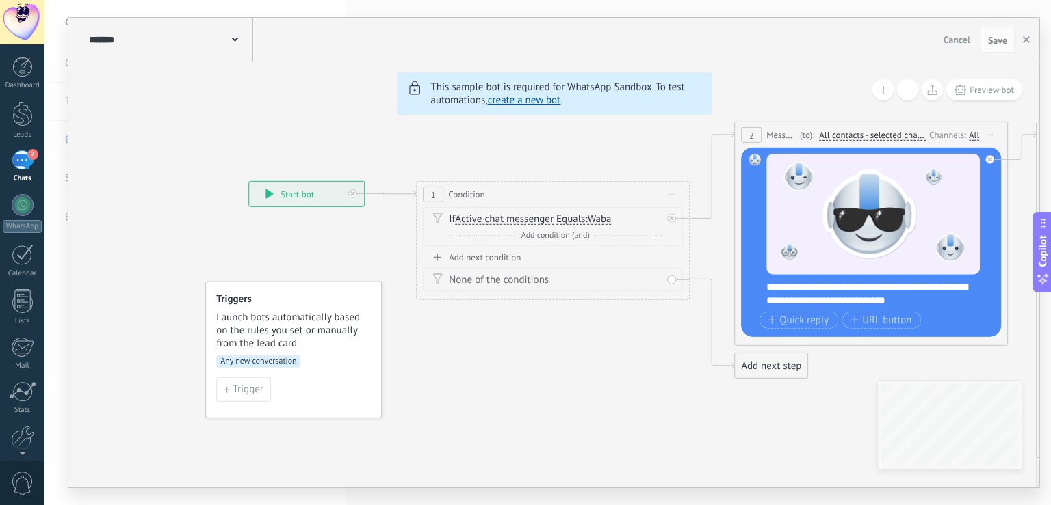
drag, startPoint x: 147, startPoint y: 223, endPoint x: 696, endPoint y: 155, distance: 553.5
click at [257, 361] on span "Any new conversation" at bounding box center [258, 362] width 84 height 12
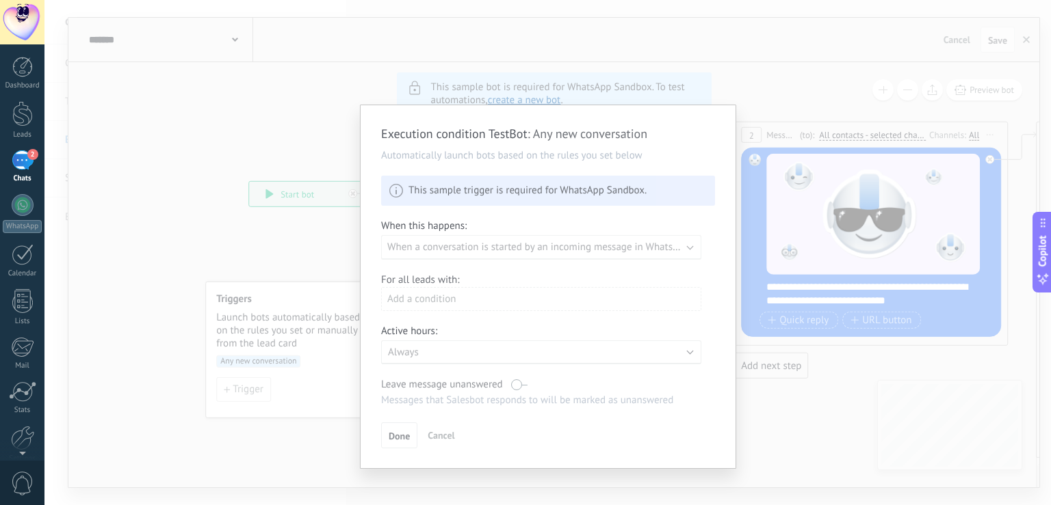
click at [328, 435] on div "Execution condition TestBot : Any new conversation Automatically launch bots ba…" at bounding box center [547, 252] width 1006 height 505
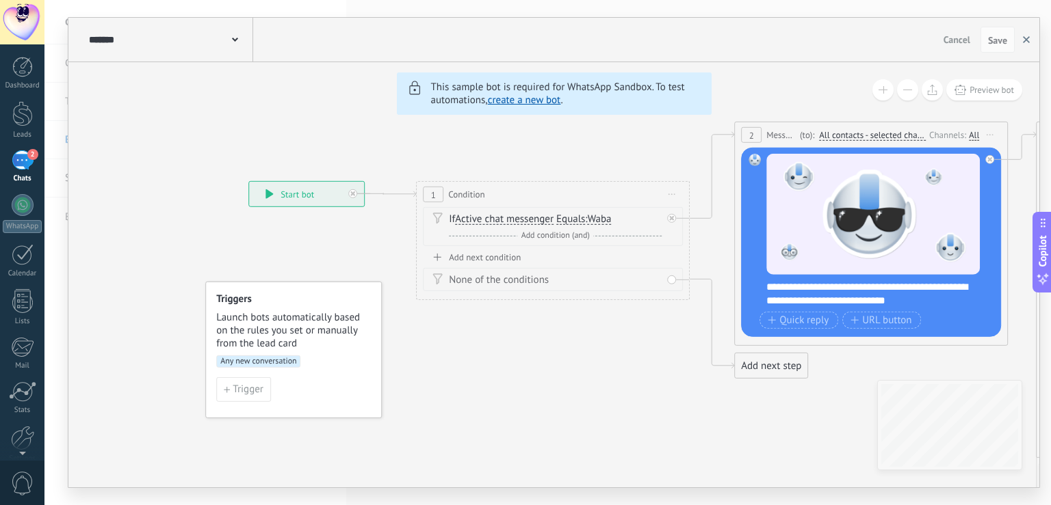
click at [1020, 41] on button "button" at bounding box center [1026, 40] width 21 height 26
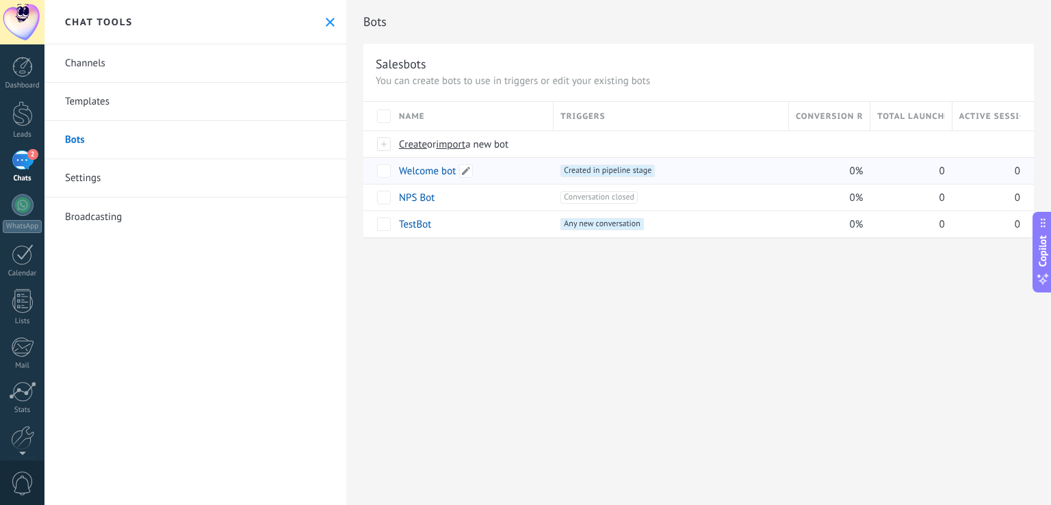
click at [416, 169] on link "Welcome bot" at bounding box center [427, 171] width 57 height 13
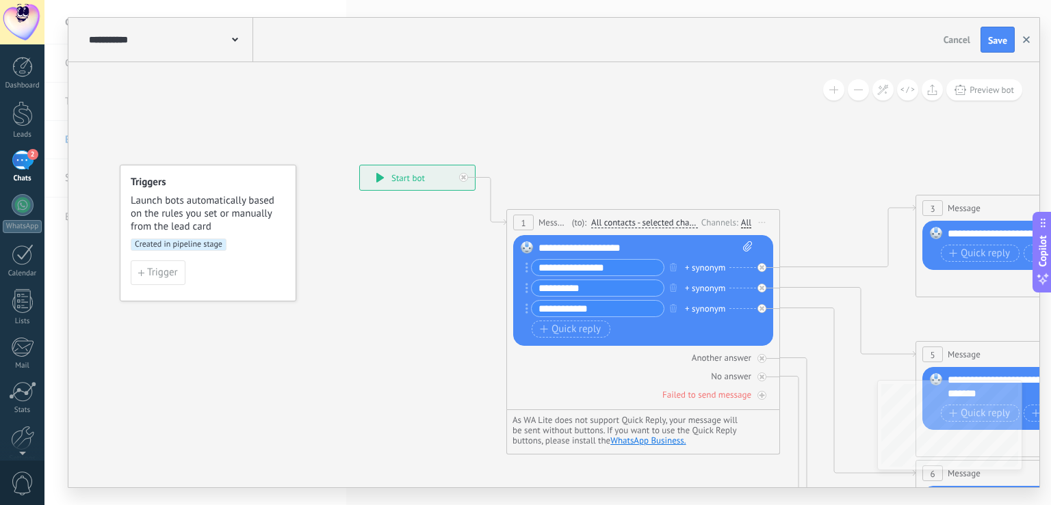
click at [1028, 43] on icon "button" at bounding box center [1026, 39] width 7 height 7
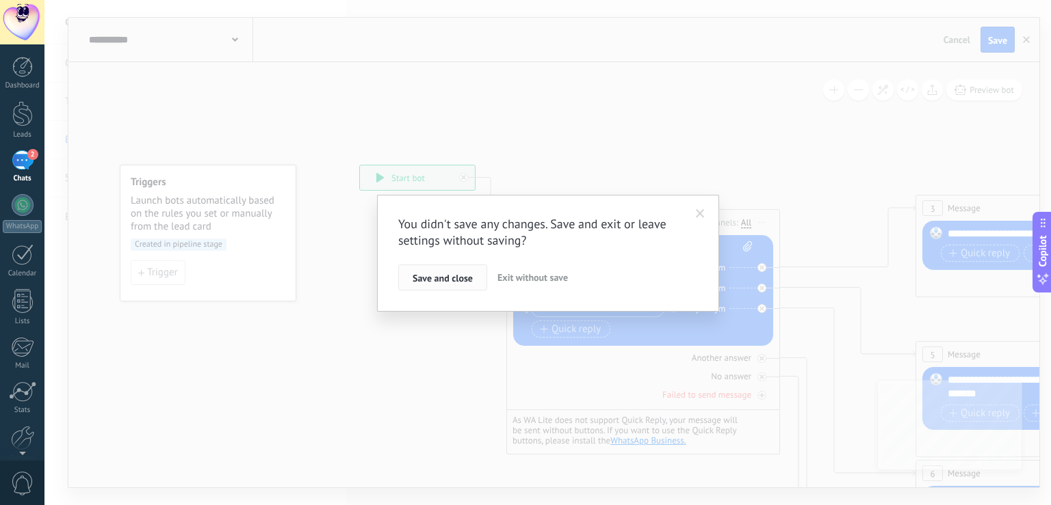
click at [453, 277] on span "Save and close" at bounding box center [442, 279] width 60 height 10
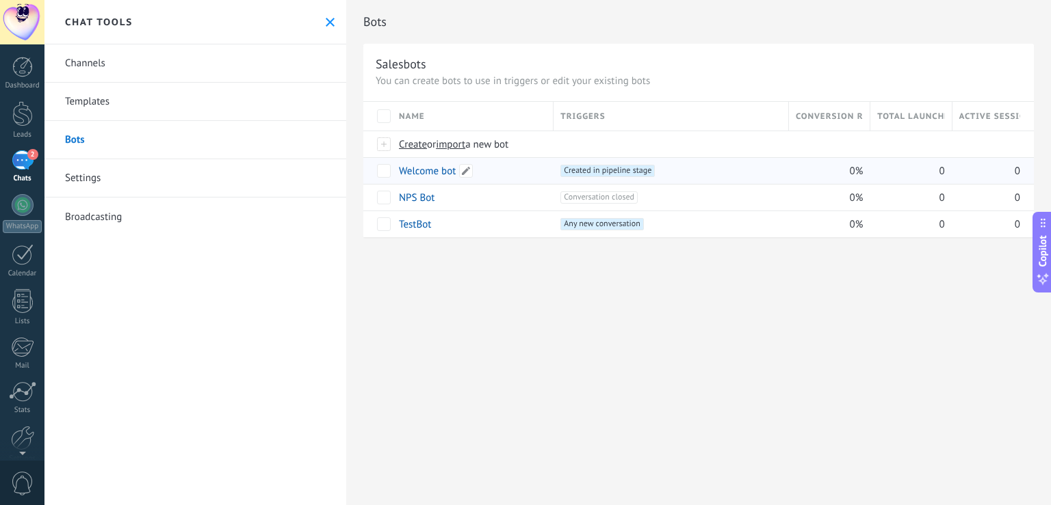
click at [421, 176] on link "Welcome bot" at bounding box center [427, 171] width 57 height 13
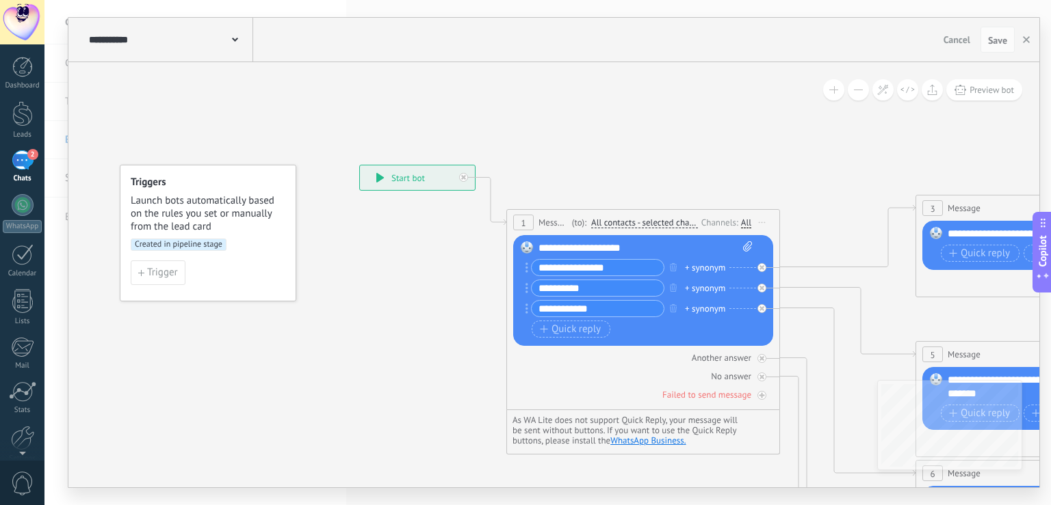
click at [404, 178] on div "**********" at bounding box center [417, 178] width 115 height 25
click at [969, 92] on button "Preview bot" at bounding box center [984, 89] width 76 height 21
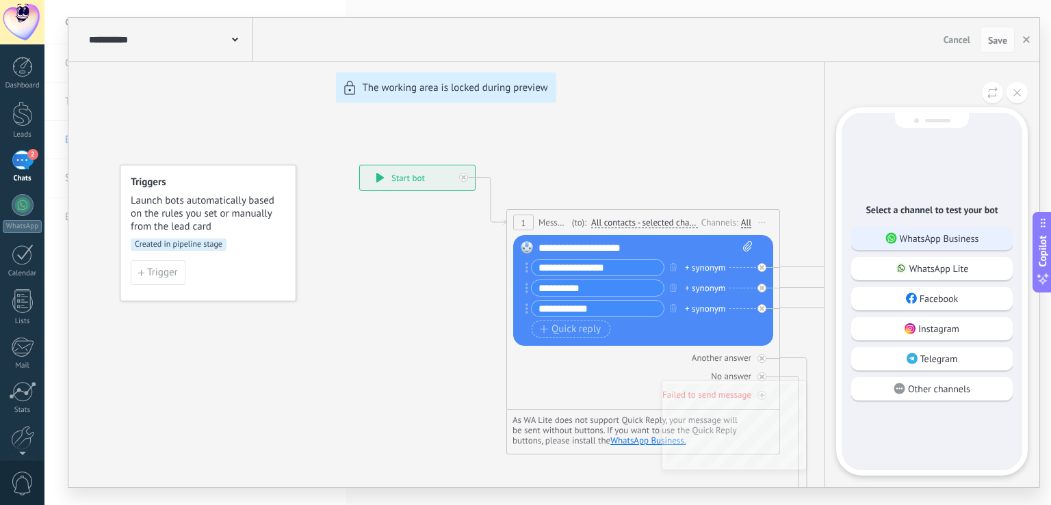
click at [921, 234] on p "WhatsApp Business" at bounding box center [938, 239] width 79 height 12
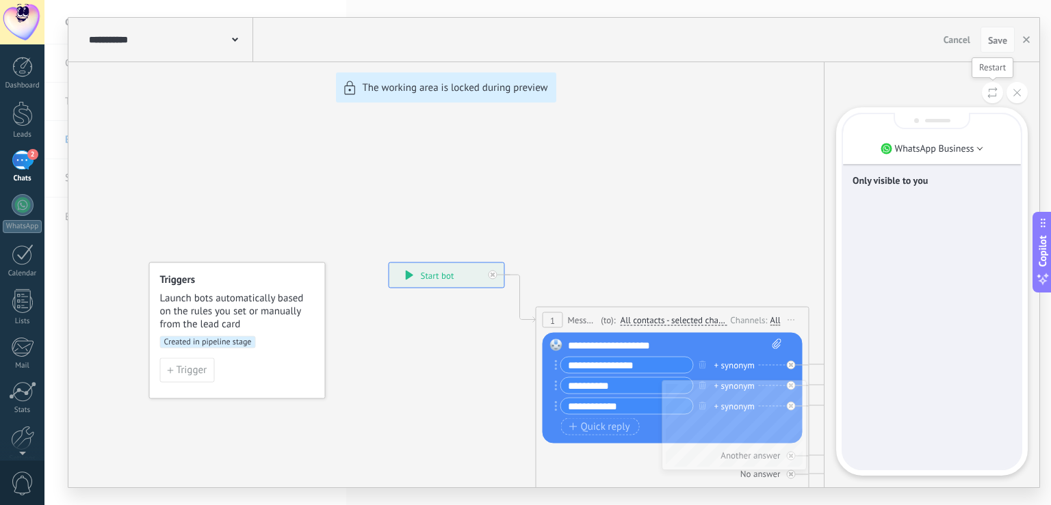
click at [999, 89] on button at bounding box center [992, 92] width 21 height 21
click at [980, 141] on li "WhatsApp Business" at bounding box center [932, 148] width 178 height 21
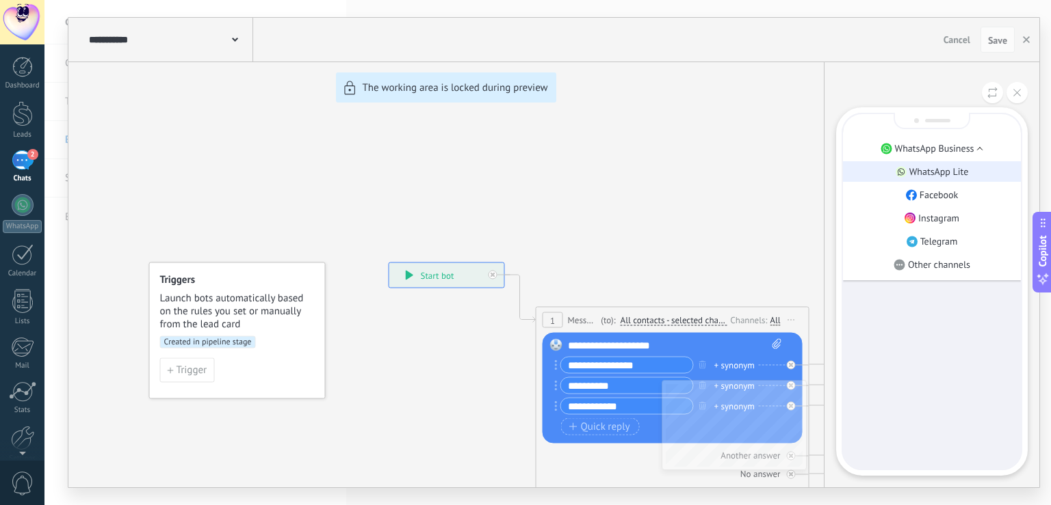
click at [957, 176] on p "WhatsApp Lite" at bounding box center [939, 172] width 60 height 12
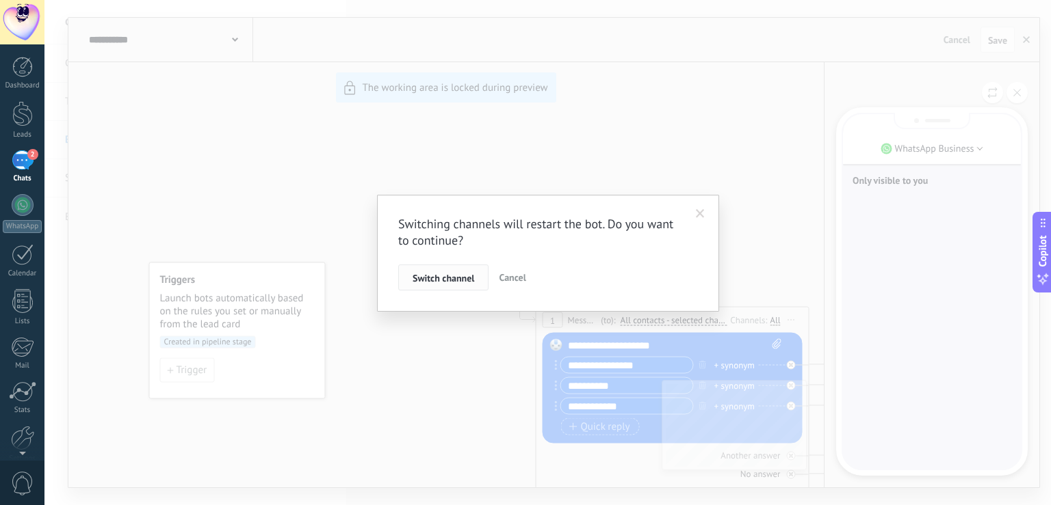
click at [462, 280] on span "Switch channel" at bounding box center [443, 279] width 62 height 10
